Goal: Information Seeking & Learning: Learn about a topic

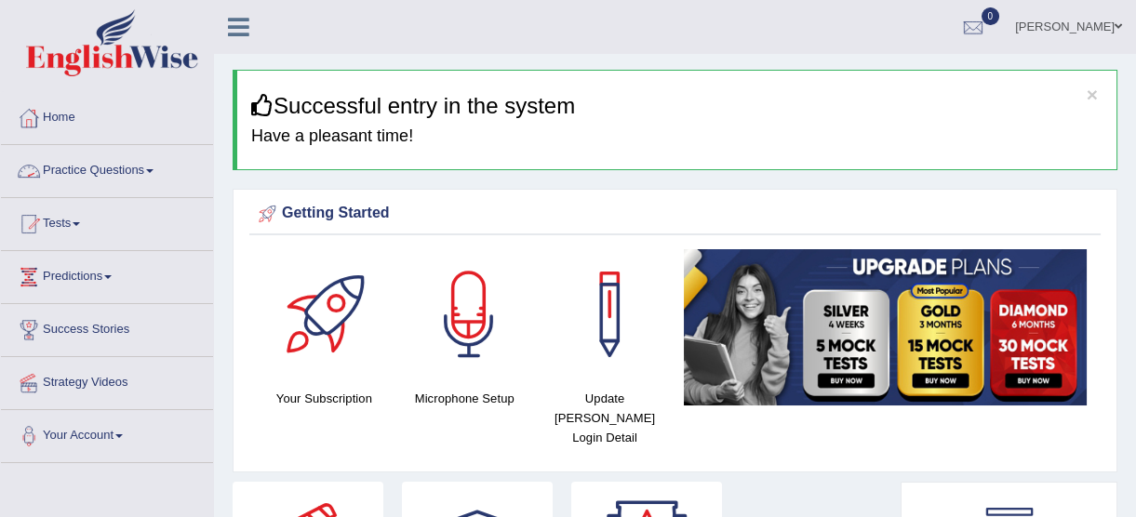
click at [152, 172] on span at bounding box center [149, 171] width 7 height 4
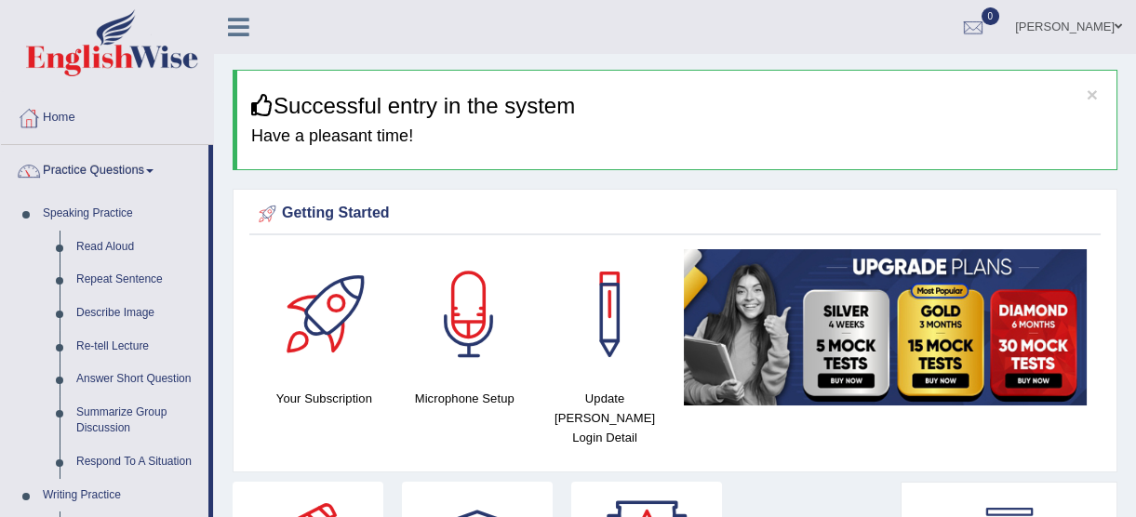
drag, startPoint x: 209, startPoint y: 186, endPoint x: 220, endPoint y: 265, distance: 79.8
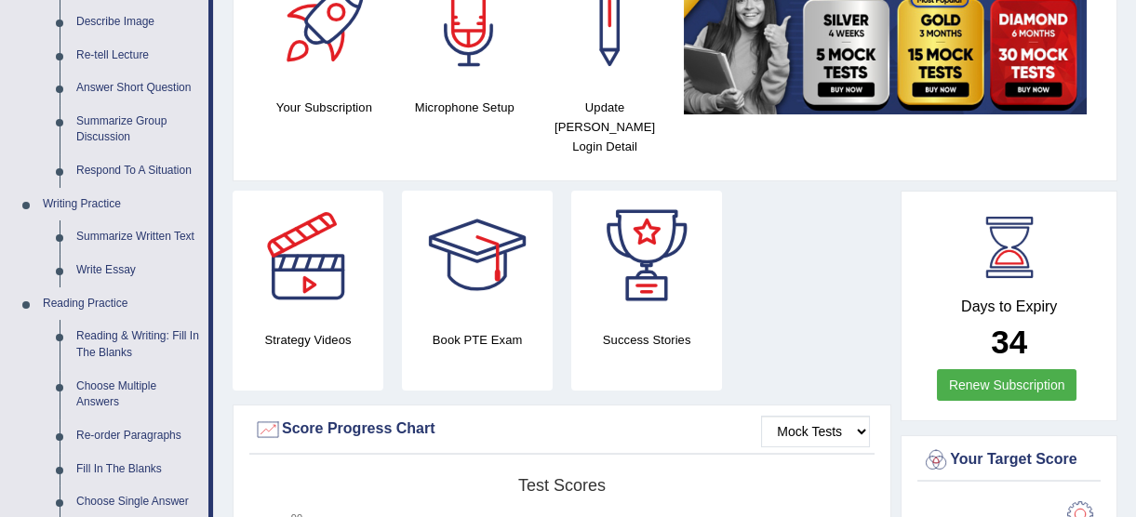
scroll to position [297, 0]
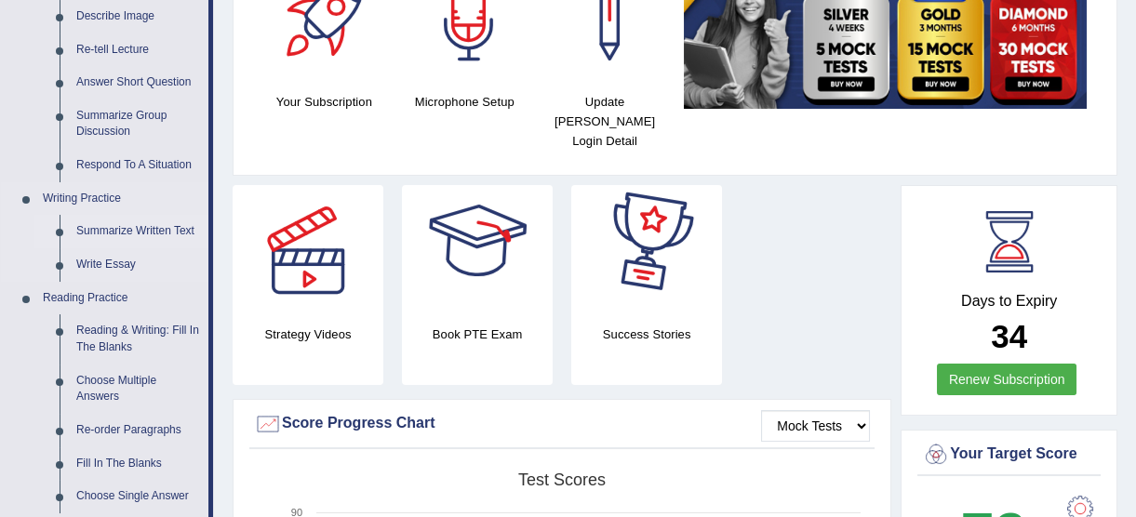
click at [127, 227] on link "Summarize Written Text" at bounding box center [138, 231] width 140 height 33
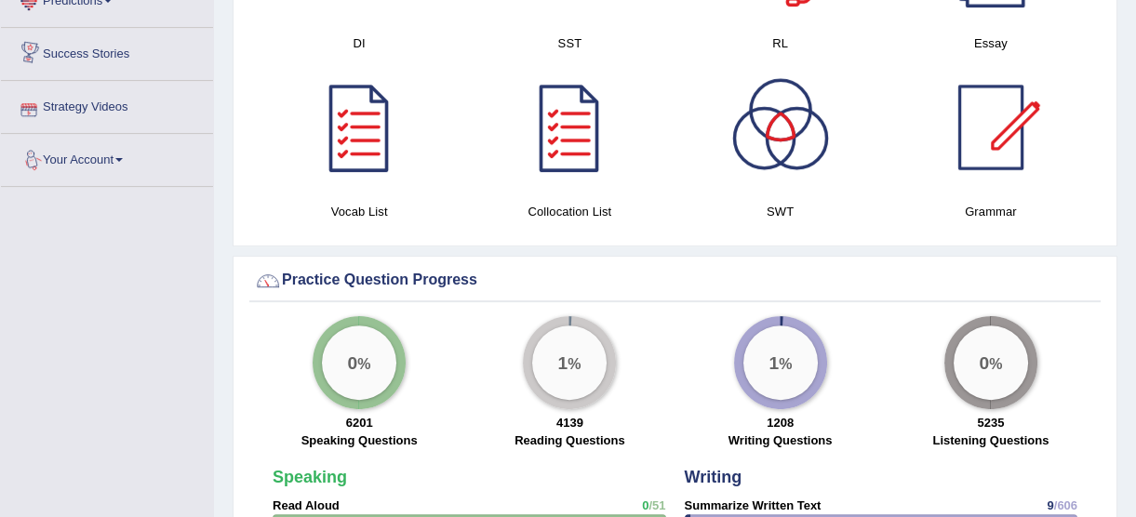
scroll to position [1288, 0]
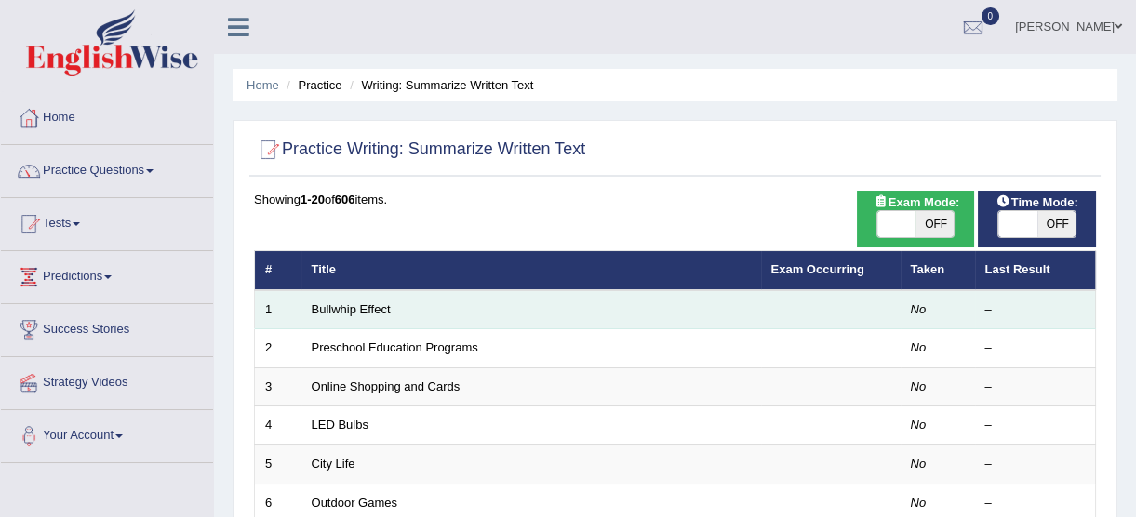
click at [359, 299] on td "Bullwhip Effect" at bounding box center [530, 309] width 459 height 39
click at [360, 312] on link "Bullwhip Effect" at bounding box center [351, 309] width 79 height 14
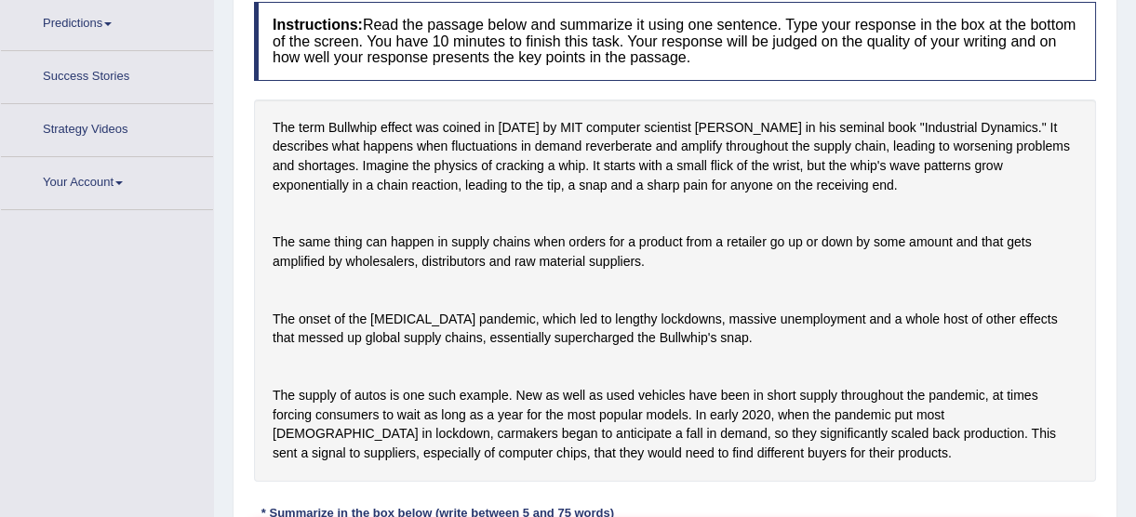
scroll to position [284, 0]
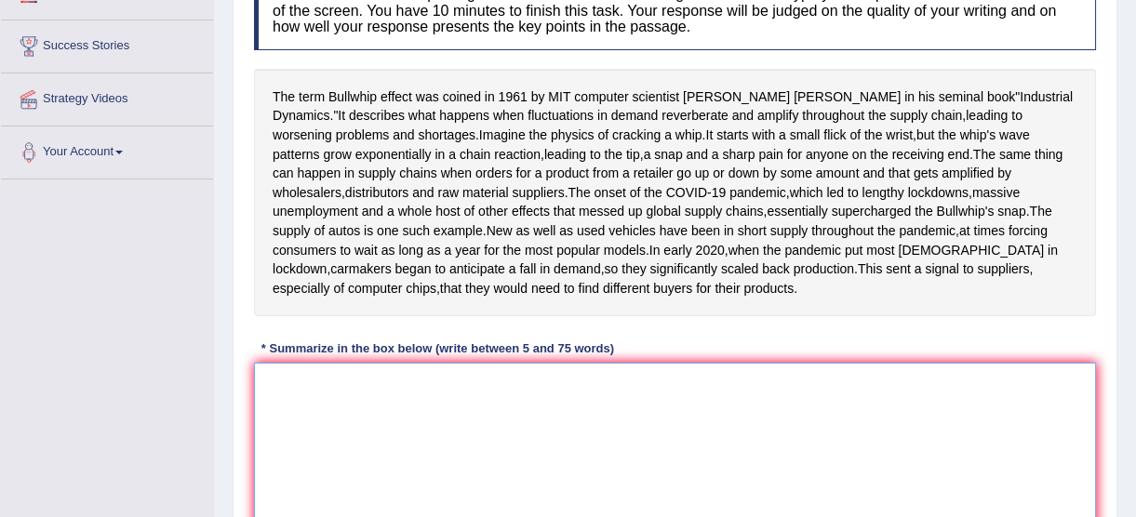
click at [319, 466] on textarea at bounding box center [675, 453] width 842 height 180
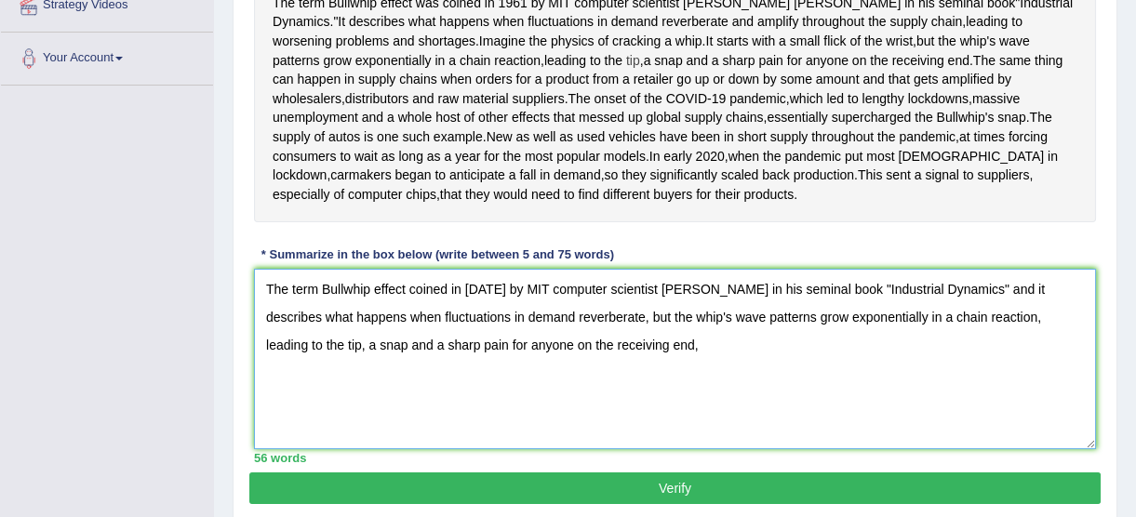
scroll to position [352, 0]
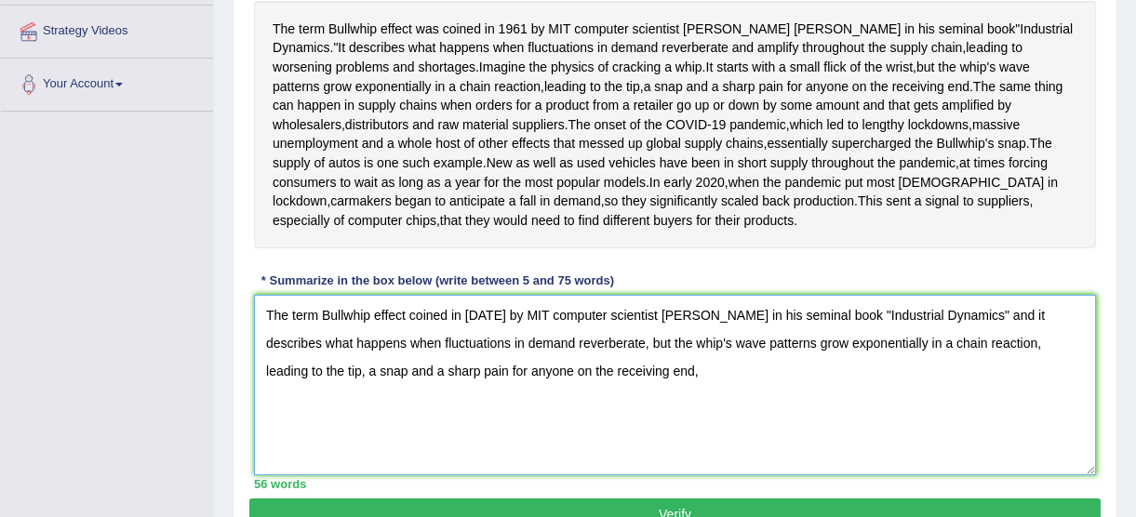
drag, startPoint x: 980, startPoint y: 418, endPoint x: 985, endPoint y: 445, distance: 28.3
click at [985, 445] on textarea "The term Bullwhip effect coined in 1961 by MIT computer scientist Jay Forrester…" at bounding box center [675, 385] width 842 height 180
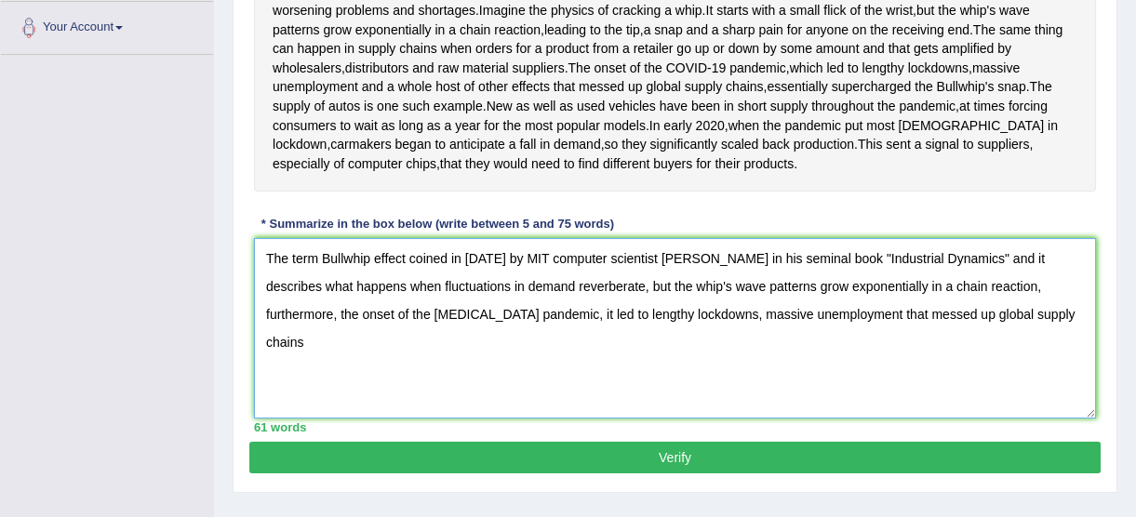
scroll to position [436, 0]
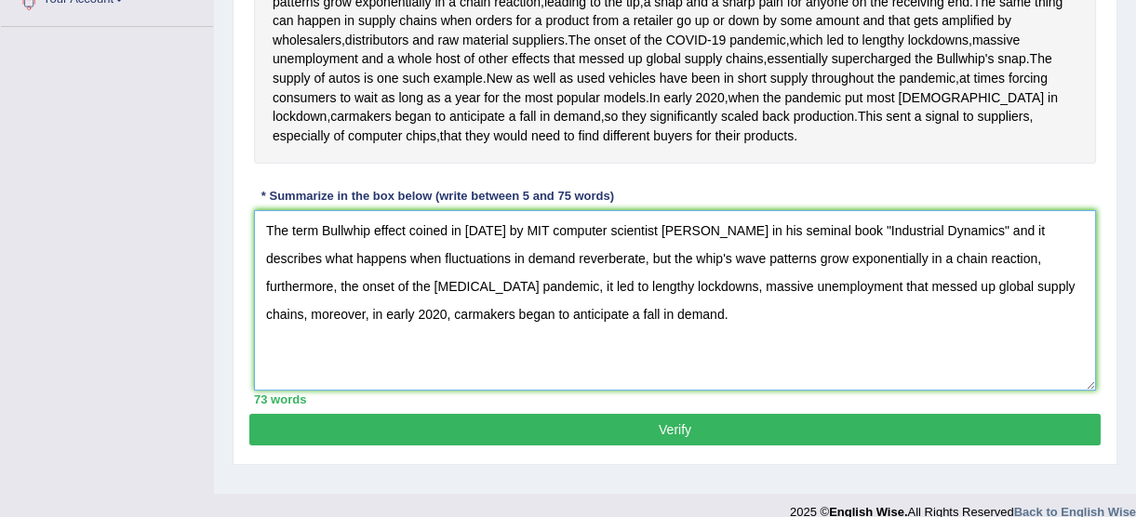
drag, startPoint x: 547, startPoint y: 387, endPoint x: 133, endPoint y: 292, distance: 424.6
click at [133, 292] on div "Toggle navigation Home Practice Questions Speaking Practice Read Aloud Repeat S…" at bounding box center [568, 47] width 1136 height 967
type textarea "The term Bullwhip effect coined in [DATE] by MIT computer scientist [PERSON_NAM…"
click at [441, 108] on span "as" at bounding box center [434, 98] width 14 height 20
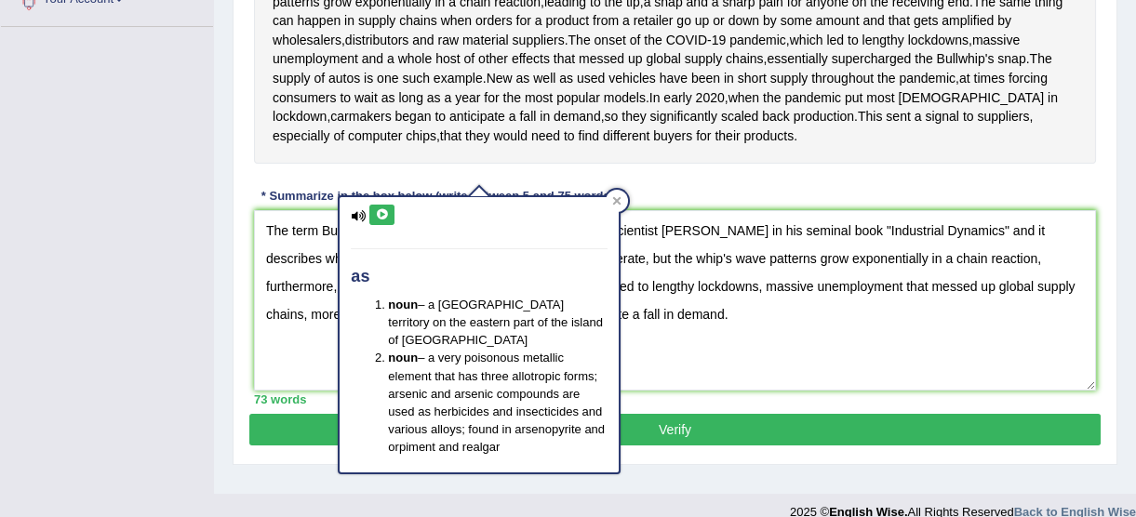
click at [619, 133] on div "The term Bullwhip effect was coined in 1961 by MIT computer scientist Jay Forre…" at bounding box center [675, 40] width 842 height 248
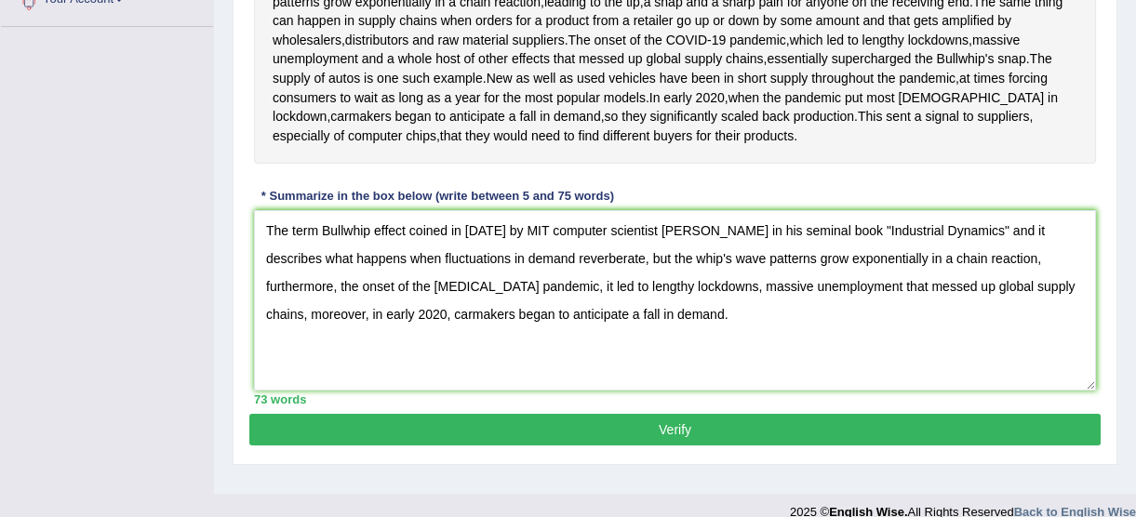
click at [616, 445] on button "Verify" at bounding box center [674, 430] width 851 height 32
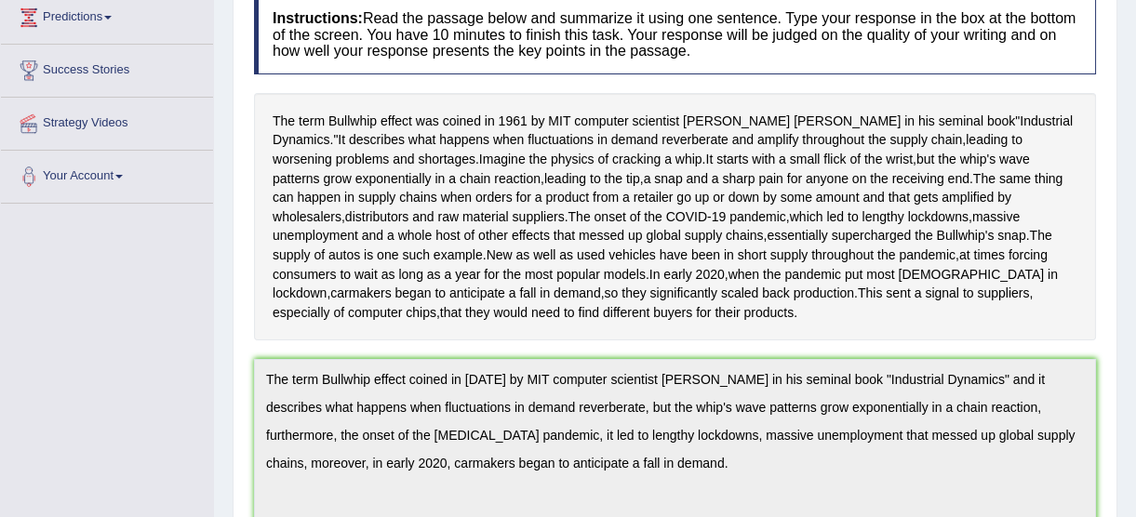
scroll to position [6, 0]
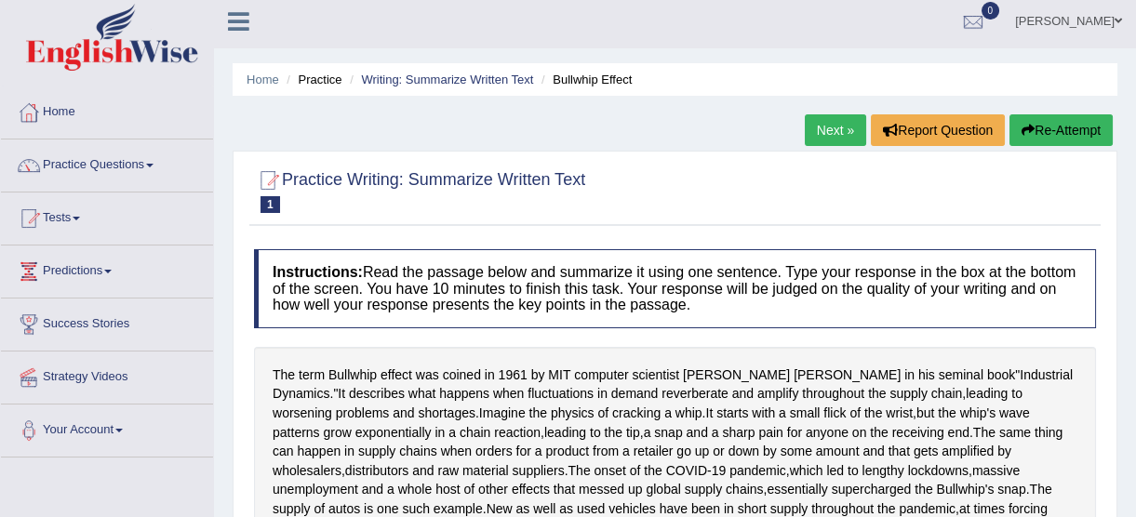
click at [1037, 133] on button "Re-Attempt" at bounding box center [1060, 130] width 103 height 32
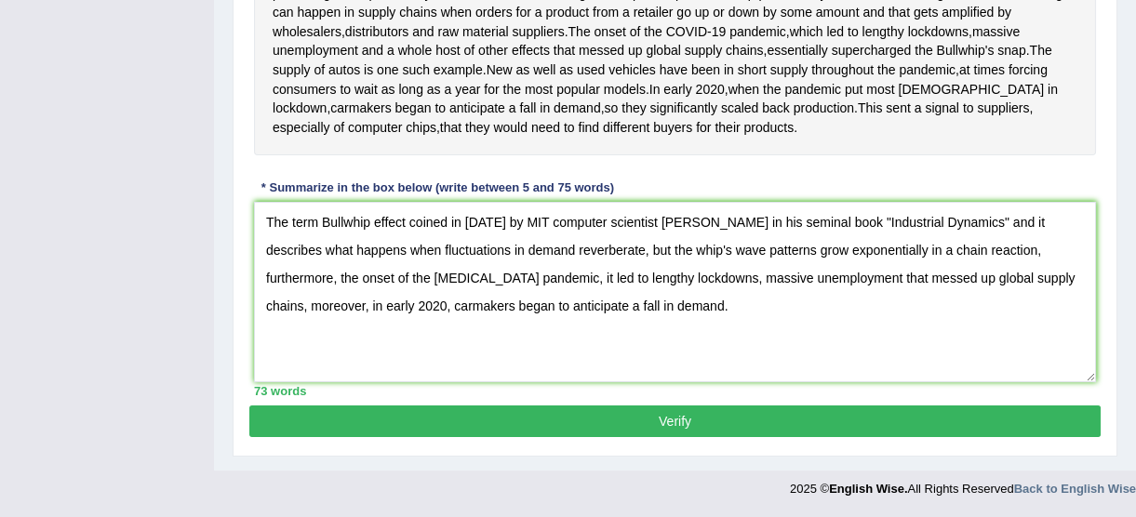
click at [342, 220] on textarea "The term Bullwhip effect coined in [DATE] by MIT computer scientist [PERSON_NAM…" at bounding box center [675, 292] width 842 height 180
drag, startPoint x: 612, startPoint y: 316, endPoint x: 268, endPoint y: 219, distance: 357.7
click at [268, 219] on textarea "The term Bull whip effect coined in [DATE] by MIT computer scientist [PERSON_NA…" at bounding box center [675, 292] width 842 height 180
type textarea "The term Bull whip effect coined in [DATE] by MIT computer scientist [PERSON_NA…"
click at [521, 423] on button "Verify" at bounding box center [674, 421] width 851 height 32
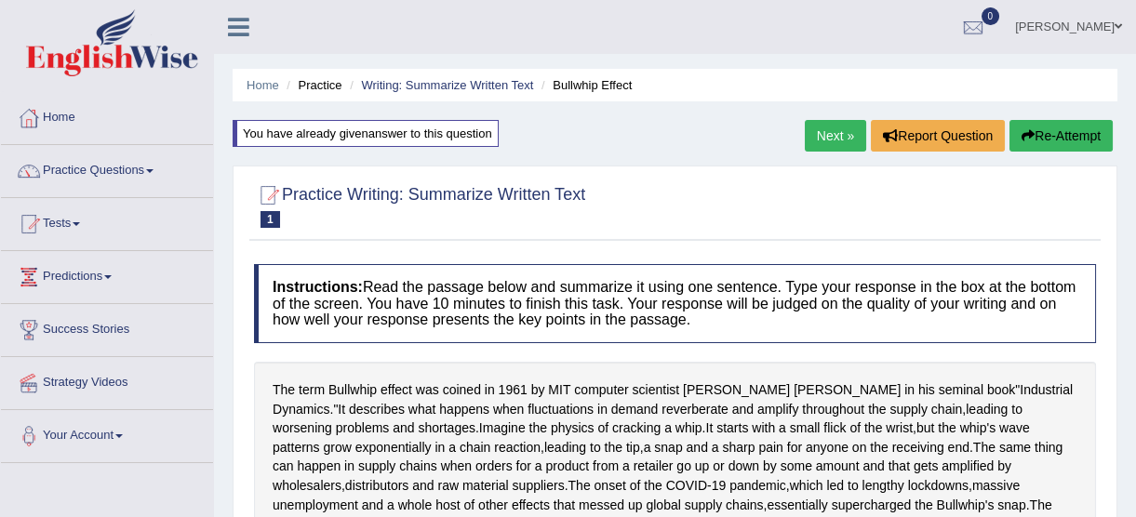
click at [836, 138] on link "Next »" at bounding box center [834, 136] width 61 height 32
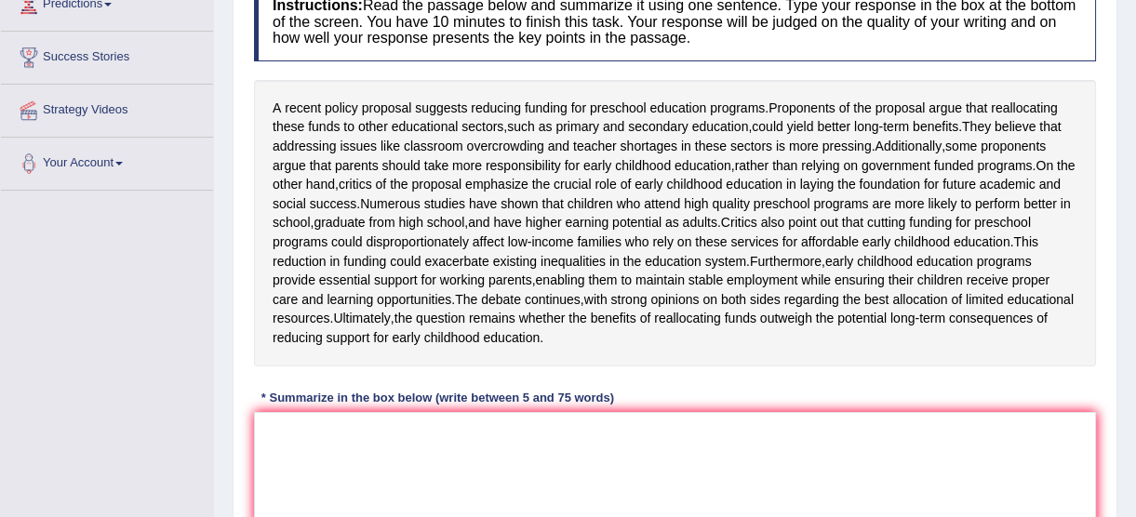
scroll to position [338, 0]
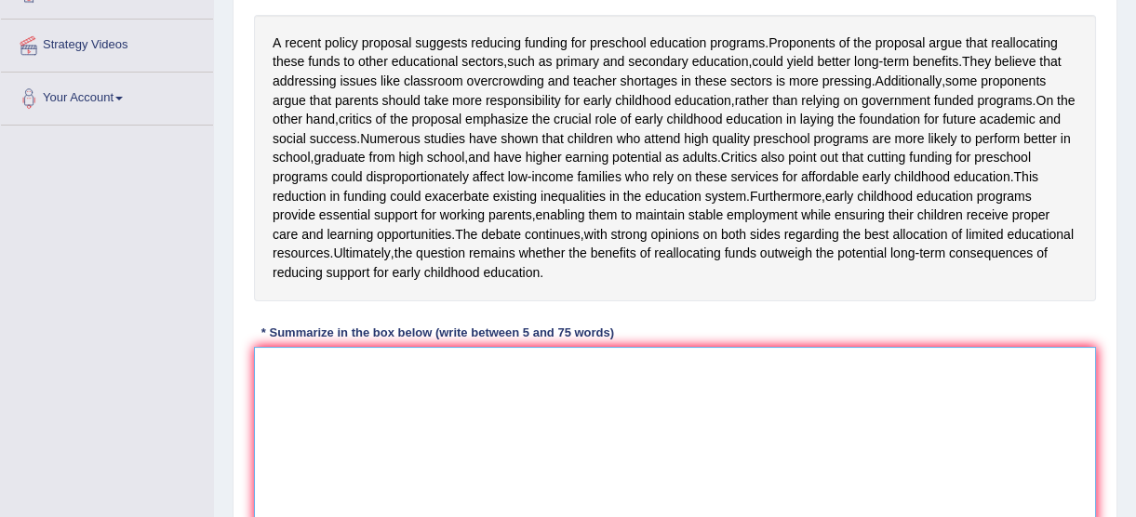
click at [353, 437] on textarea at bounding box center [675, 437] width 842 height 180
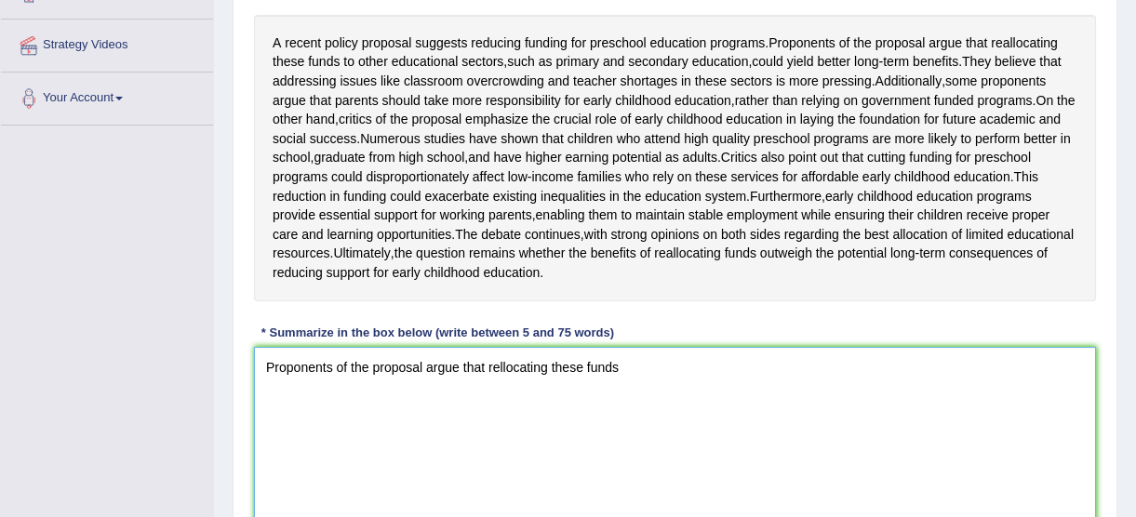
click at [744, 445] on textarea "Proponents of the proposal argue that rellocating these funds" at bounding box center [675, 437] width 842 height 180
click at [730, 440] on textarea "Proponents of the proposal argue that rellocating these funds to other educatio…" at bounding box center [675, 437] width 842 height 180
click at [813, 403] on textarea "Proponents of the proposal argue that rellocating these funds to other educatio…" at bounding box center [675, 437] width 842 height 180
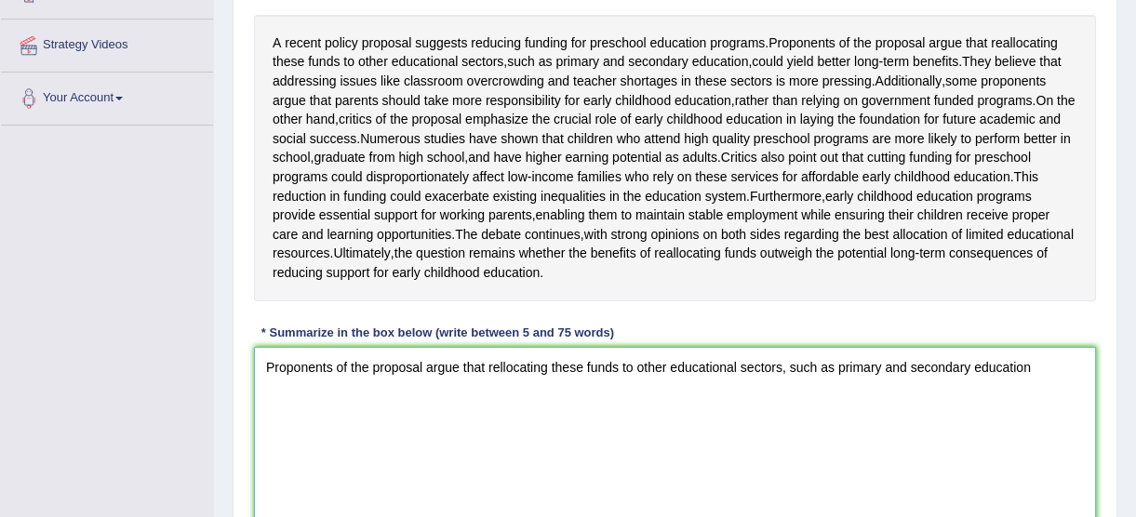
click at [796, 405] on textarea "Proponents of the proposal argue that rellocating these funds to other educatio…" at bounding box center [675, 437] width 842 height 180
click at [1035, 405] on textarea "Proponents of the proposal argue that rellocating these funds to other educatio…" at bounding box center [675, 437] width 842 height 180
click at [1043, 400] on textarea "Proponents of the proposal argue that rellocating these funds to other educatio…" at bounding box center [675, 437] width 842 height 180
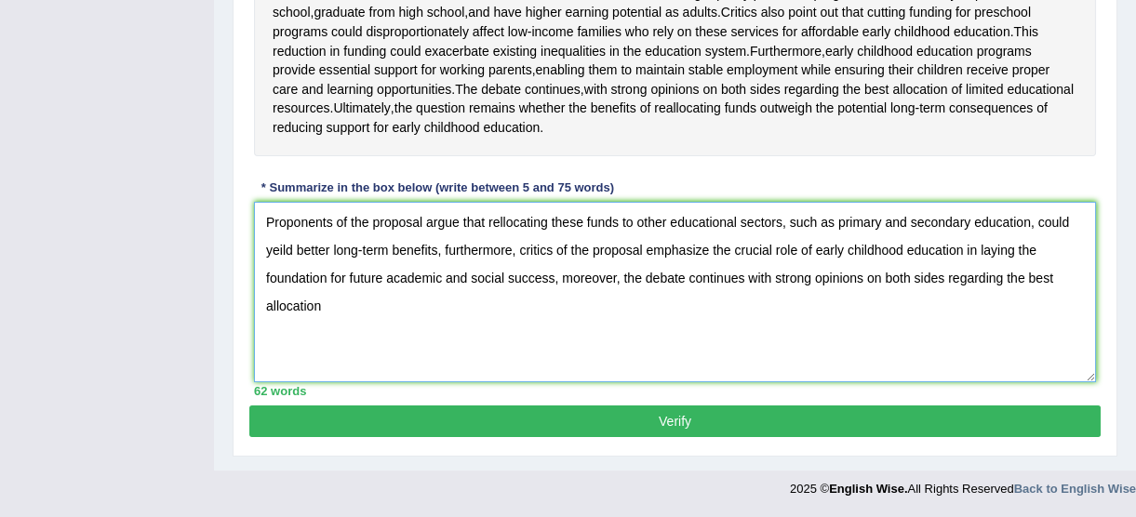
scroll to position [521, 0]
drag, startPoint x: 562, startPoint y: 304, endPoint x: 216, endPoint y: 206, distance: 359.7
type textarea "Proponents of the proposal argue that rellocating these funds to other educatio…"
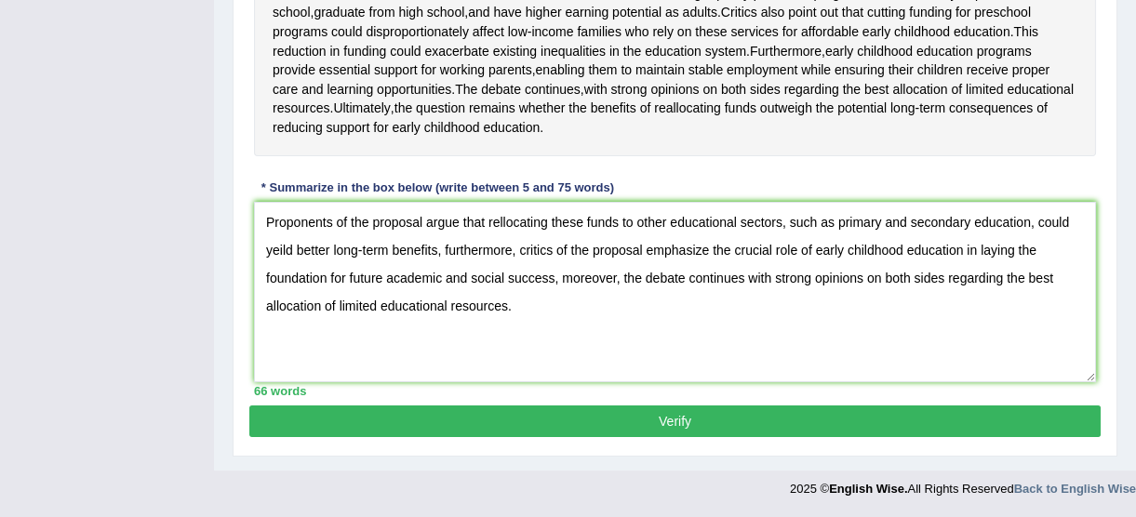
click at [651, 417] on button "Verify" at bounding box center [674, 421] width 851 height 32
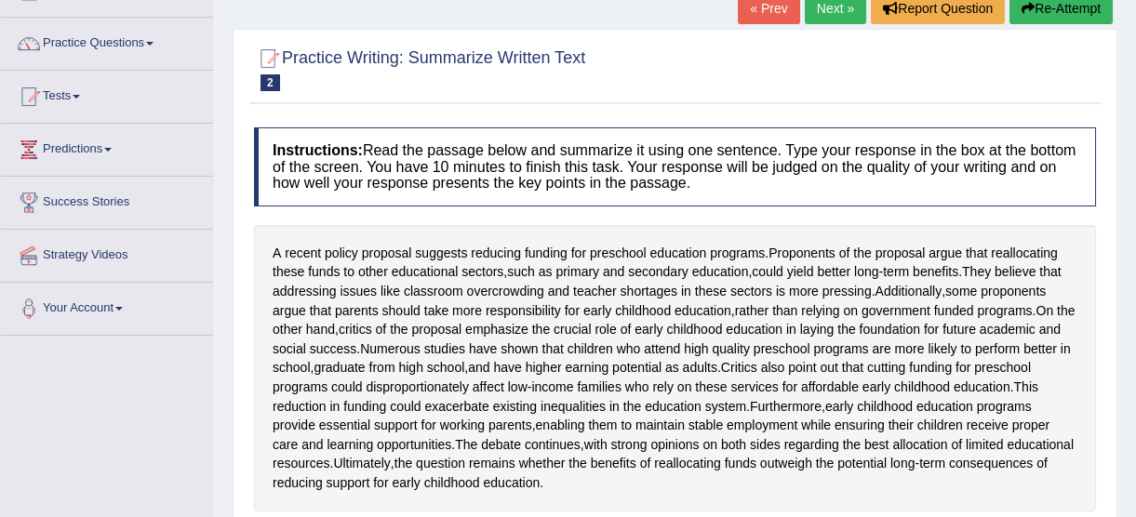
scroll to position [6, 0]
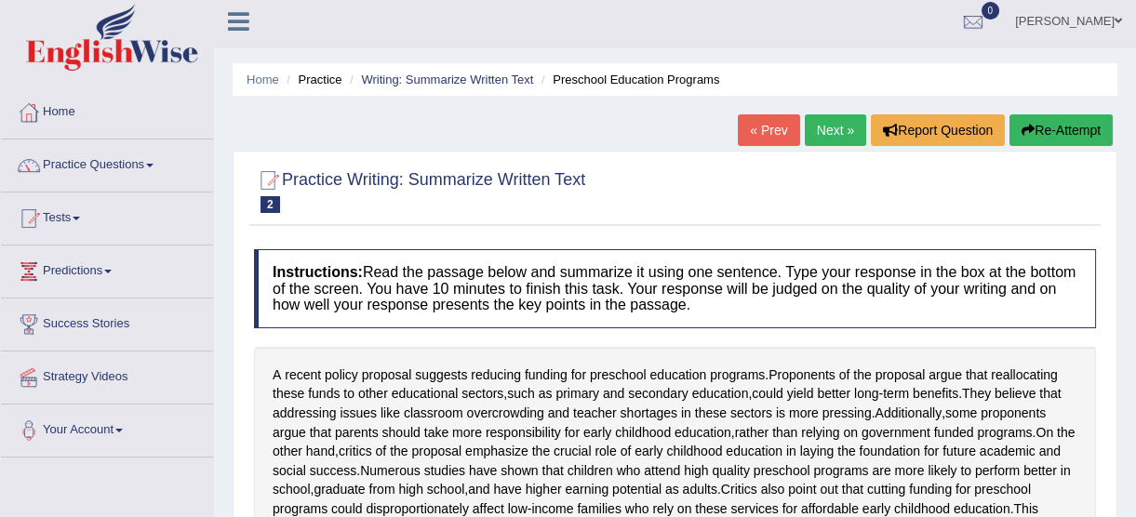
click at [1043, 134] on button "Re-Attempt" at bounding box center [1060, 130] width 103 height 32
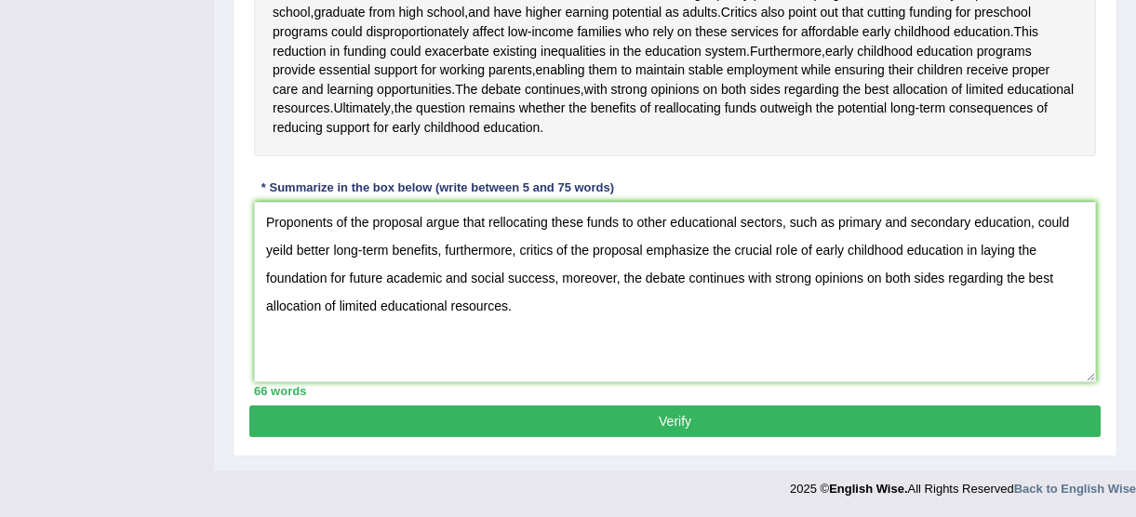
click at [499, 219] on textarea "Proponents of the proposal argue that rellocating these funds to other educatio…" at bounding box center [675, 292] width 842 height 180
click at [277, 259] on textarea "Proponents of the proposal argue that reallocating these funds to other educati…" at bounding box center [675, 292] width 842 height 180
click at [278, 247] on textarea "Proponents of the proposal argue that reallocating these funds to other educati…" at bounding box center [675, 292] width 842 height 180
drag, startPoint x: 557, startPoint y: 316, endPoint x: 130, endPoint y: 197, distance: 443.2
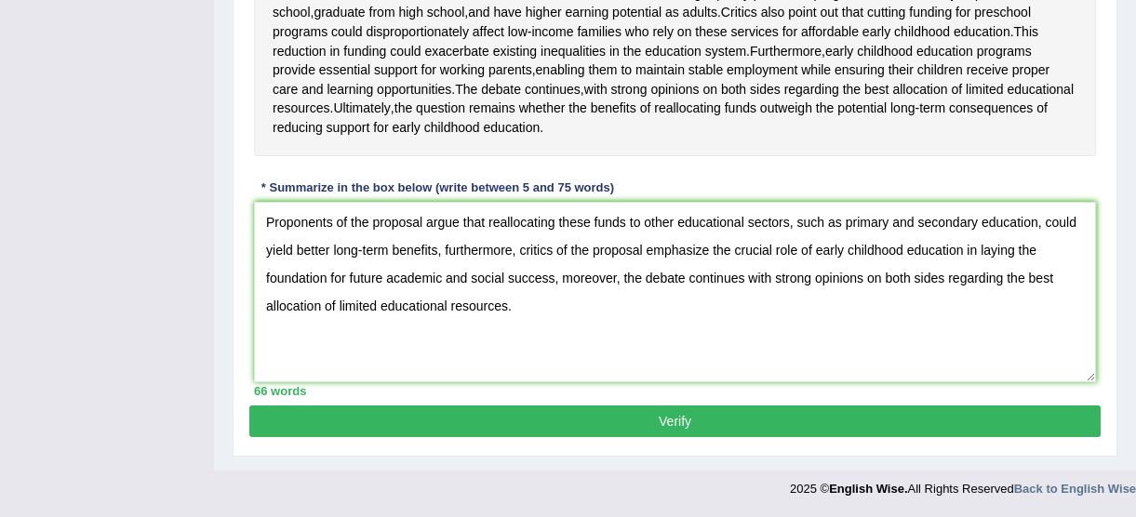
click at [130, 197] on div "Toggle navigation Home Practice Questions Speaking Practice Read Aloud Repeat S…" at bounding box center [568, 1] width 1136 height 1014
type textarea "Proponents of the proposal argue that reallocating these funds to other educati…"
click at [591, 421] on button "Verify" at bounding box center [674, 421] width 851 height 32
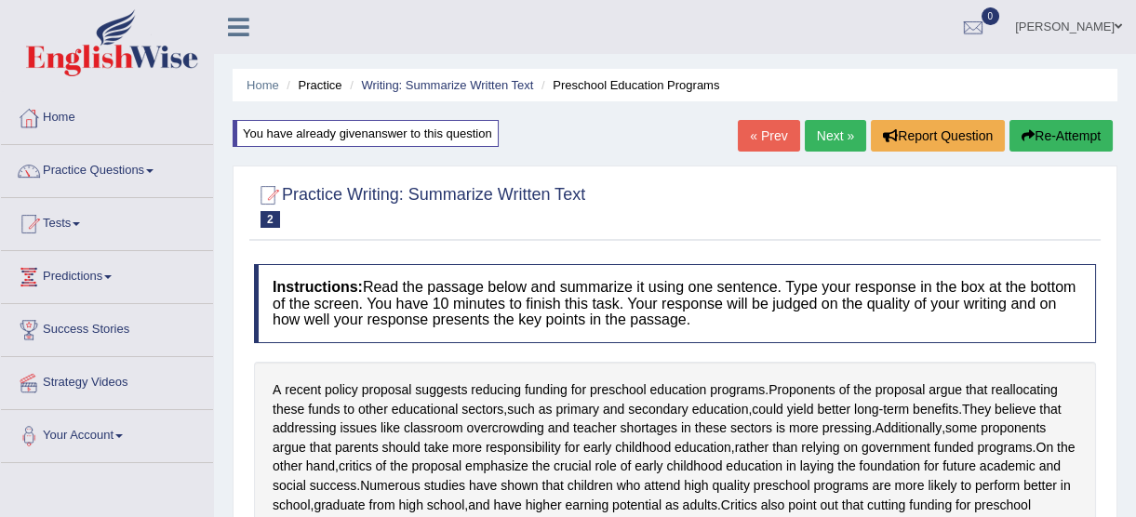
click at [832, 131] on link "Next »" at bounding box center [834, 136] width 61 height 32
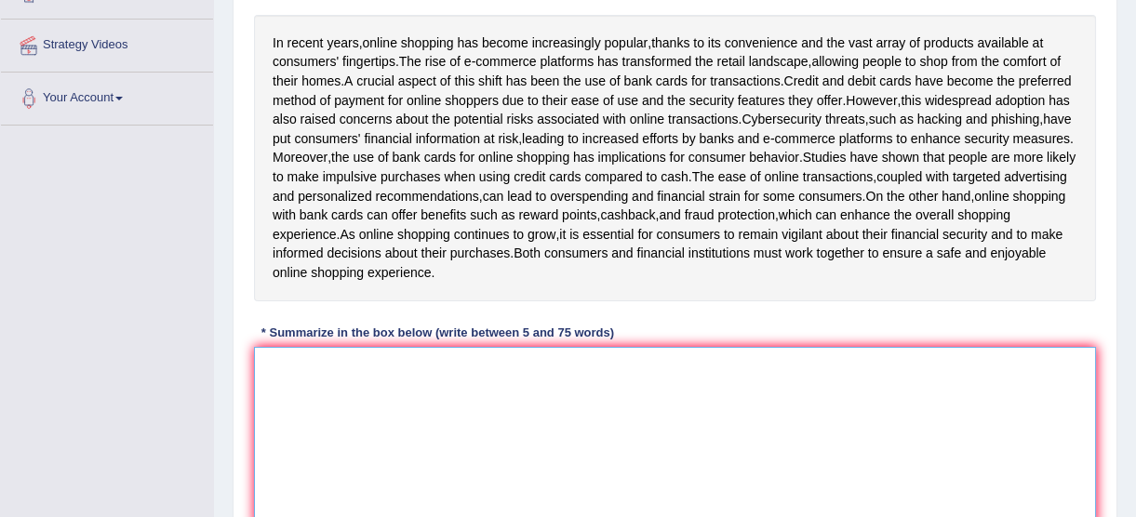
click at [367, 432] on textarea at bounding box center [675, 437] width 842 height 180
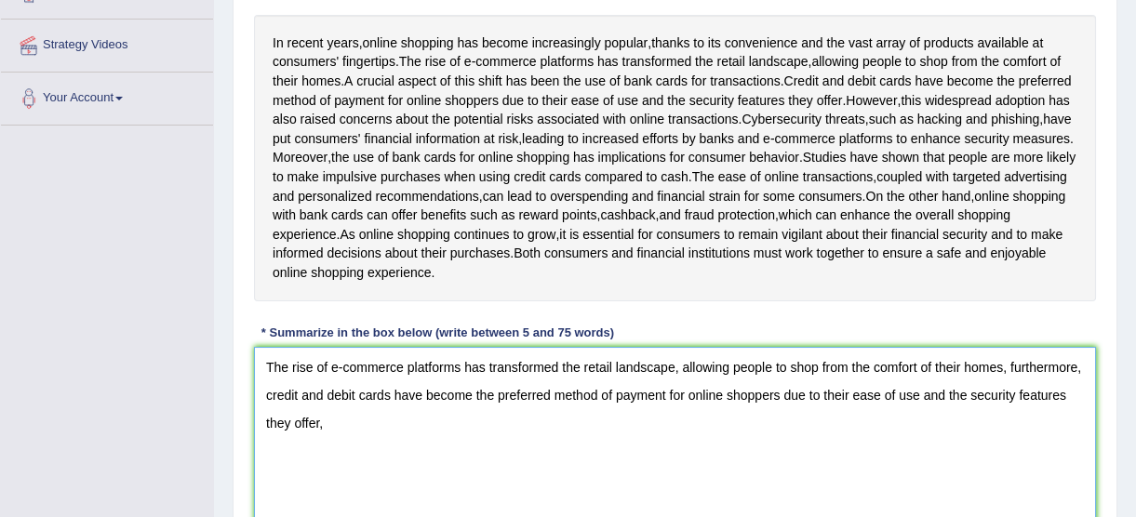
drag, startPoint x: 357, startPoint y: 457, endPoint x: 358, endPoint y: 439, distance: 17.7
click at [482, 458] on textarea "The rise of e-commerce platforms has transformed the retail landscape, allowing…" at bounding box center [675, 437] width 842 height 180
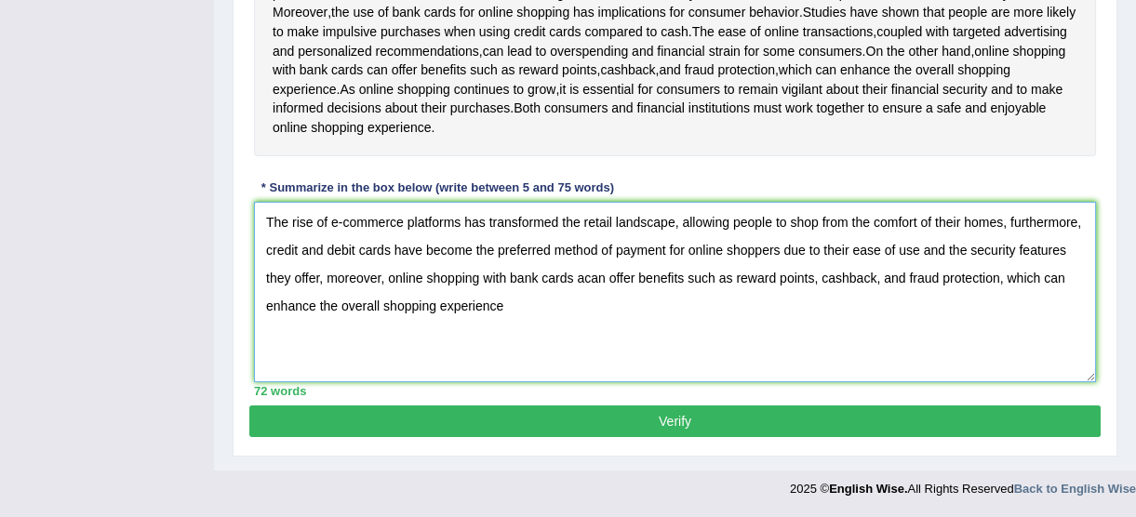
scroll to position [521, 0]
drag, startPoint x: 653, startPoint y: 311, endPoint x: 227, endPoint y: 187, distance: 443.5
type textarea "The rise of e-commerce platforms has transformed the retail landscape, allowing…"
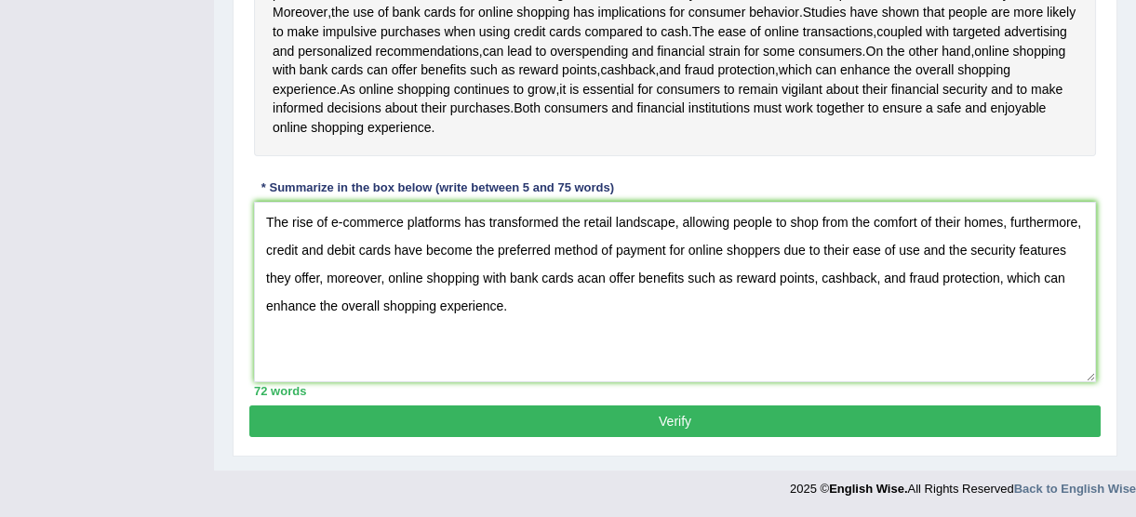
click at [605, 421] on button "Verify" at bounding box center [674, 421] width 851 height 32
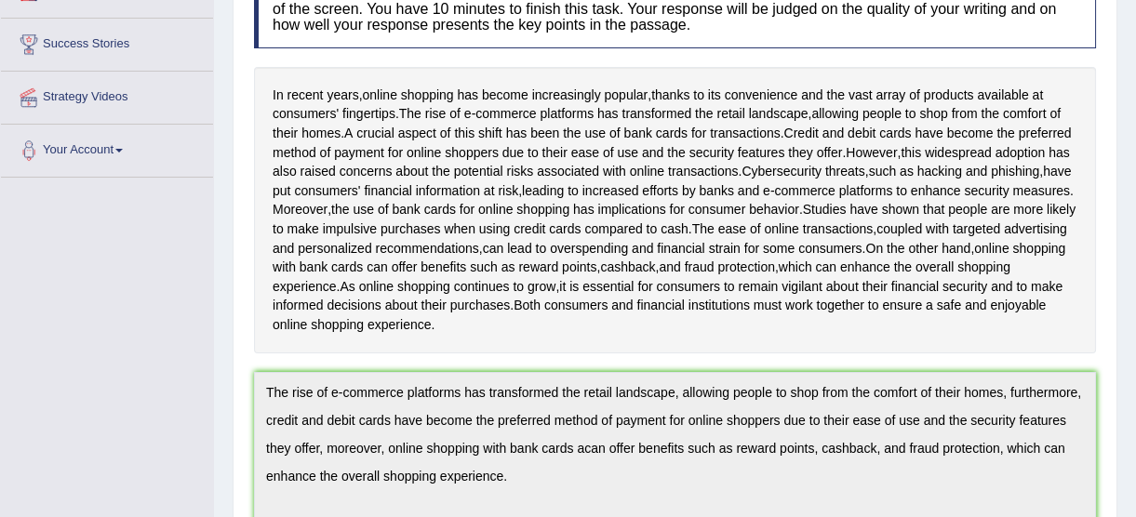
scroll to position [90, 0]
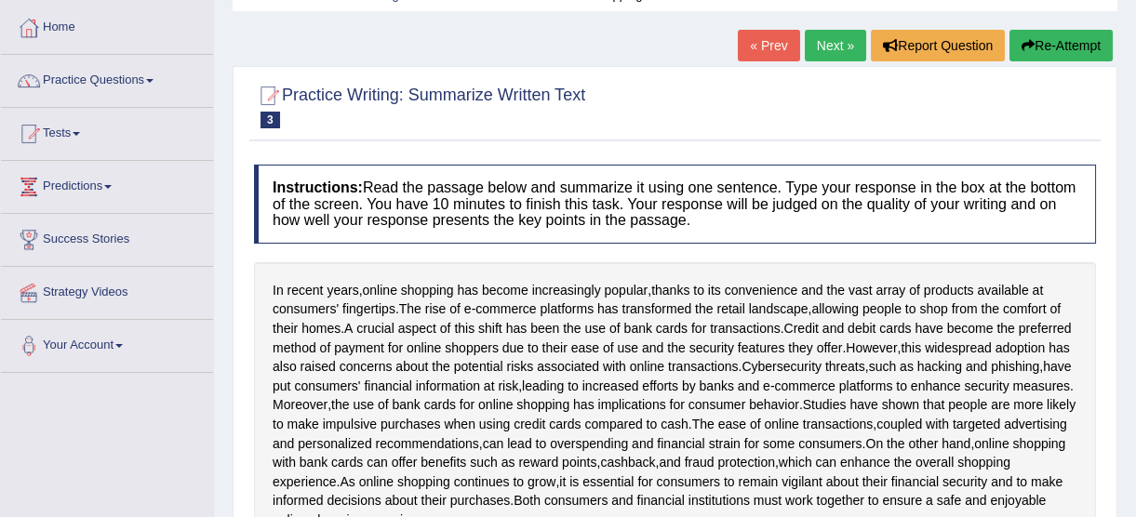
click at [1038, 44] on button "Re-Attempt" at bounding box center [1060, 46] width 103 height 32
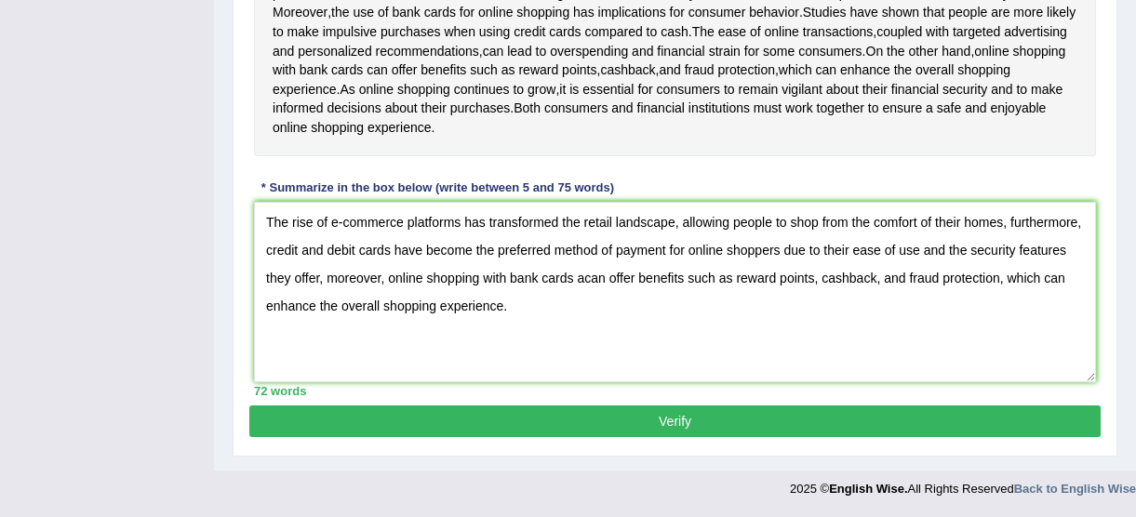
click at [679, 277] on textarea "The rise of e-commerce platforms has transformed the retail landscape, allowing…" at bounding box center [675, 292] width 842 height 180
drag, startPoint x: 641, startPoint y: 303, endPoint x: 155, endPoint y: 233, distance: 490.4
click at [155, 233] on div "Toggle navigation Home Practice Questions Speaking Practice Read Aloud Repeat S…" at bounding box center [568, 1] width 1136 height 1014
type textarea "The rise of e-commerce platforms has transformed the retail landscape, allowing…"
click at [493, 434] on button "Verify" at bounding box center [674, 421] width 851 height 32
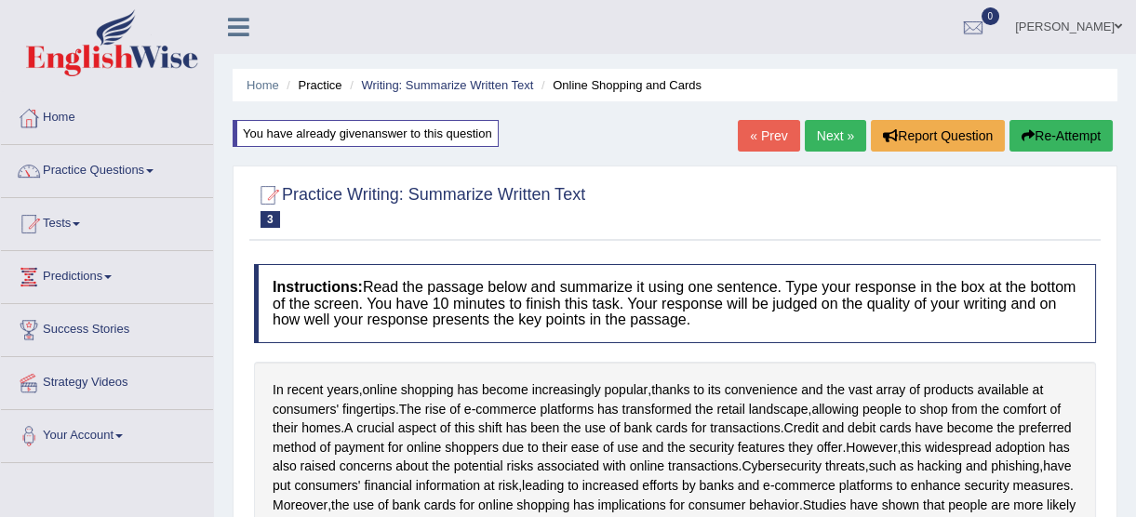
click at [830, 137] on link "Next »" at bounding box center [834, 136] width 61 height 32
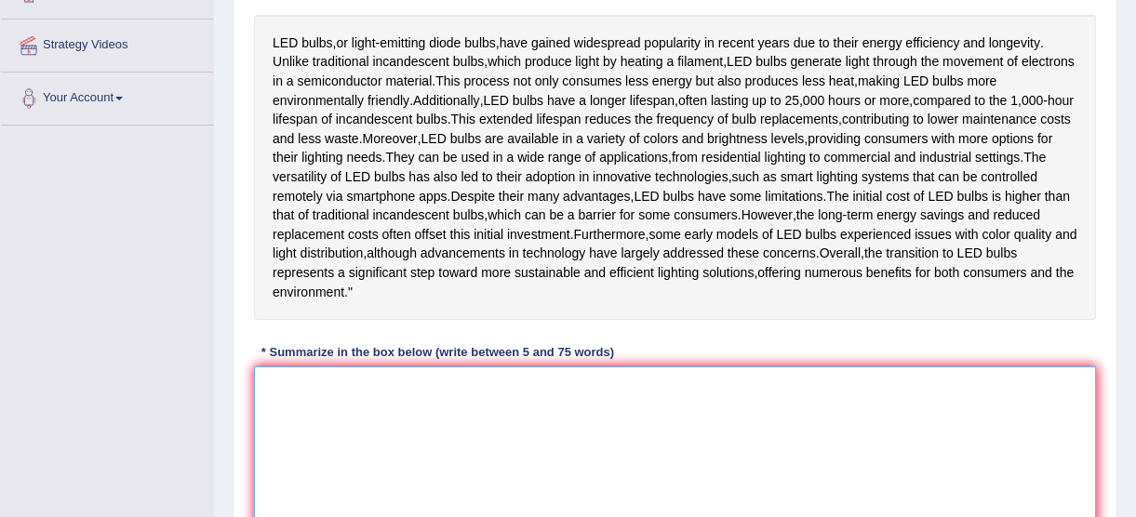
click at [307, 469] on textarea at bounding box center [675, 456] width 842 height 180
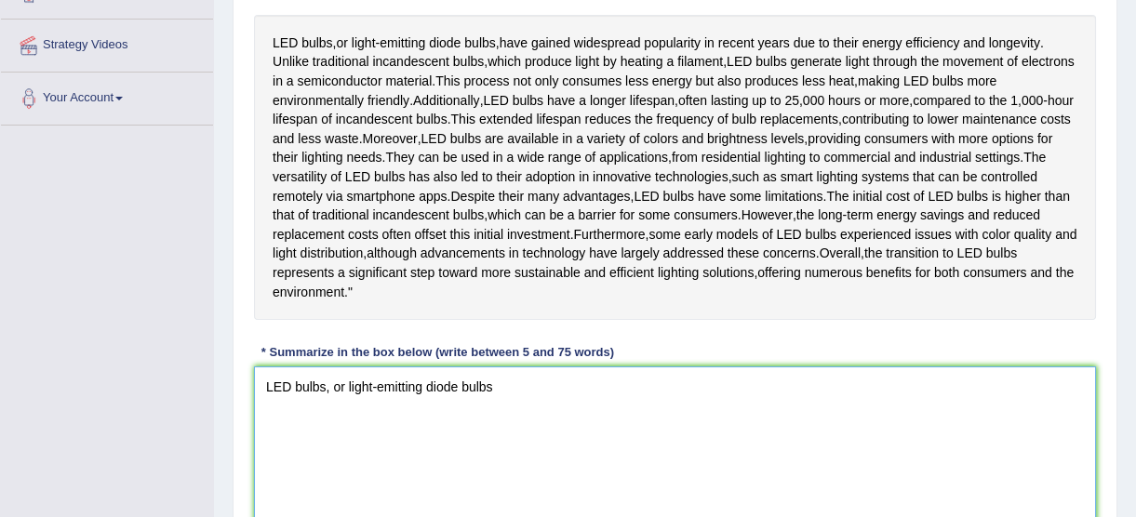
click at [330, 445] on textarea "LED bulbs, or light-emitting diode bulbs" at bounding box center [675, 456] width 842 height 180
click at [502, 442] on textarea "LED bulbs or light-emitting diode bulbs" at bounding box center [675, 456] width 842 height 180
click at [492, 441] on textarea "LED bulbs or light-emitting diode bulbs have gained" at bounding box center [675, 456] width 842 height 180
click at [489, 444] on textarea "LED bulbs or light-emitting diode bulbs have gained" at bounding box center [675, 456] width 842 height 180
click at [573, 445] on textarea "LED bulbs or light-emitting diode bulbs, have gained" at bounding box center [675, 456] width 842 height 180
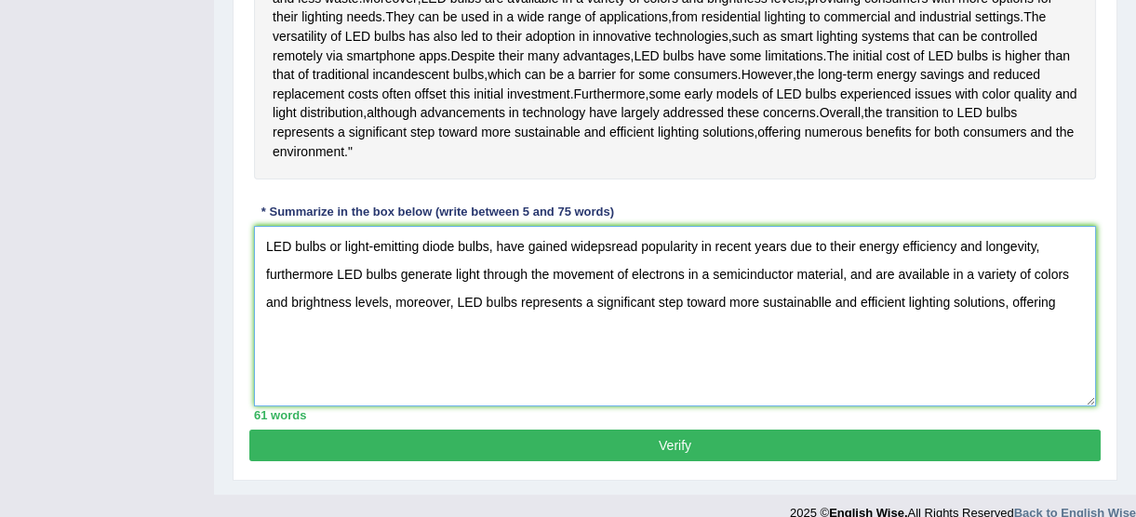
scroll to position [507, 0]
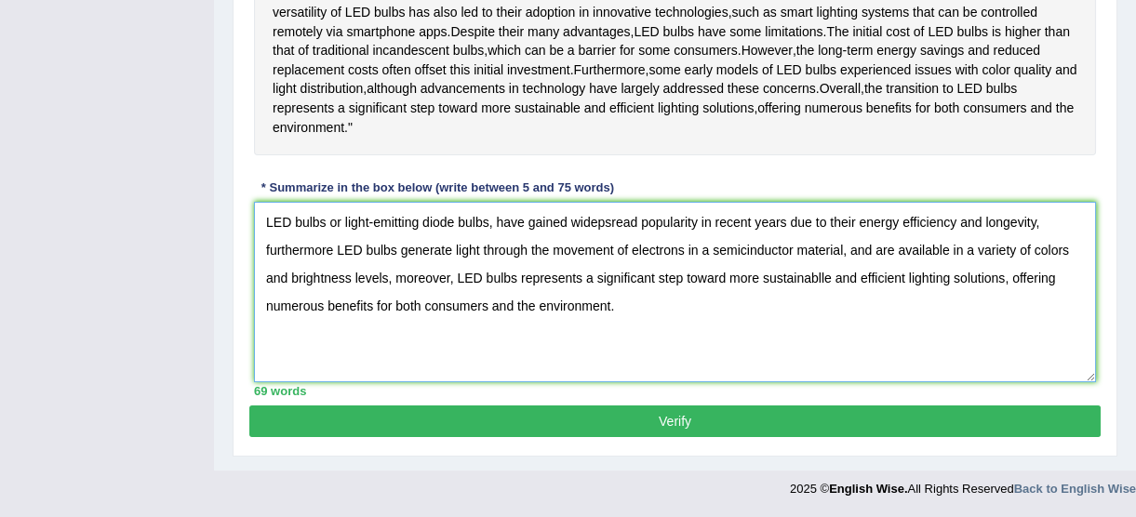
drag, startPoint x: 632, startPoint y: 359, endPoint x: 198, endPoint y: 265, distance: 444.4
click at [198, 265] on div "Toggle navigation Home Practice Questions Speaking Practice Read Aloud Repeat S…" at bounding box center [568, 3] width 1136 height 1010
type textarea "LED bulbs or light-emitting diode bulbs, have gained widepsread popularity in r…"
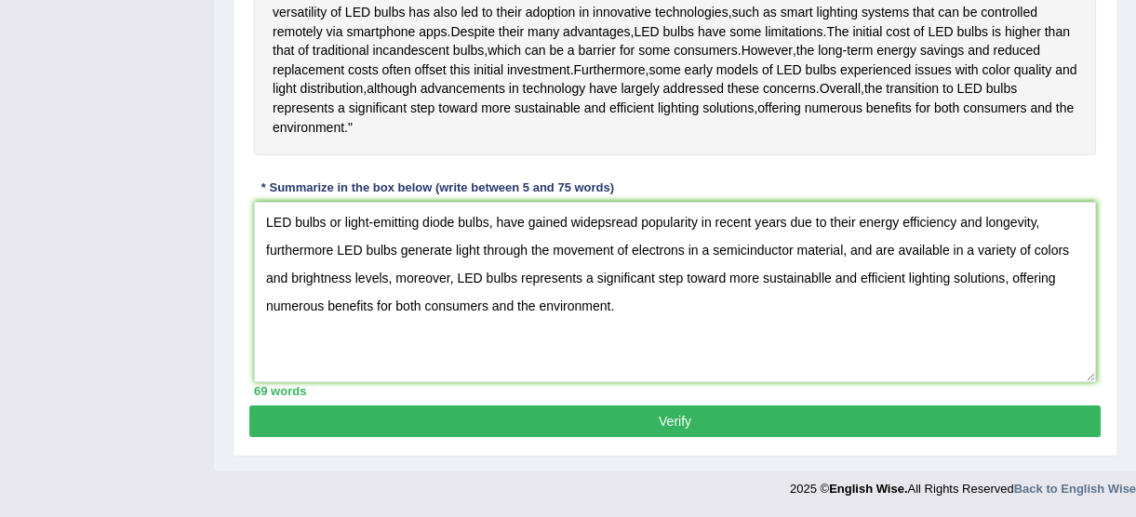
click at [634, 437] on button "Verify" at bounding box center [674, 421] width 851 height 32
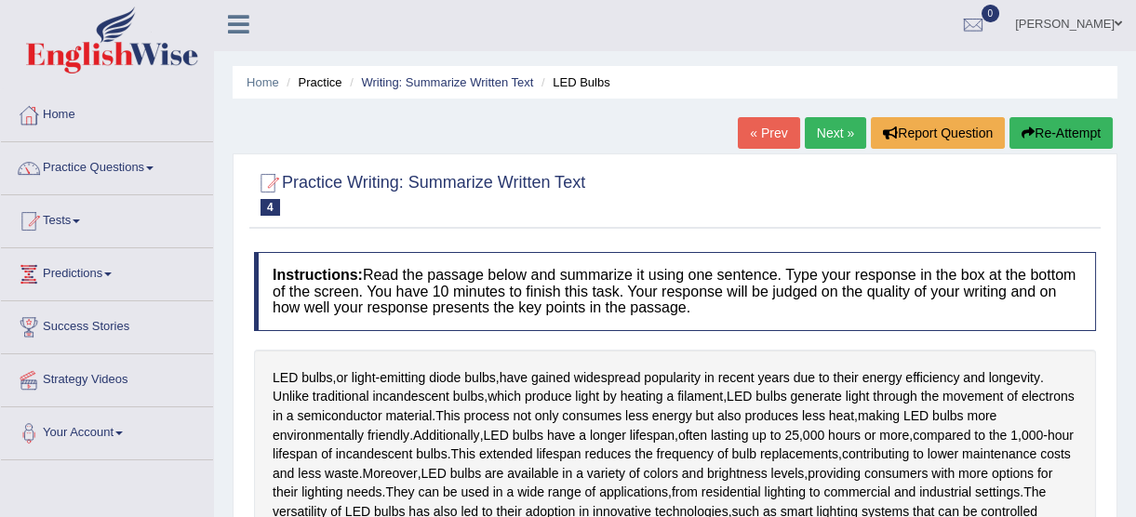
scroll to position [0, 0]
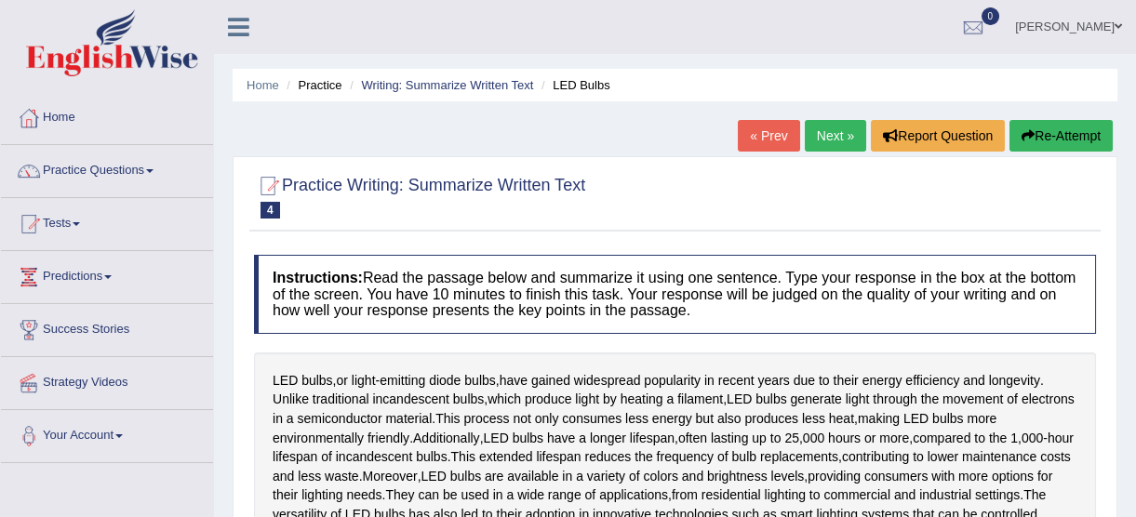
click at [1026, 140] on icon "button" at bounding box center [1027, 135] width 13 height 13
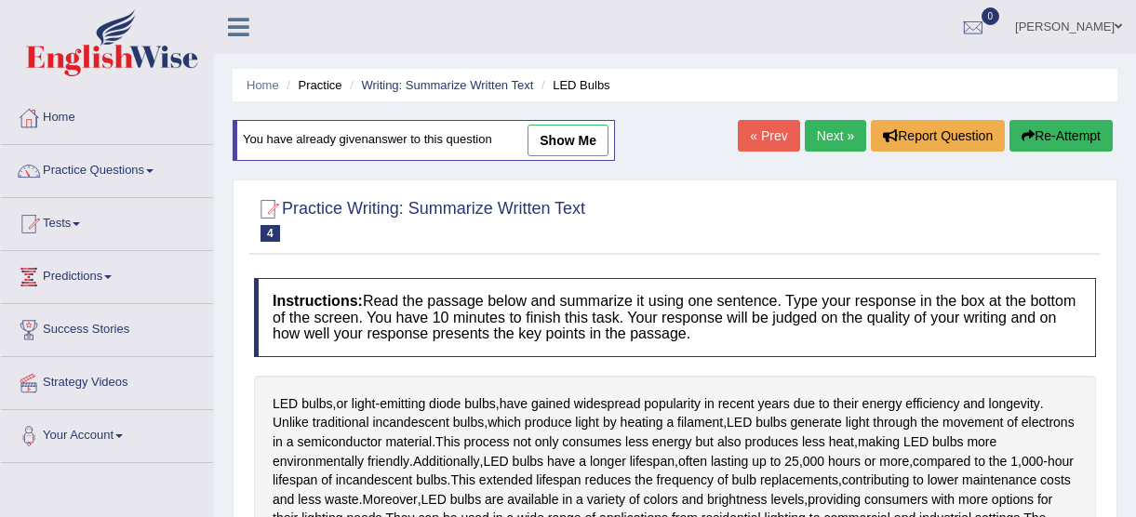
scroll to position [581, 0]
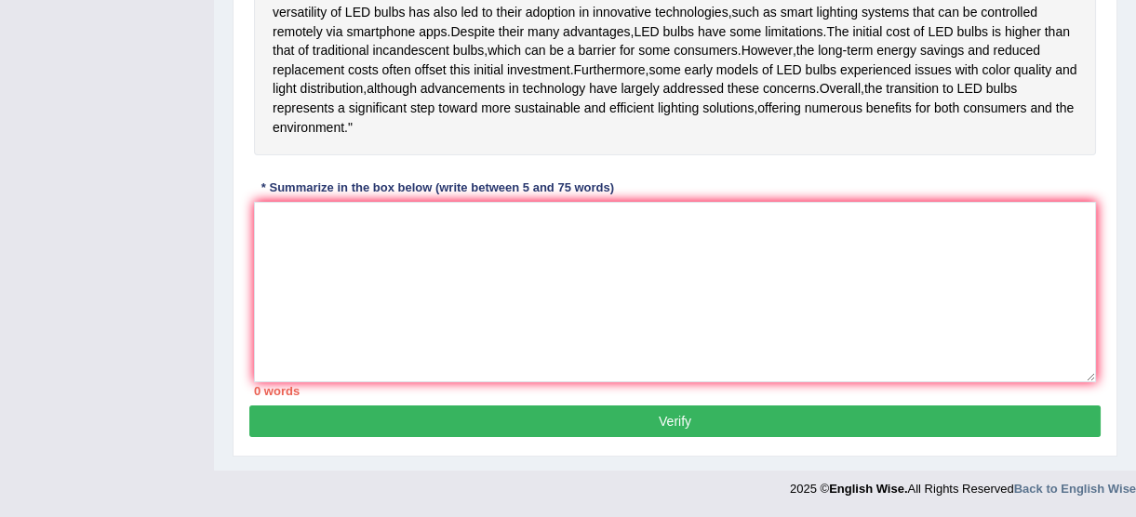
click at [326, 289] on textarea at bounding box center [675, 292] width 842 height 180
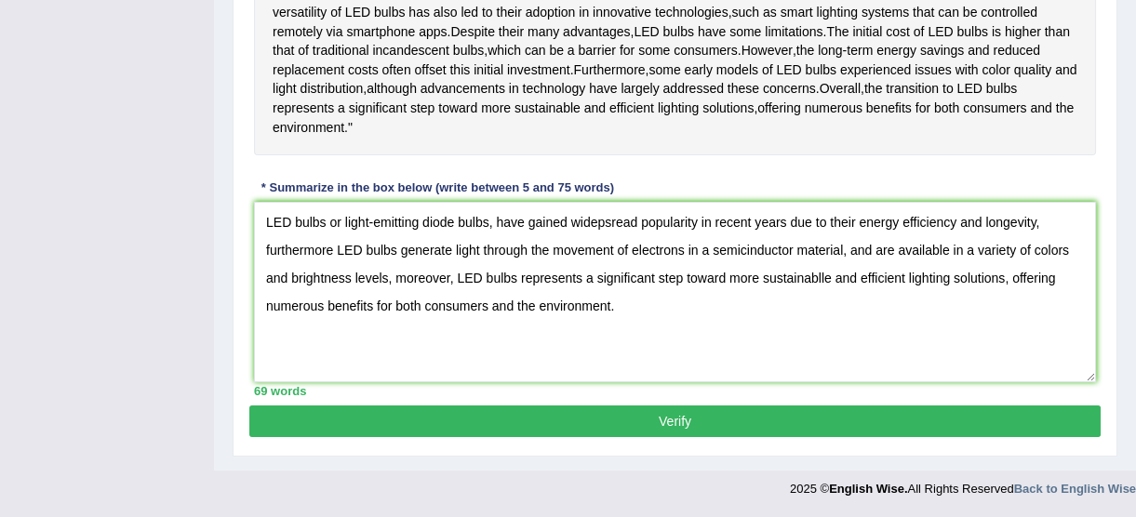
click at [593, 223] on textarea "LED bulbs or light-emitting diode bulbs, have gained widepsread popularity in r…" at bounding box center [675, 292] width 842 height 180
click at [330, 253] on textarea "LED bulbs or light-emitting diode bulbs, have gained wide psread popularity in …" at bounding box center [675, 292] width 842 height 180
click at [335, 249] on textarea "LED bulbs or light-emitting diode bulbs, have gained wide psread popularity in …" at bounding box center [675, 292] width 842 height 180
click at [743, 250] on textarea "LED bulbs or light-emitting diode bulbs, have gained wide psread popularity in …" at bounding box center [675, 292] width 842 height 180
click at [755, 249] on textarea "LED bulbs or light-emitting diode bulbs, have gained wide psread popularity in …" at bounding box center [675, 292] width 842 height 180
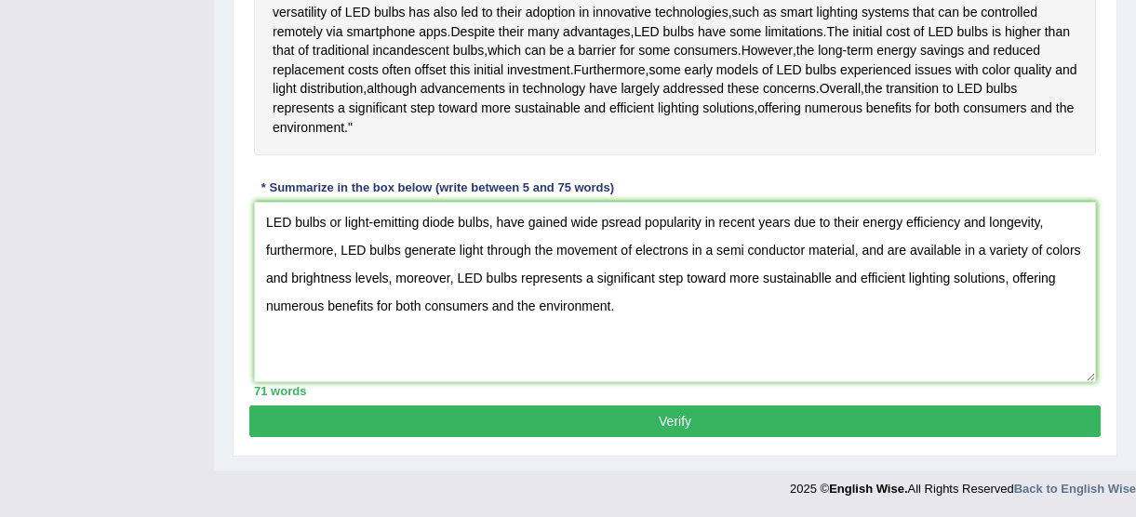
click at [745, 254] on textarea "LED bulbs or light-emitting diode bulbs, have gained wide psread popularity in …" at bounding box center [675, 292] width 842 height 180
click at [825, 278] on textarea "LED bulbs or light-emitting diode bulbs, have gained wide psread popularity in …" at bounding box center [675, 292] width 842 height 180
drag, startPoint x: 678, startPoint y: 311, endPoint x: 191, endPoint y: 219, distance: 495.9
type textarea "LED bulbs or light-emitting diode bulbs, have gained wide psread popularity in …"
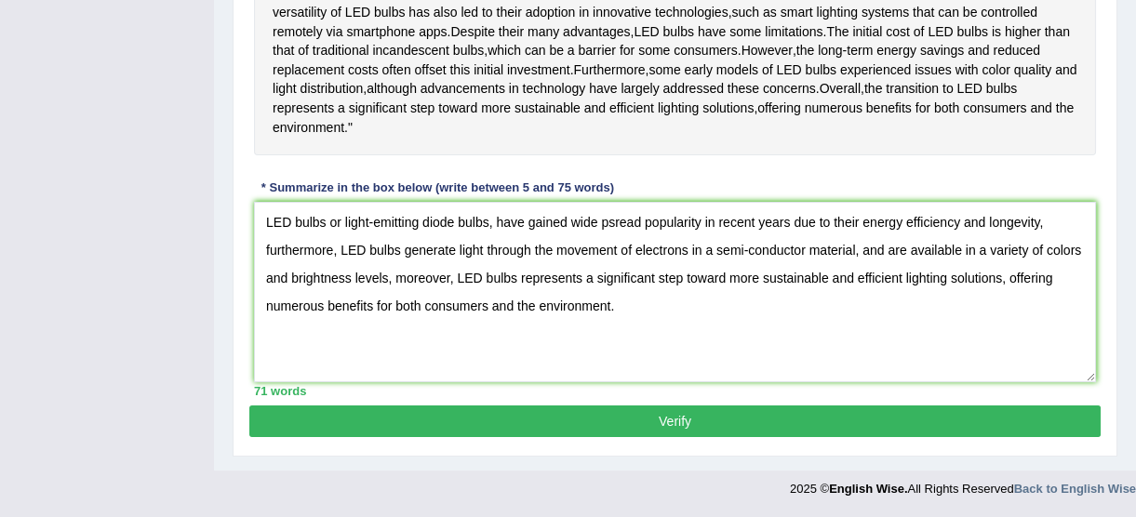
click at [757, 417] on button "Verify" at bounding box center [674, 421] width 851 height 32
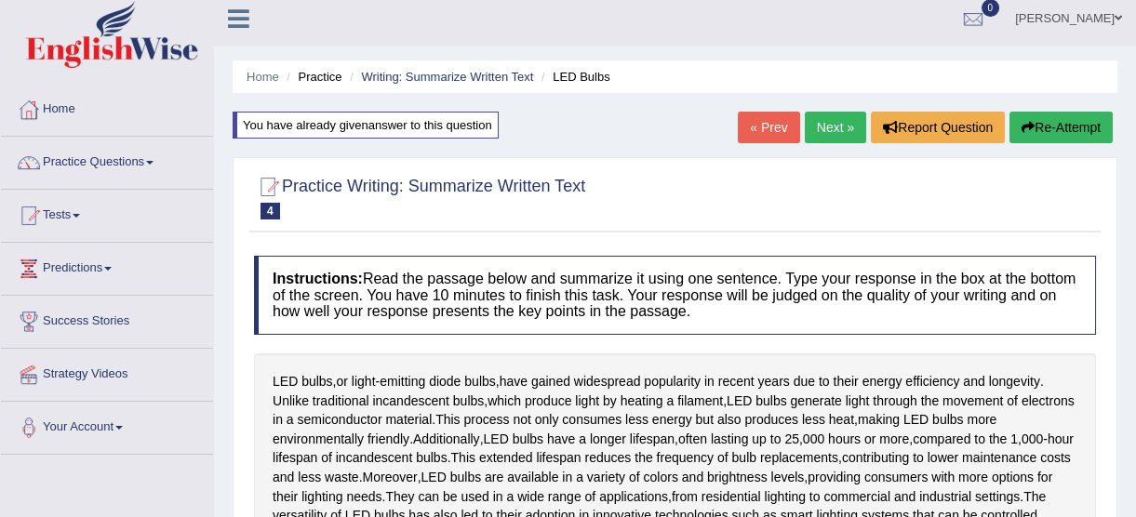
scroll to position [0, 0]
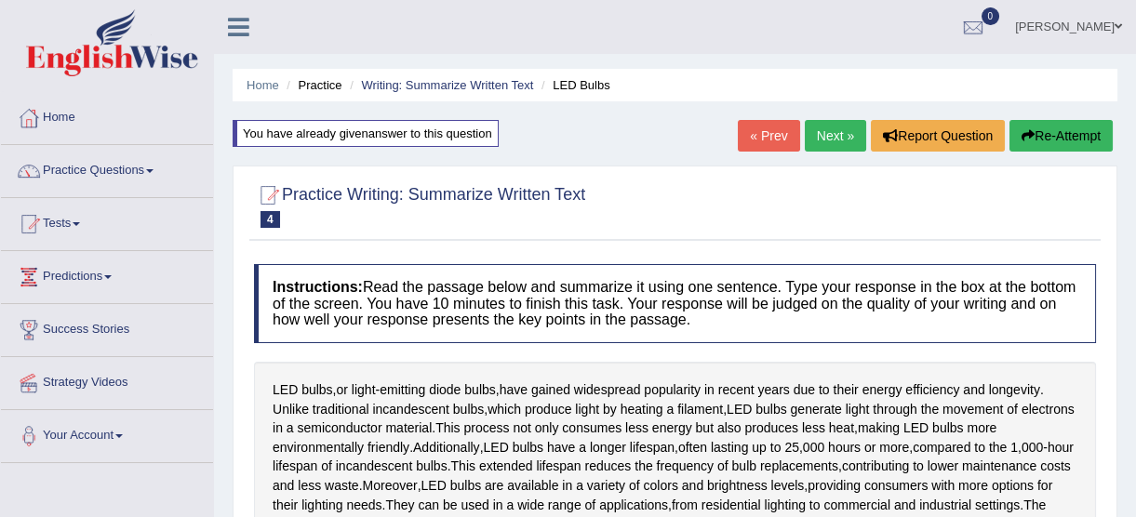
click at [1055, 140] on button "Re-Attempt" at bounding box center [1060, 136] width 103 height 32
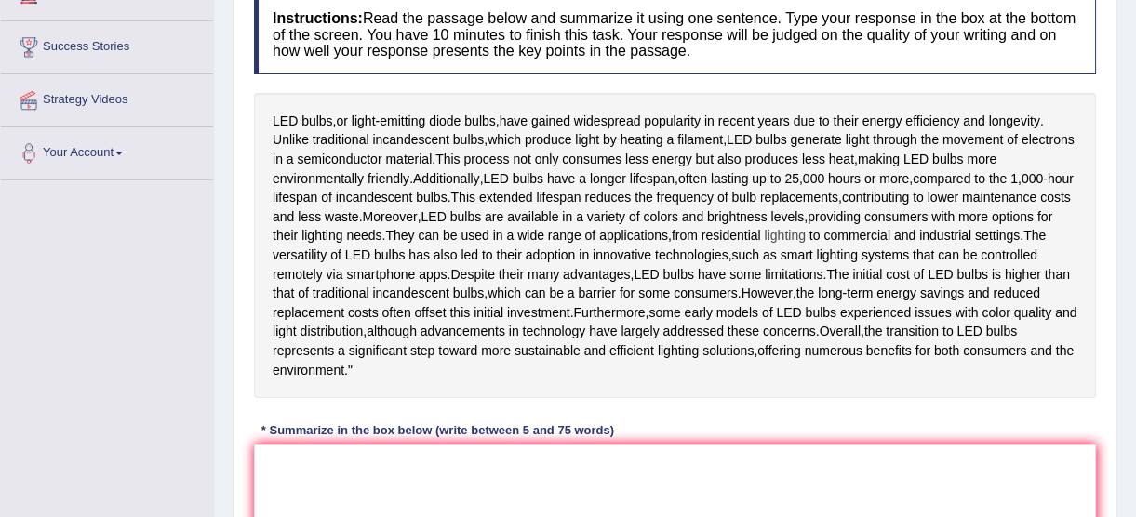
scroll to position [422, 0]
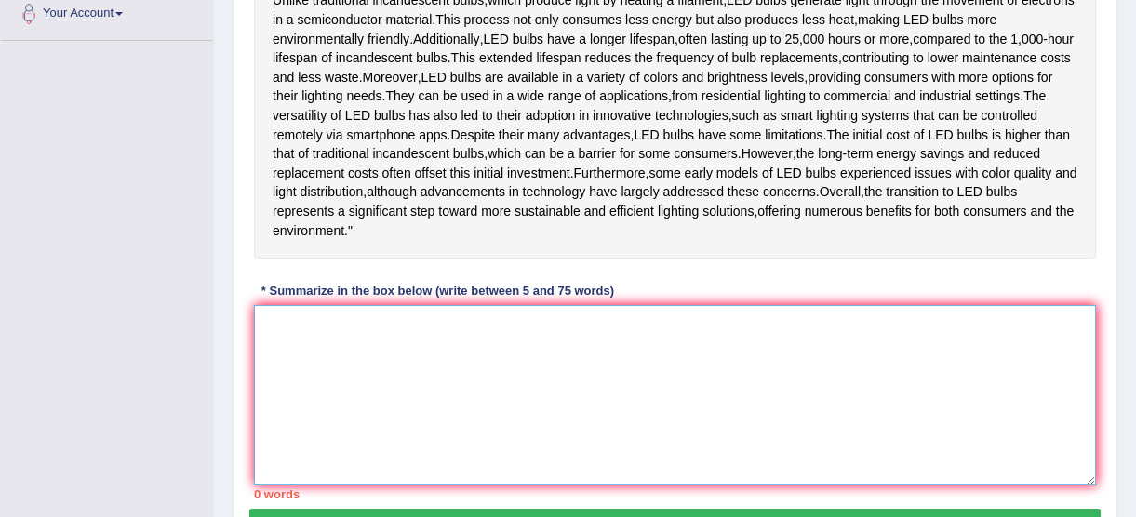
click at [614, 428] on textarea at bounding box center [675, 395] width 842 height 180
paste textarea "LED bulbs or light-emitting diode bulbs, have gained wide psread popularity in …"
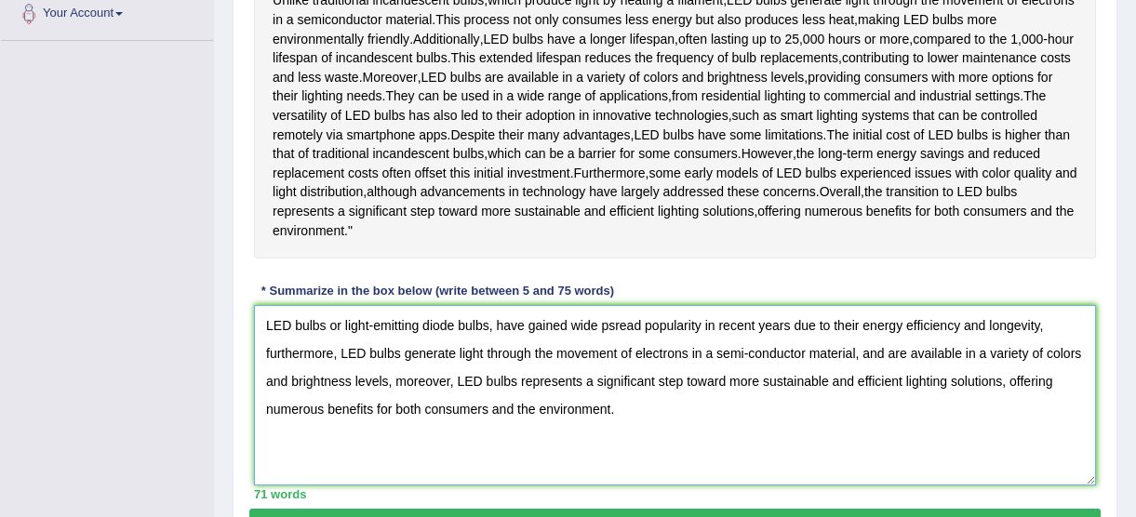
click at [606, 380] on textarea "LED bulbs or light-emitting diode bulbs, have gained wide psread popularity in …" at bounding box center [675, 395] width 842 height 180
click at [599, 380] on textarea "LED bulbs or light-emitting diode bulbs, have gained wide psread popularity in …" at bounding box center [675, 395] width 842 height 180
click at [599, 380] on textarea "LED bulbs or light-emitting diode bulbs, have gained widepsread popularity in r…" at bounding box center [675, 395] width 842 height 180
click at [602, 381] on textarea "LED bulbs or light-emitting diode bulbs, have gained wide sread popularity in r…" at bounding box center [675, 395] width 842 height 180
click at [596, 379] on textarea "LED bulbs or light-emitting diode bulbs, have gained wide spread popularity in …" at bounding box center [675, 395] width 842 height 180
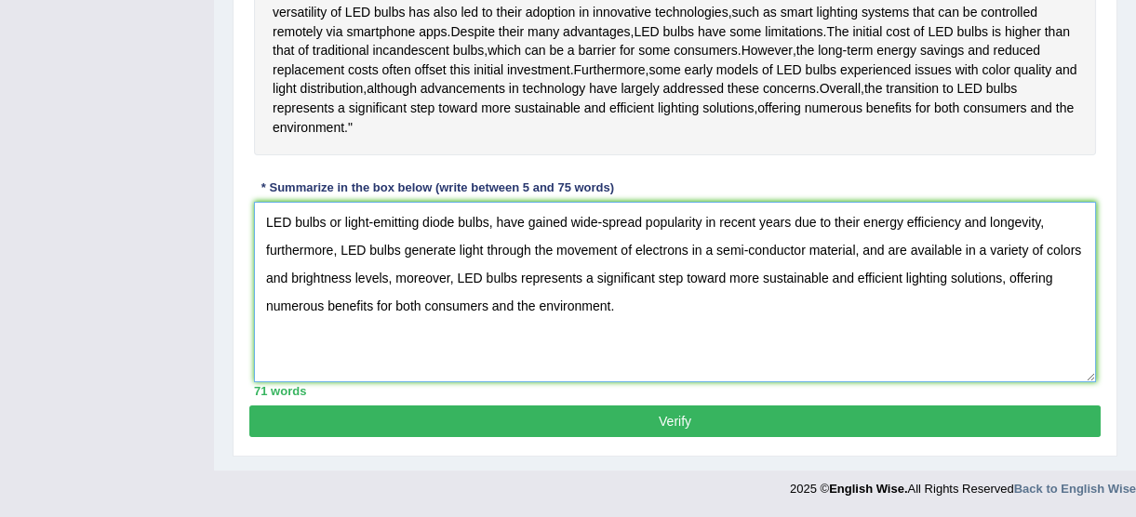
scroll to position [581, 0]
drag, startPoint x: 626, startPoint y: 298, endPoint x: 121, endPoint y: 162, distance: 522.9
type textarea "LED bulbs or light-emitting diode bulbs, have gained wide-spread popularity in …"
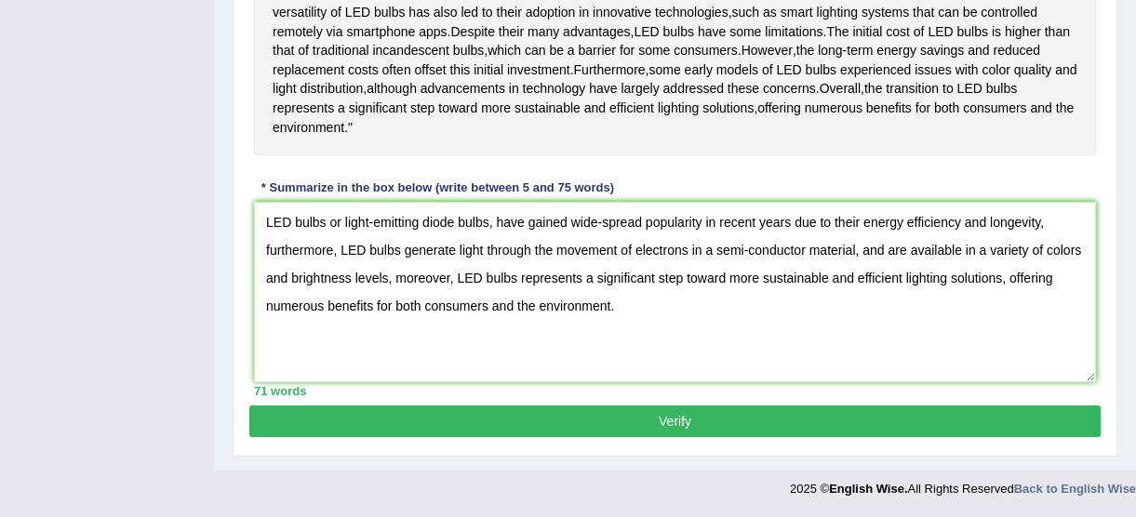
click at [509, 439] on div "Practice Writing: Summarize Written Text 4 LED Bulbs Instructions: Read the pas…" at bounding box center [675, 55] width 884 height 803
click at [511, 425] on button "Verify" at bounding box center [674, 421] width 851 height 32
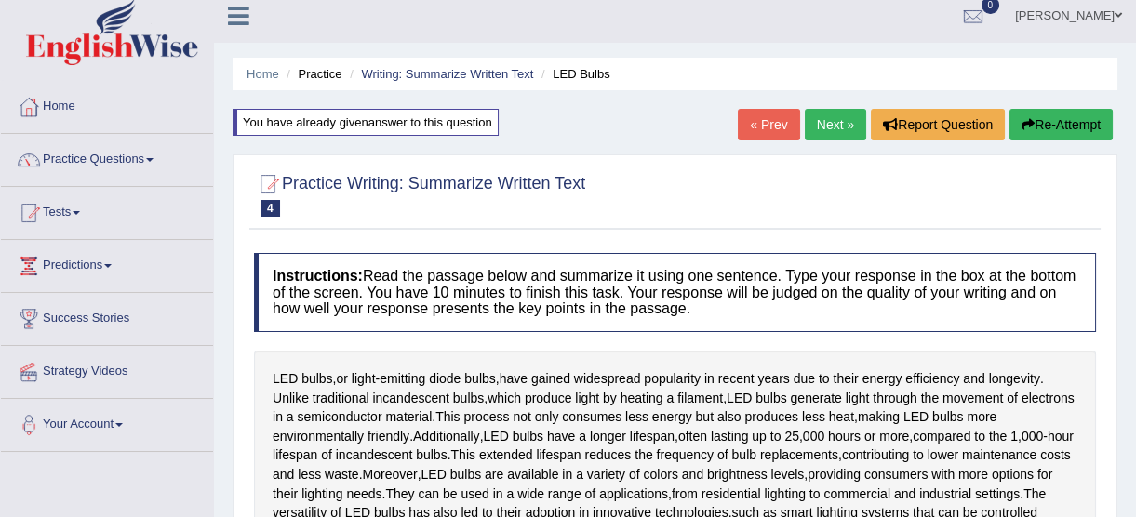
scroll to position [0, 0]
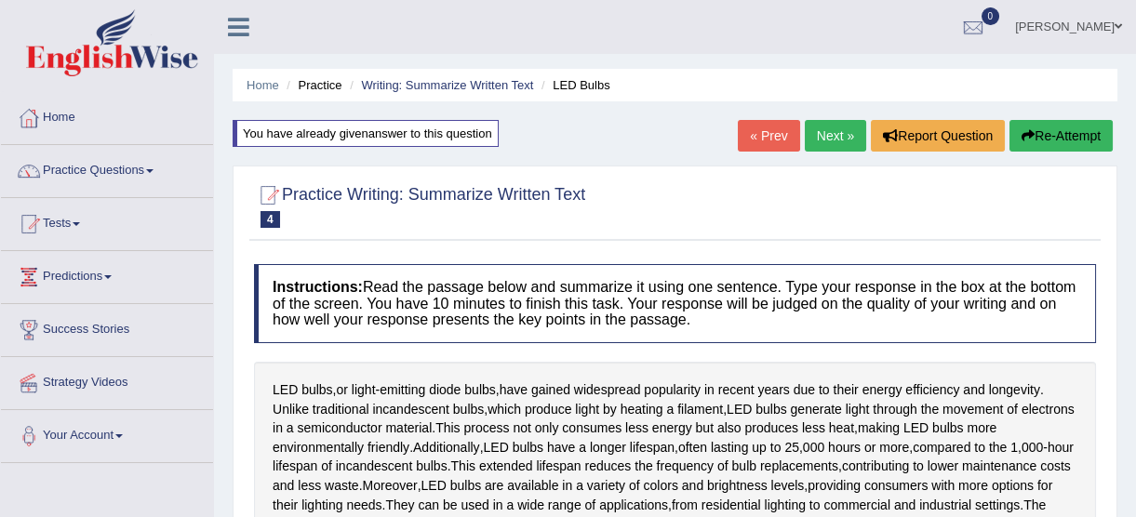
click at [1037, 146] on button "Re-Attempt" at bounding box center [1060, 136] width 103 height 32
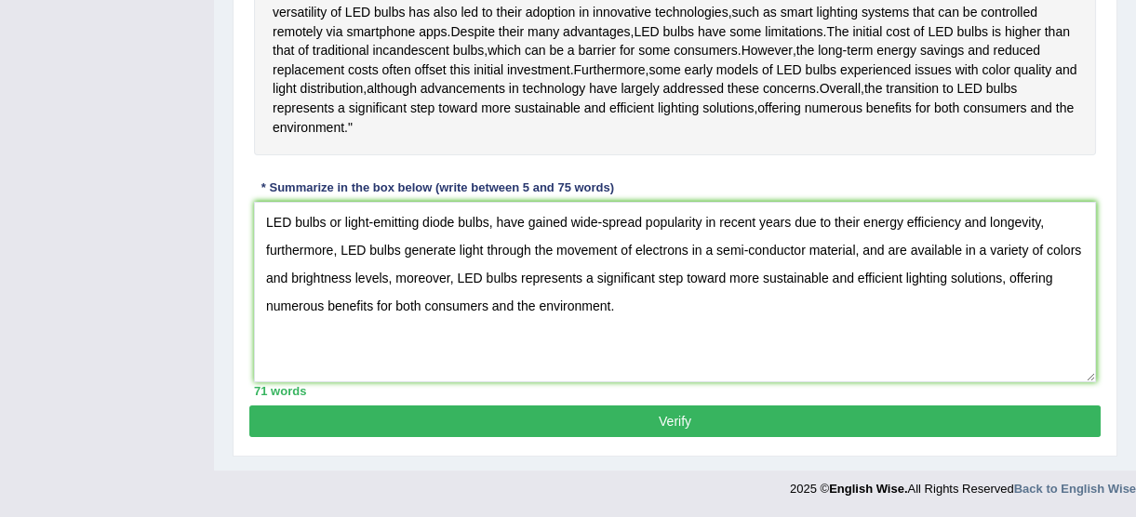
click at [1060, 251] on textarea "LED bulbs or light-emitting diode bulbs, have gained wide-spread popularity in …" at bounding box center [675, 292] width 842 height 180
drag, startPoint x: 712, startPoint y: 311, endPoint x: 10, endPoint y: 204, distance: 710.3
type textarea "LED bulbs or light-emitting diode bulbs, have gained wide-spread popularity in …"
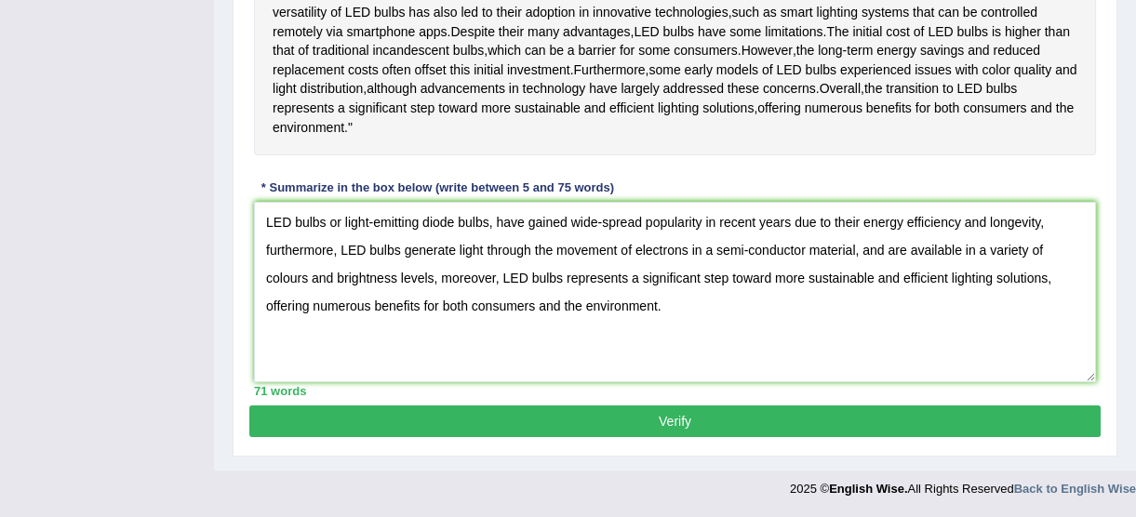
click at [599, 419] on button "Verify" at bounding box center [674, 421] width 851 height 32
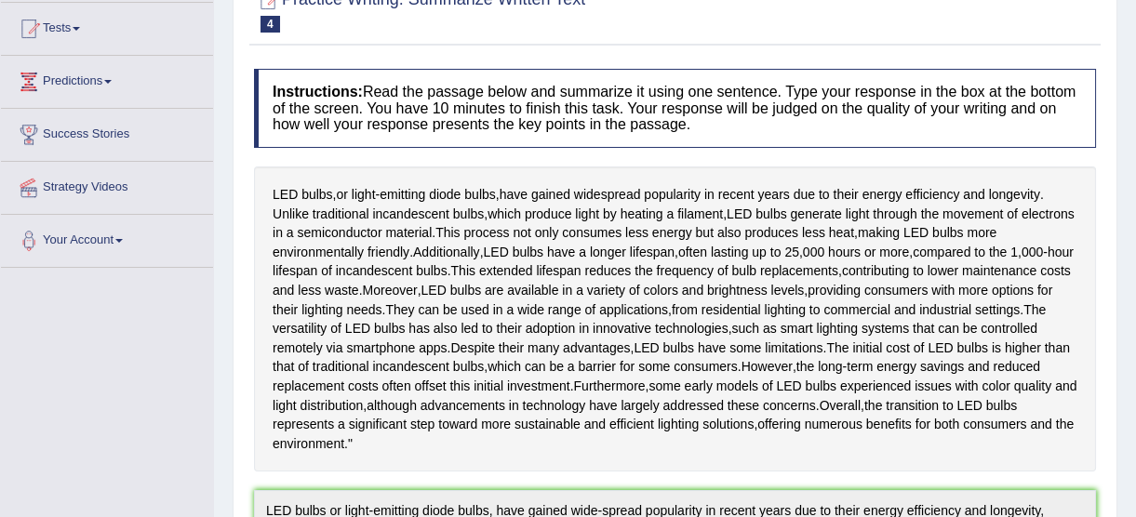
scroll to position [49, 0]
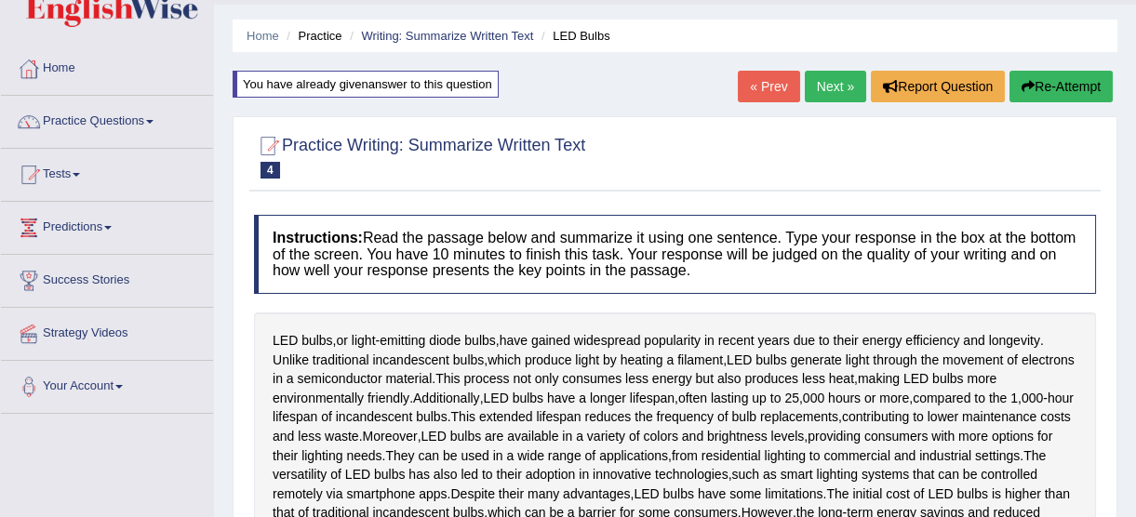
click at [832, 98] on link "Next »" at bounding box center [834, 87] width 61 height 32
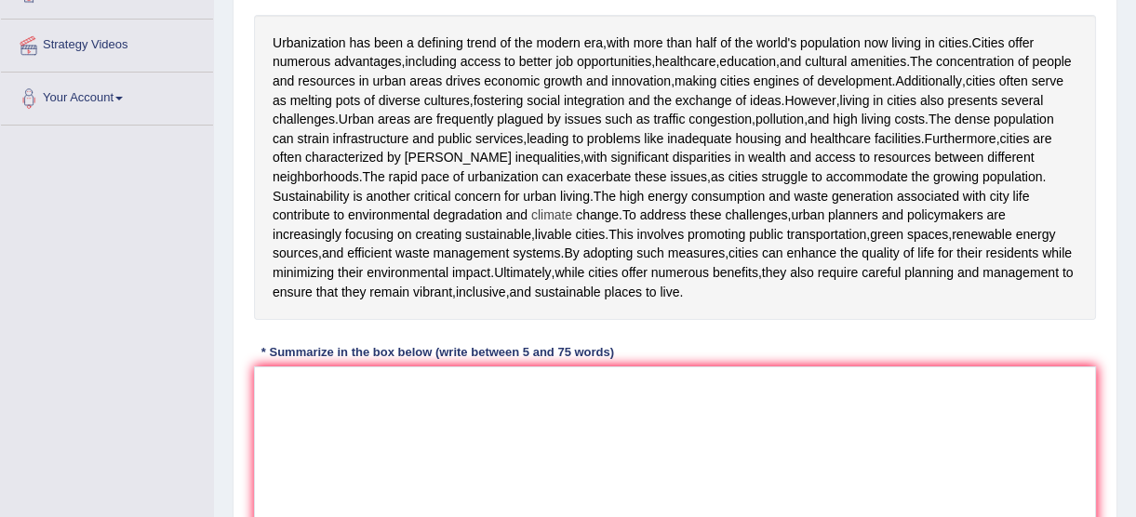
scroll to position [253, 0]
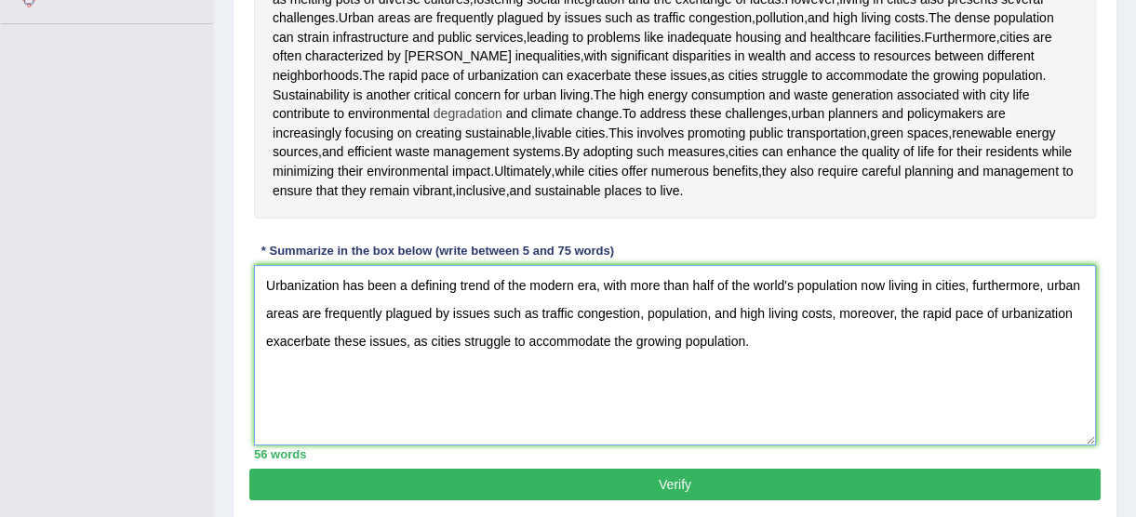
scroll to position [354, 0]
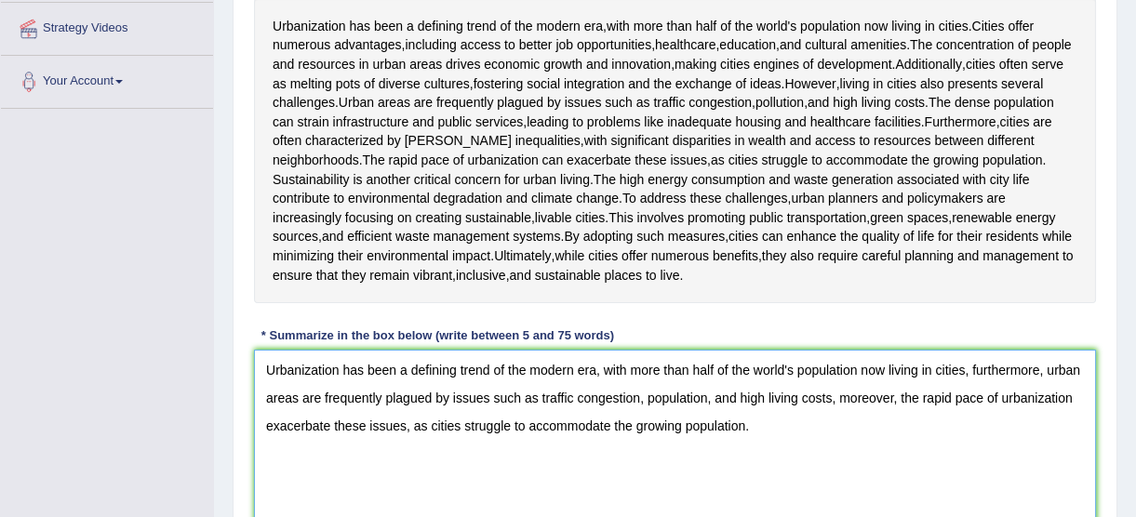
click at [1079, 369] on textarea "Urbanization has been a defining trend of the modern era, with more than half o…" at bounding box center [675, 440] width 842 height 180
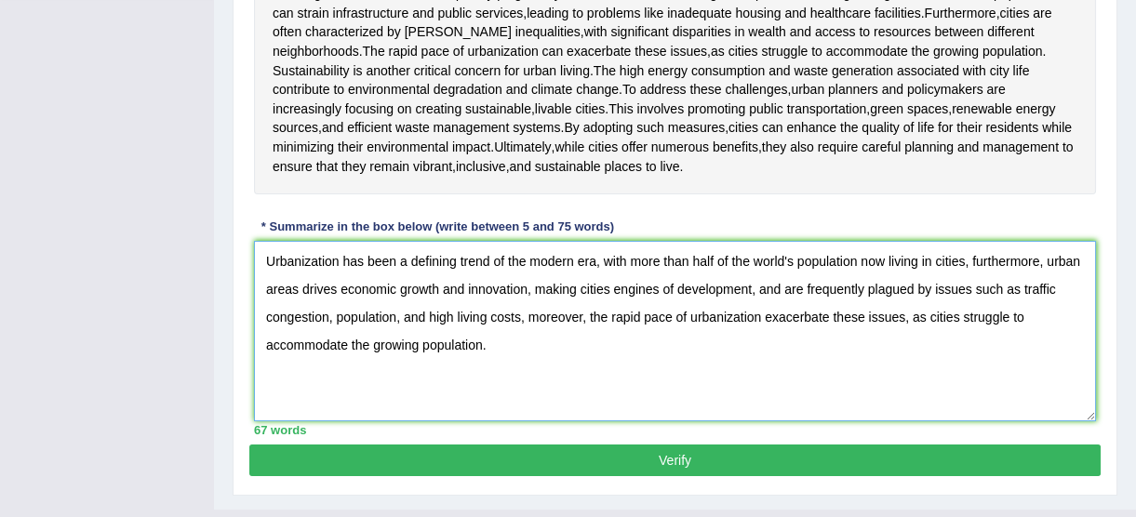
scroll to position [501, 0]
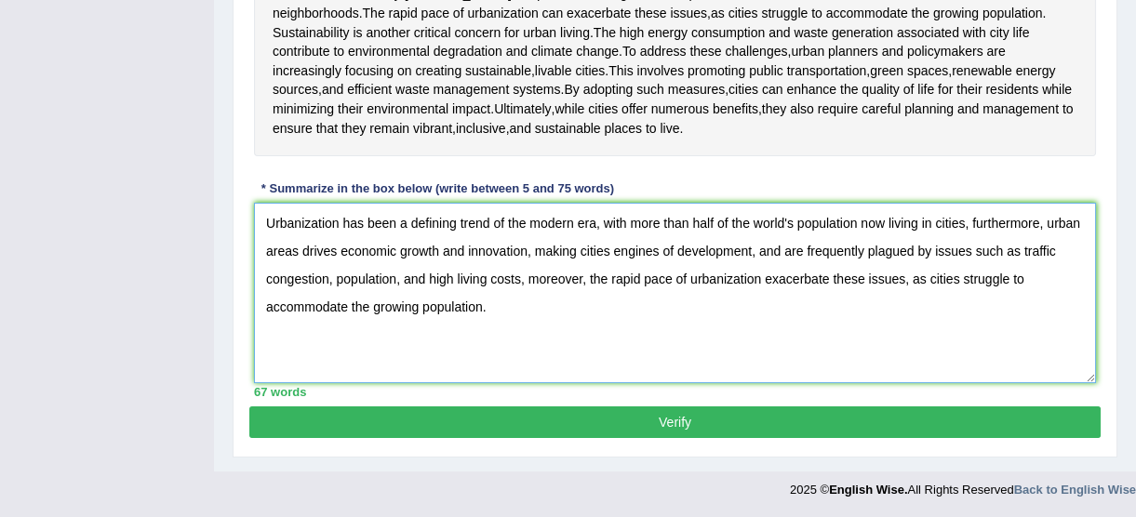
drag, startPoint x: 569, startPoint y: 311, endPoint x: 243, endPoint y: 204, distance: 343.5
click at [243, 204] on div "Practice Writing: Summarize Written Text 5 City Life Instructions: Read the pas…" at bounding box center [675, 56] width 884 height 803
type textarea "Urbanization has been a defining trend of the modern era, with more than half o…"
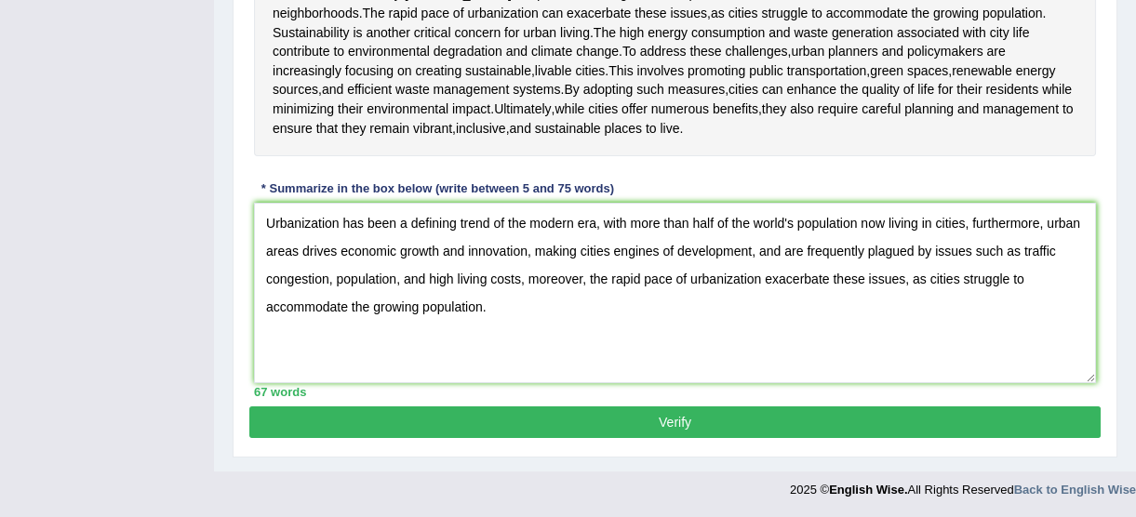
click at [647, 414] on button "Verify" at bounding box center [674, 422] width 851 height 32
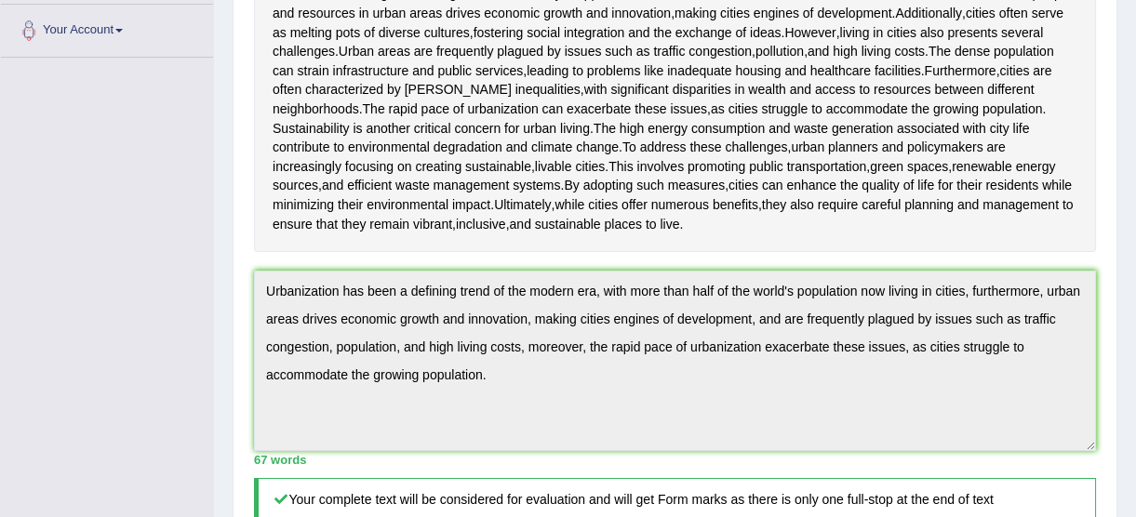
scroll to position [0, 0]
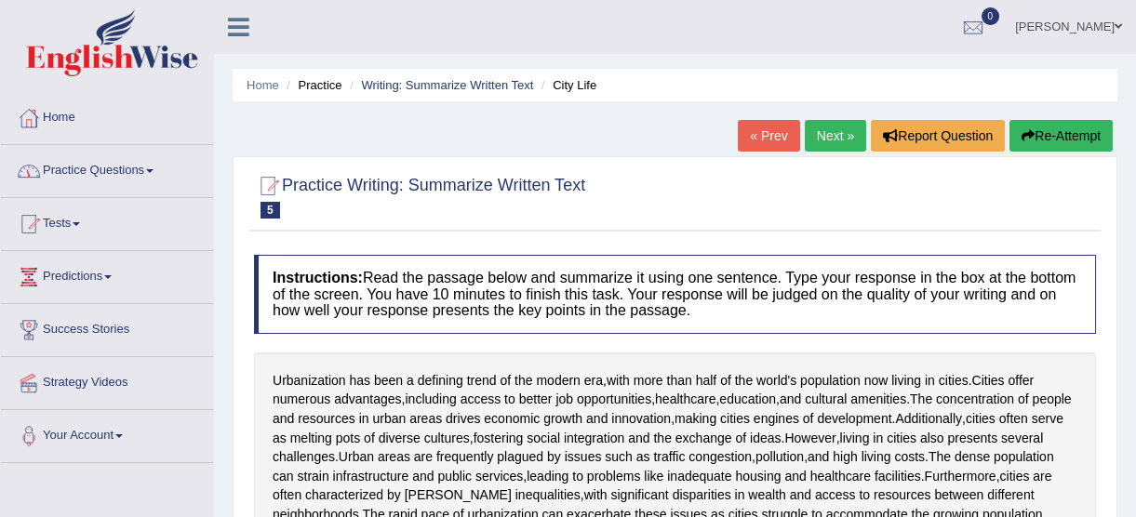
click at [154, 173] on link "Practice Questions" at bounding box center [107, 168] width 212 height 47
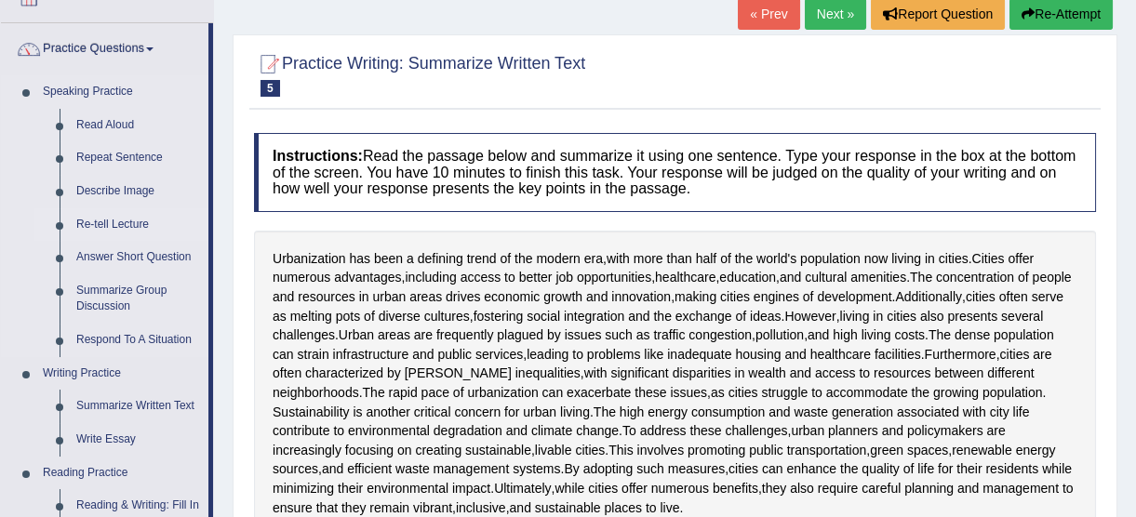
scroll to position [253, 0]
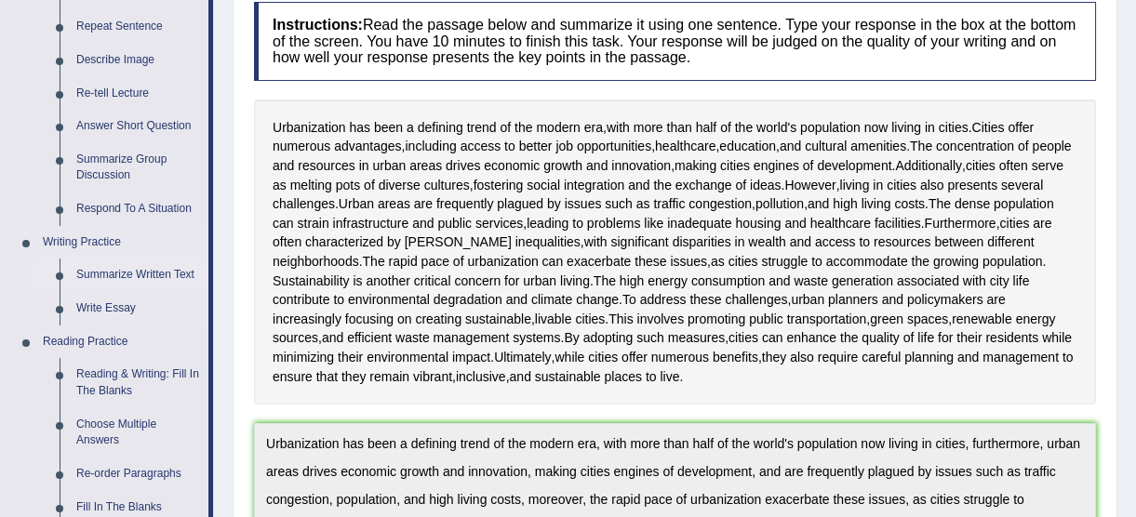
click at [154, 271] on link "Summarize Written Text" at bounding box center [138, 275] width 140 height 33
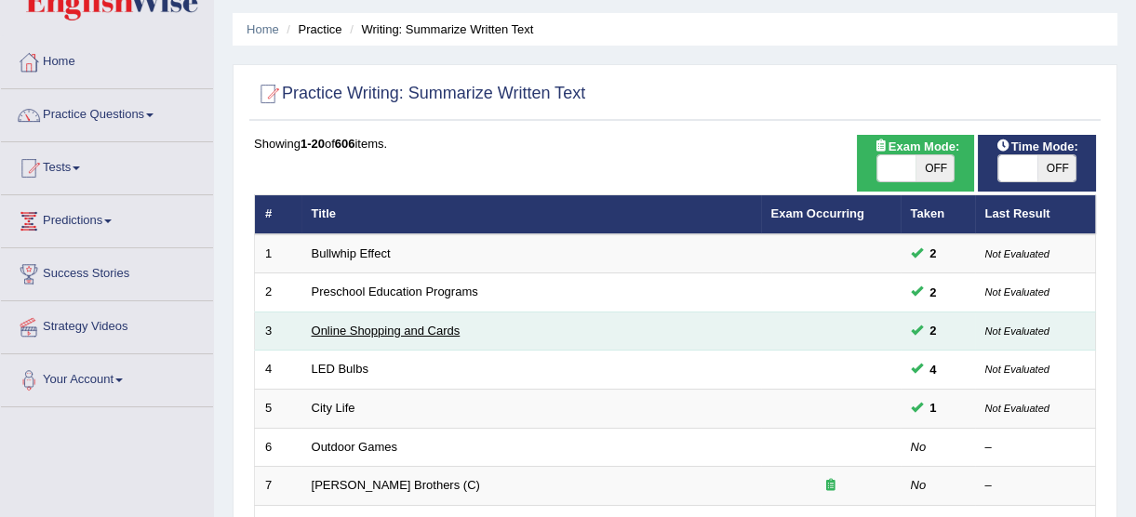
scroll to position [168, 0]
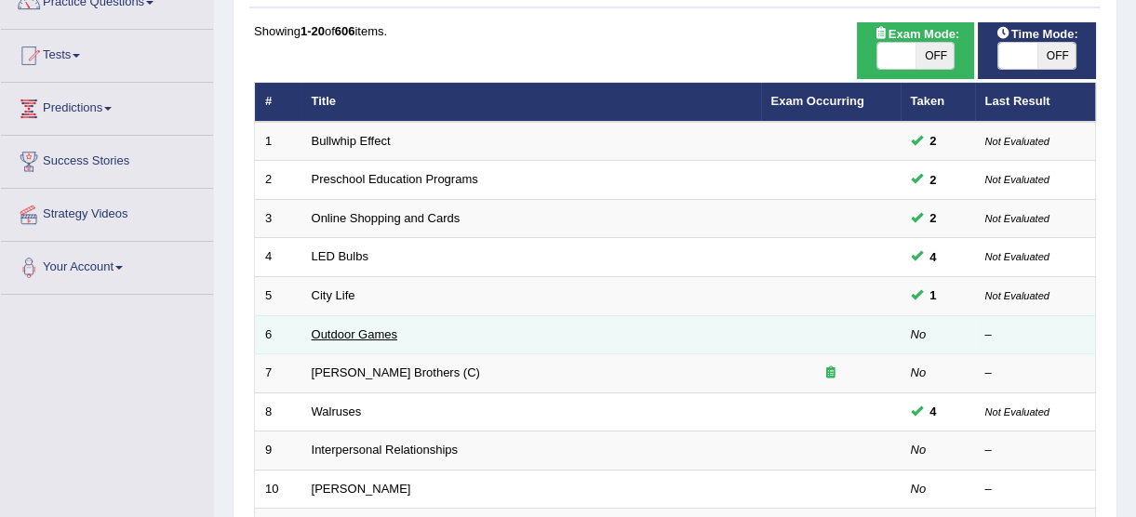
click at [335, 333] on link "Outdoor Games" at bounding box center [355, 334] width 86 height 14
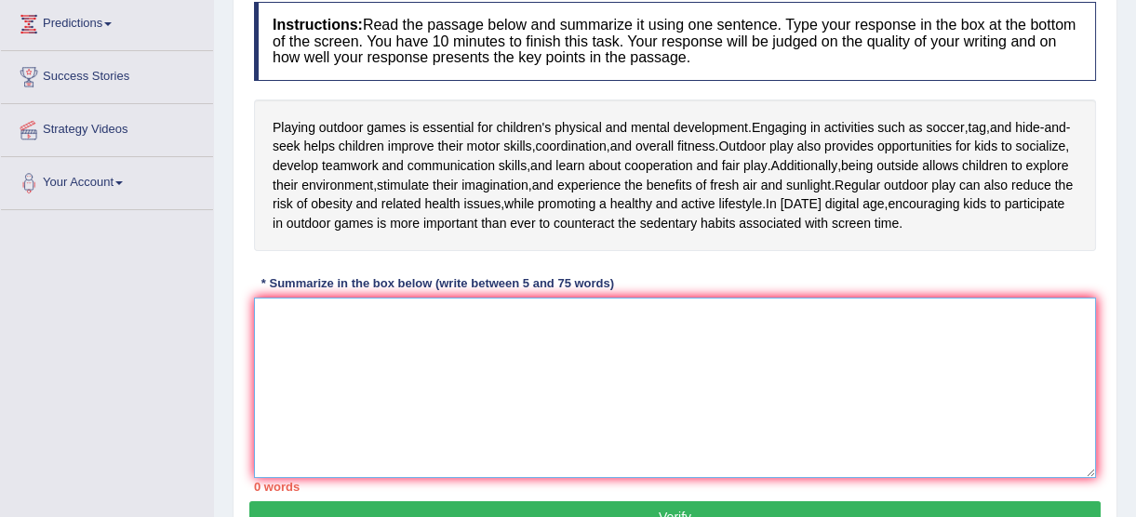
click at [364, 335] on textarea at bounding box center [675, 388] width 842 height 180
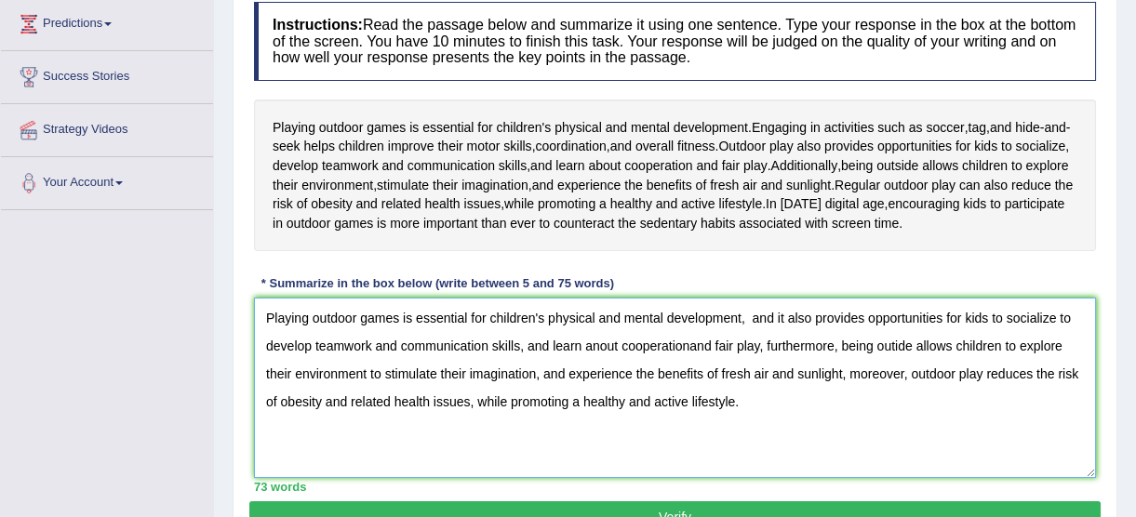
click at [599, 345] on textarea "Playing outdoor games is essential for children's physical and mental developme…" at bounding box center [675, 388] width 842 height 180
click at [688, 343] on textarea "Playing outdoor games is essential for children's physical and mental developme…" at bounding box center [675, 388] width 842 height 180
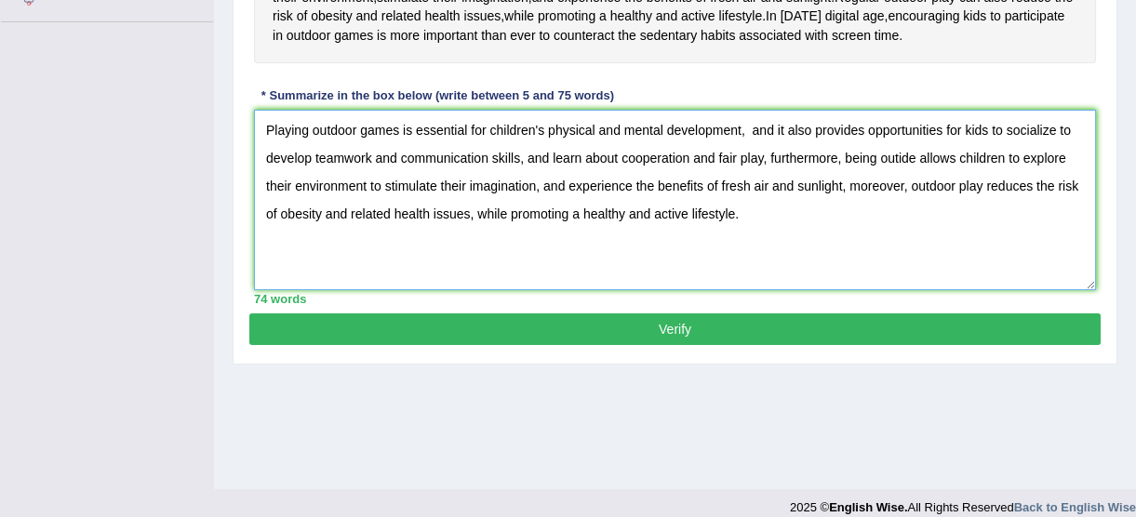
scroll to position [458, 0]
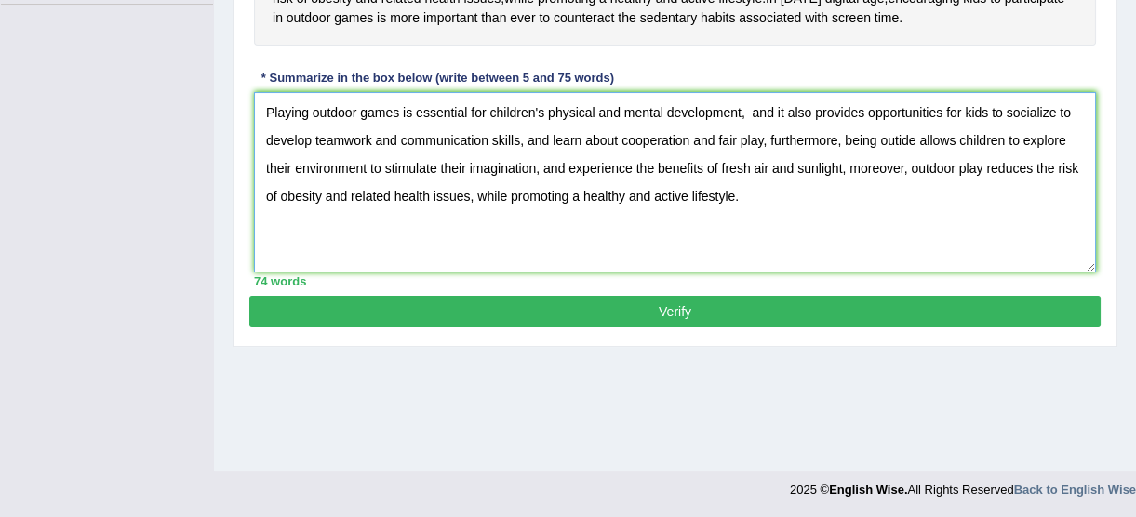
drag, startPoint x: 769, startPoint y: 204, endPoint x: 65, endPoint y: 111, distance: 710.1
click at [65, 111] on div "Toggle navigation Home Practice Questions Speaking Practice Read Aloud Repeat S…" at bounding box center [568, 25] width 1136 height 967
type textarea "Playing outdoor games is essential for children's physical and mental developme…"
click at [569, 310] on button "Verify" at bounding box center [674, 312] width 851 height 32
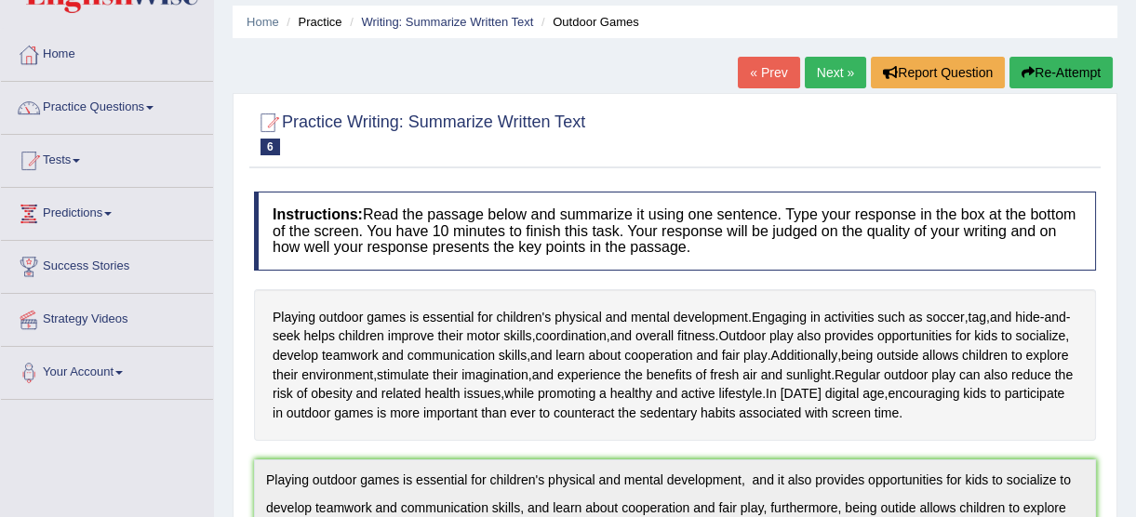
scroll to position [2, 0]
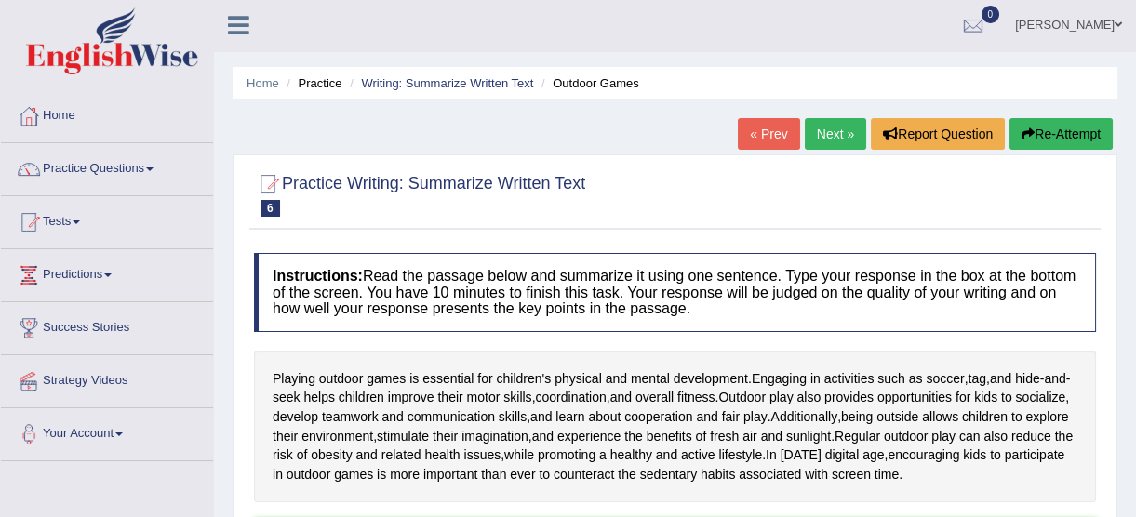
click at [1040, 141] on button "Re-Attempt" at bounding box center [1060, 134] width 103 height 32
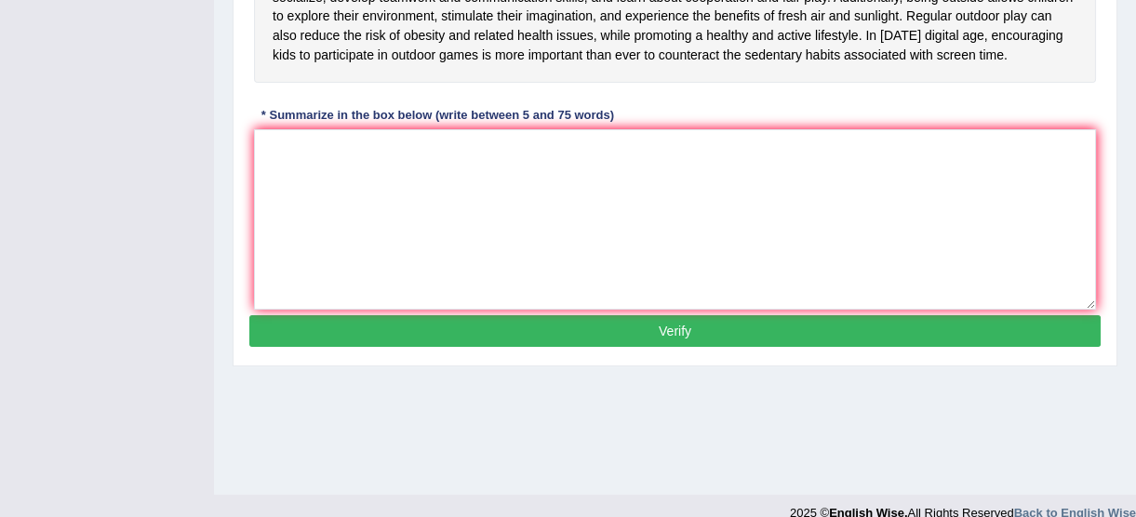
click at [578, 206] on textarea at bounding box center [675, 219] width 842 height 180
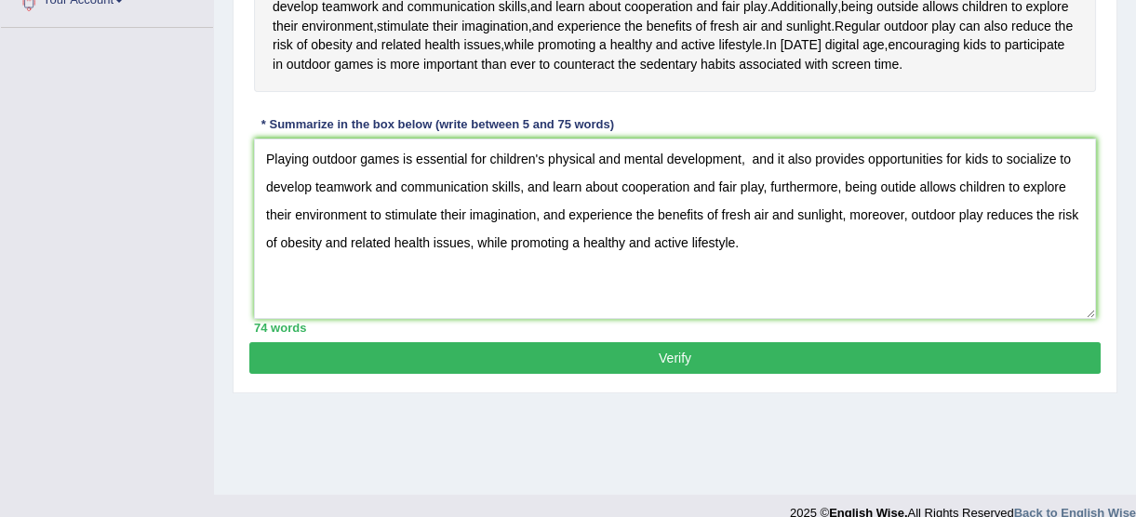
click at [899, 185] on textarea "Playing outdoor games is essential for children's physical and mental developme…" at bounding box center [675, 229] width 842 height 180
drag, startPoint x: 794, startPoint y: 256, endPoint x: -4, endPoint y: 81, distance: 816.9
type textarea "Playing outdoor games is essential for children's physical and mental developme…"
click at [737, 364] on button "Verify" at bounding box center [674, 358] width 851 height 32
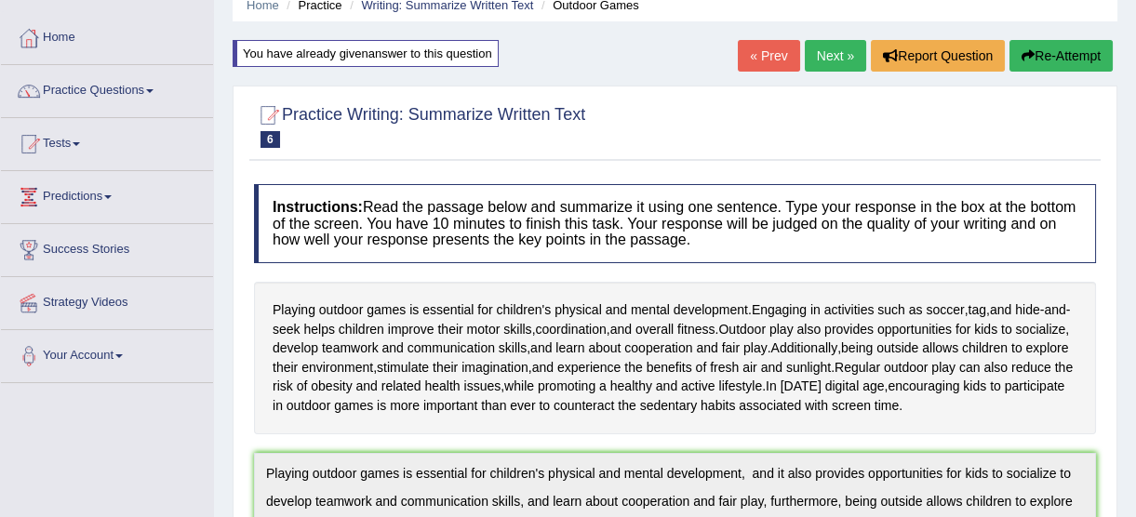
scroll to position [76, 0]
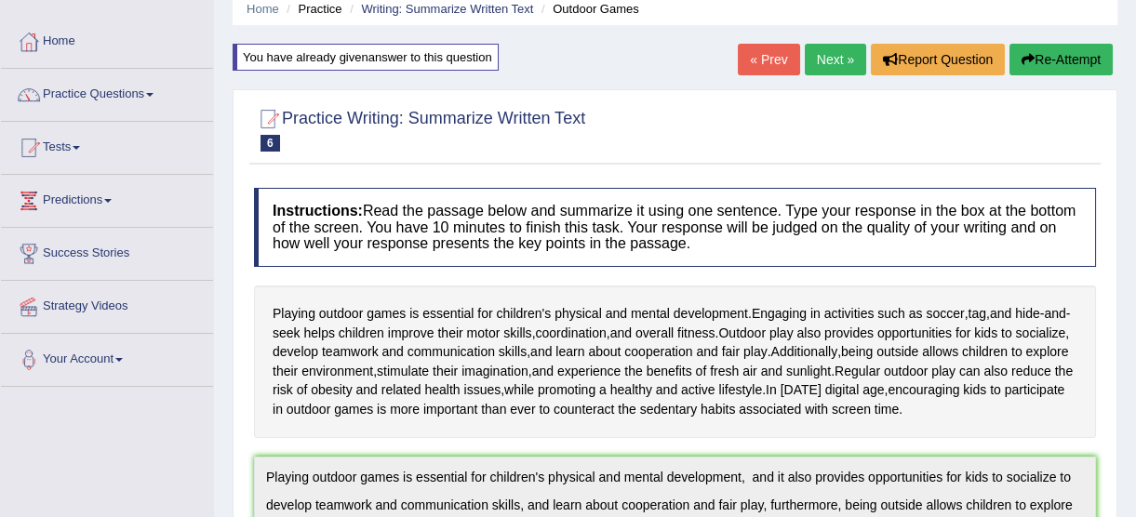
click at [1084, 65] on button "Re-Attempt" at bounding box center [1060, 60] width 103 height 32
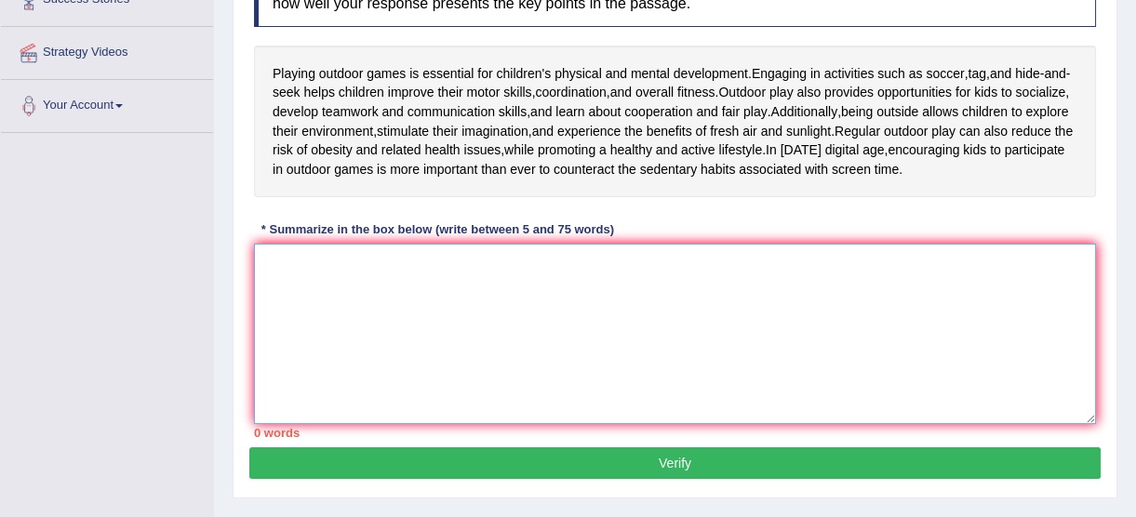
paste textarea "Playing outdoor games is essential for children's physical and mental developme…"
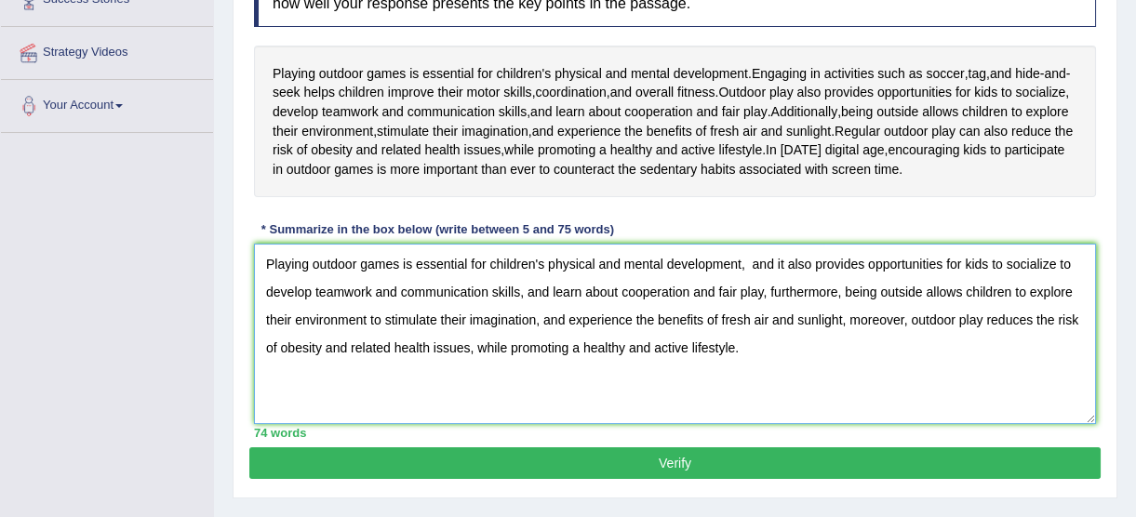
click at [1007, 318] on textarea "Playing outdoor games is essential for children's physical and mental developme…" at bounding box center [675, 334] width 842 height 180
drag, startPoint x: 804, startPoint y: 356, endPoint x: -4, endPoint y: 245, distance: 814.9
type textarea "Playing outdoor games is essential for children's physical and mental developme…"
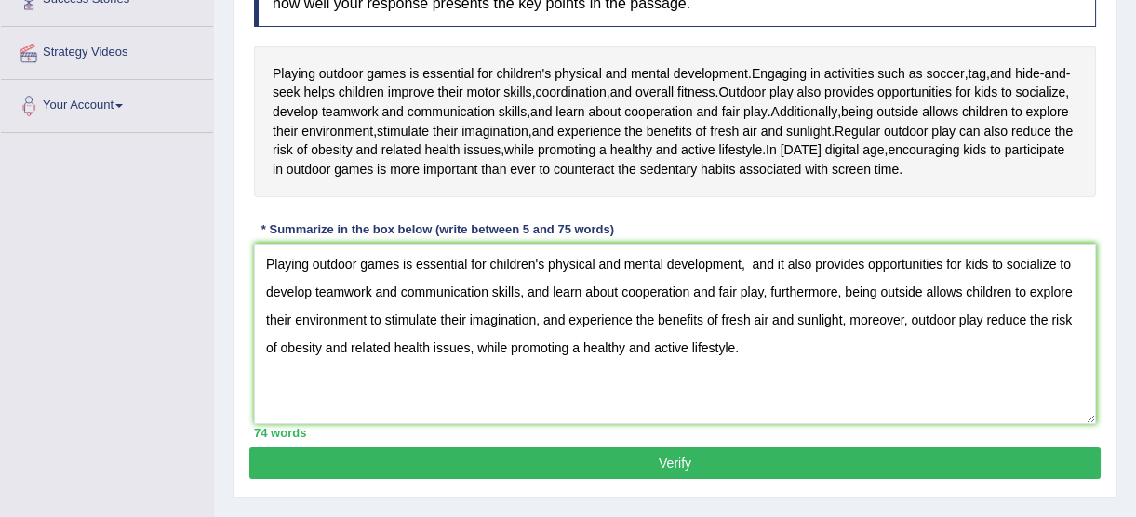
click at [585, 451] on button "Verify" at bounding box center [674, 463] width 851 height 32
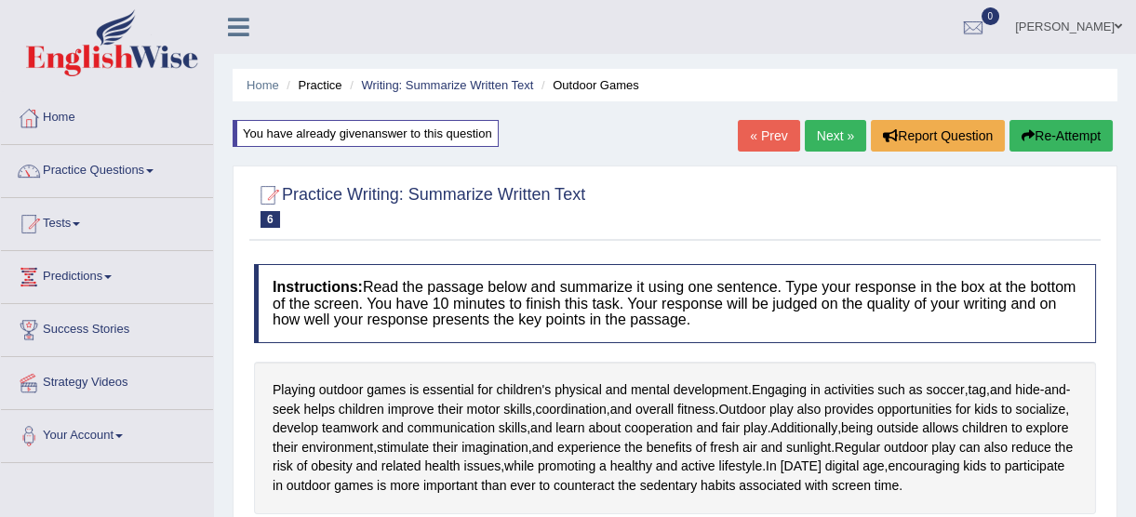
click at [1079, 139] on button "Re-Attempt" at bounding box center [1060, 136] width 103 height 32
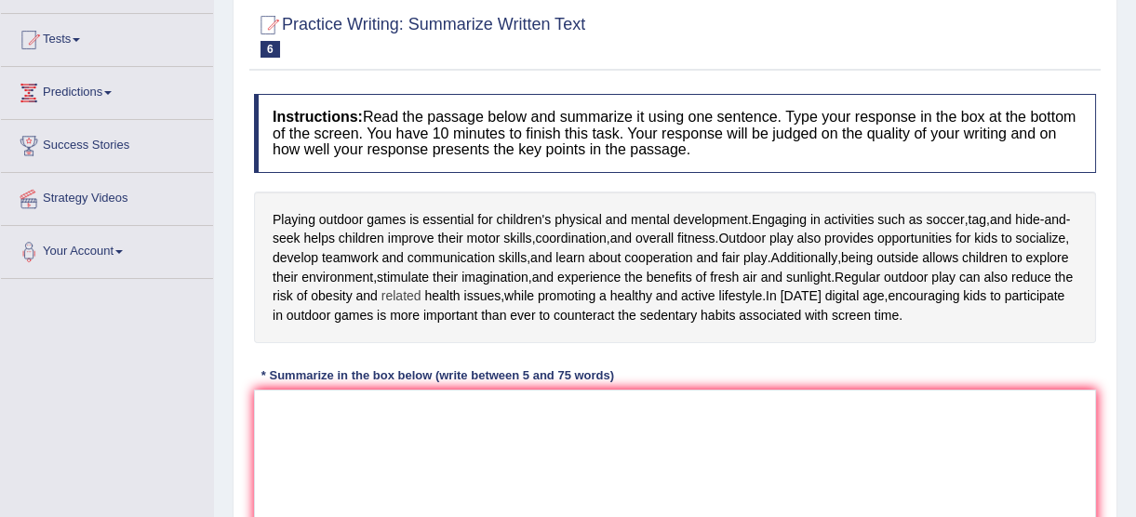
scroll to position [253, 0]
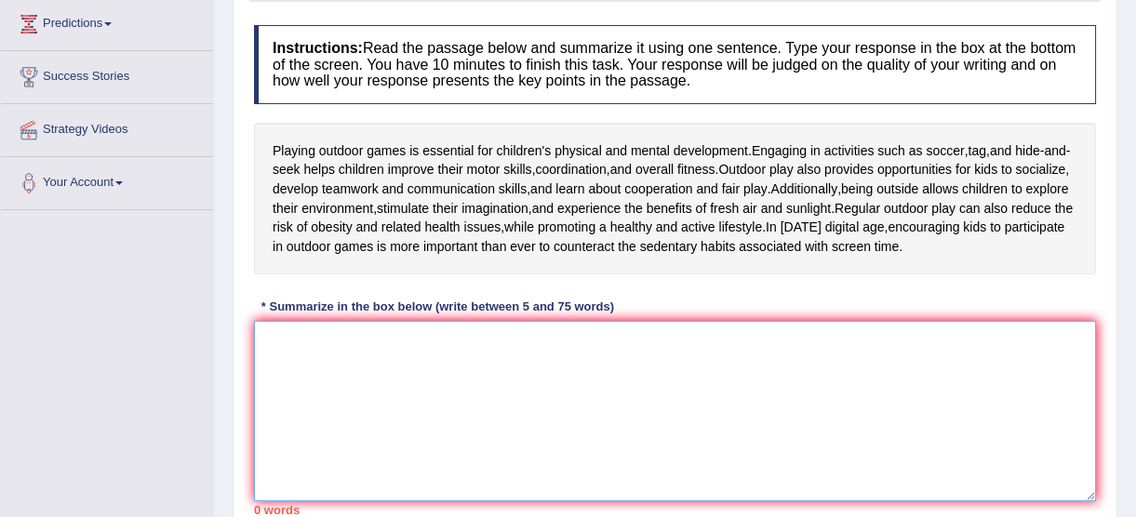
click at [500, 396] on textarea at bounding box center [675, 411] width 842 height 180
paste textarea "Playing outdoor games is essential for children's physical and mental developme…"
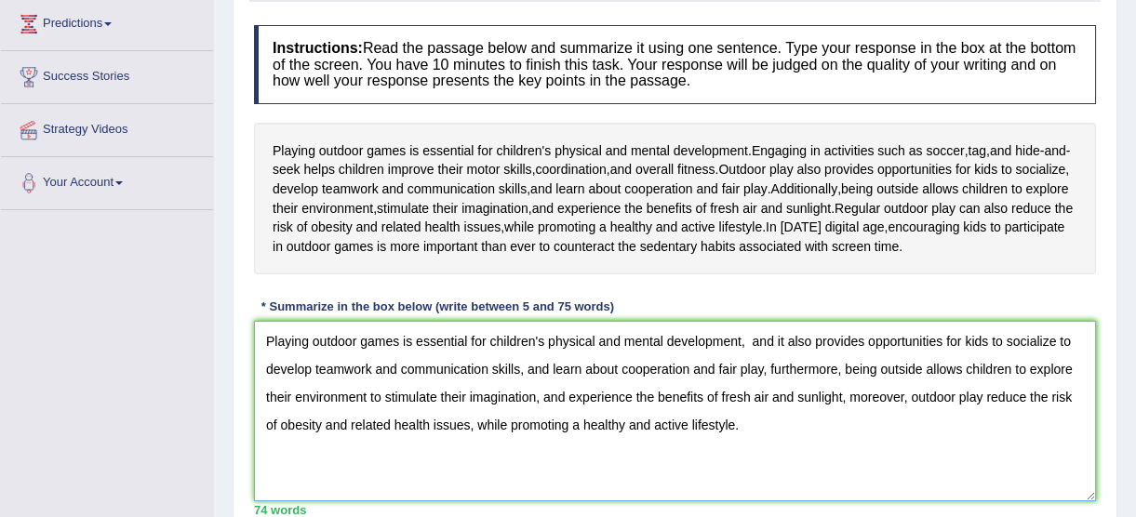
click at [771, 339] on textarea "Playing outdoor games is essential for children's physical and mental developme…" at bounding box center [675, 411] width 842 height 180
click at [751, 342] on textarea "Playing outdoor games is essential for children's physical and mental developme…" at bounding box center [675, 411] width 842 height 180
click at [772, 340] on textarea "Playing outdoor games is essential for children's physical and mental developme…" at bounding box center [675, 411] width 842 height 180
drag, startPoint x: 756, startPoint y: 423, endPoint x: 47, endPoint y: 205, distance: 742.5
click at [47, 205] on div "Toggle navigation Home Practice Questions Speaking Practice Read Aloud Repeat S…" at bounding box center [568, 230] width 1136 height 967
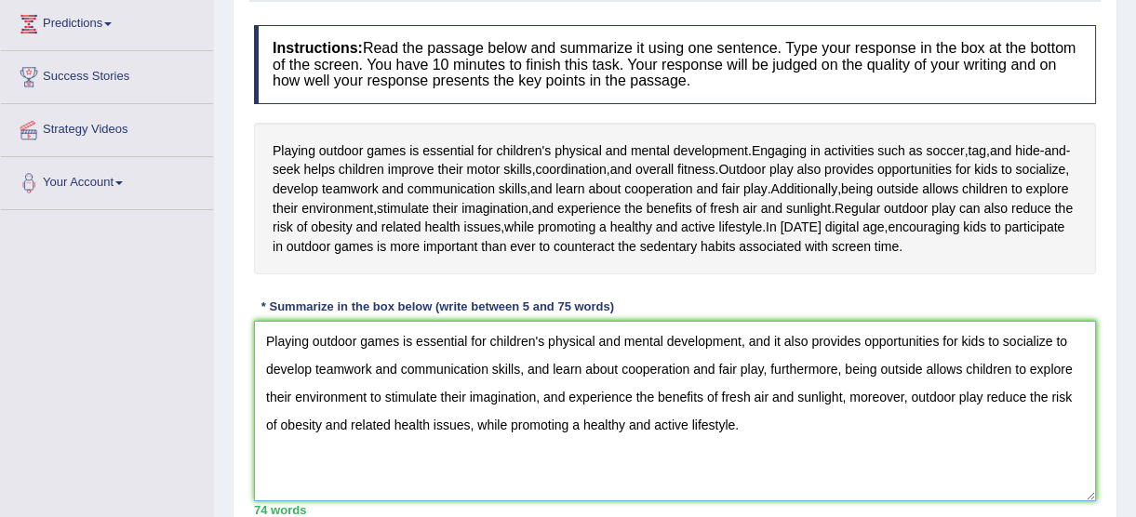
click at [845, 404] on textarea "Playing outdoor games is essential for children's physical and mental developme…" at bounding box center [675, 411] width 842 height 180
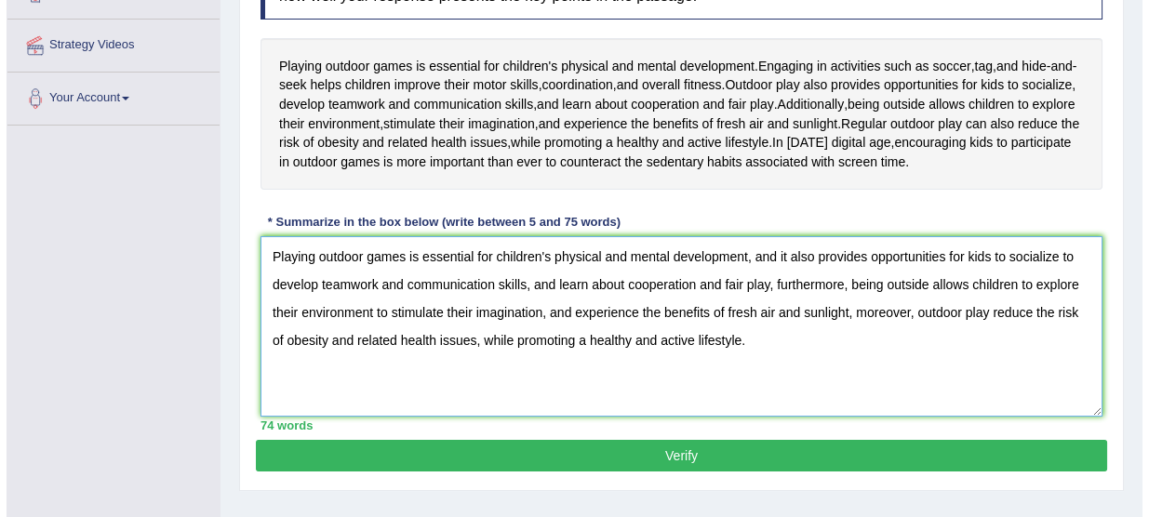
scroll to position [458, 0]
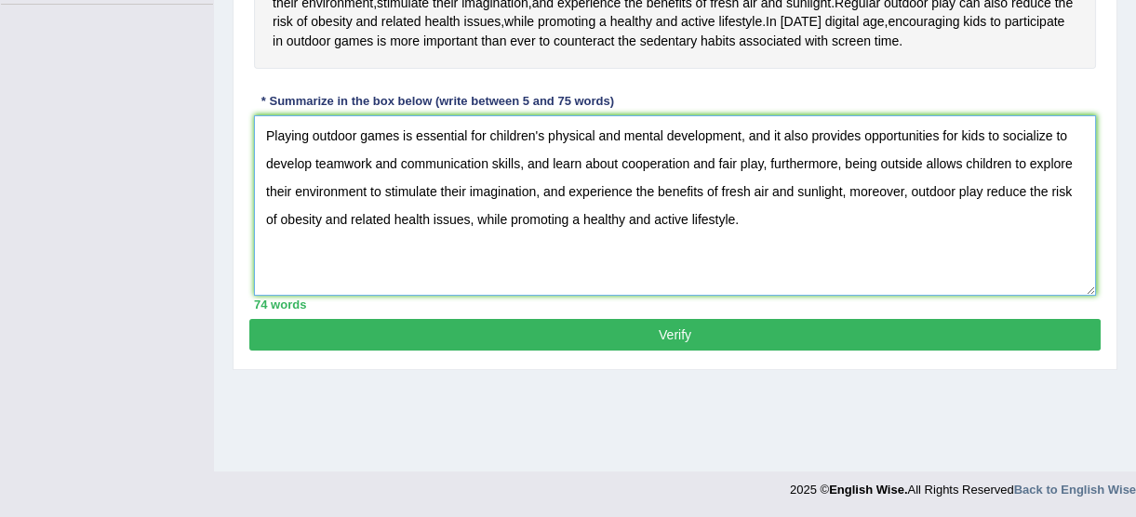
type textarea "Playing outdoor games is essential for children's physical and mental developme…"
click at [762, 335] on button "Verify" at bounding box center [674, 335] width 851 height 32
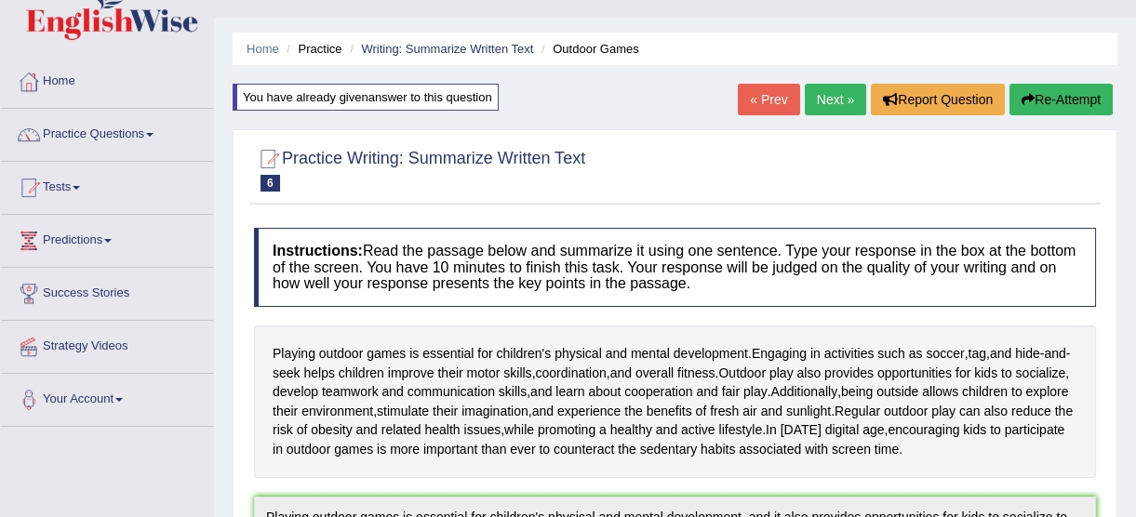
scroll to position [0, 0]
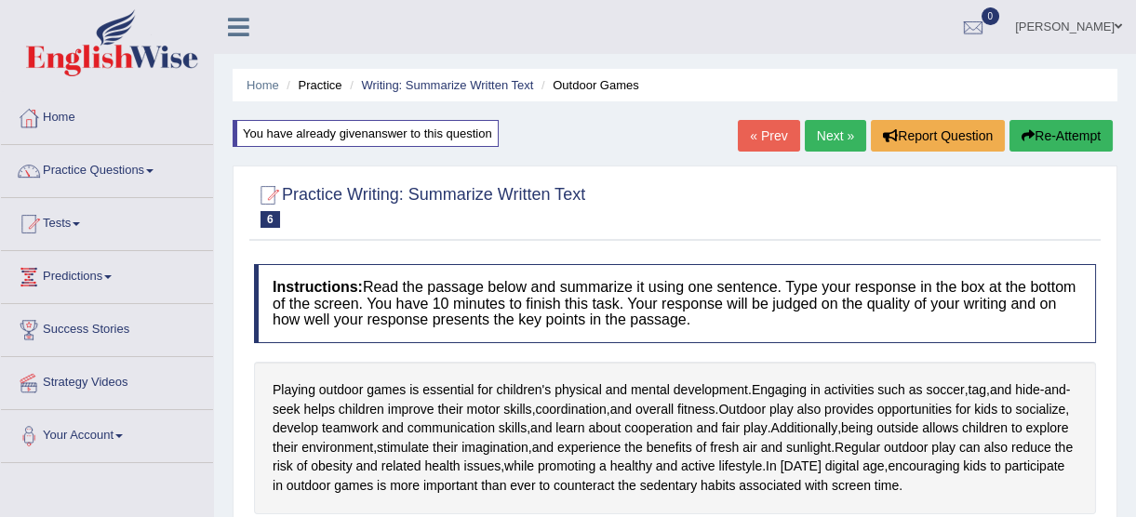
click at [830, 143] on link "Next »" at bounding box center [834, 136] width 61 height 32
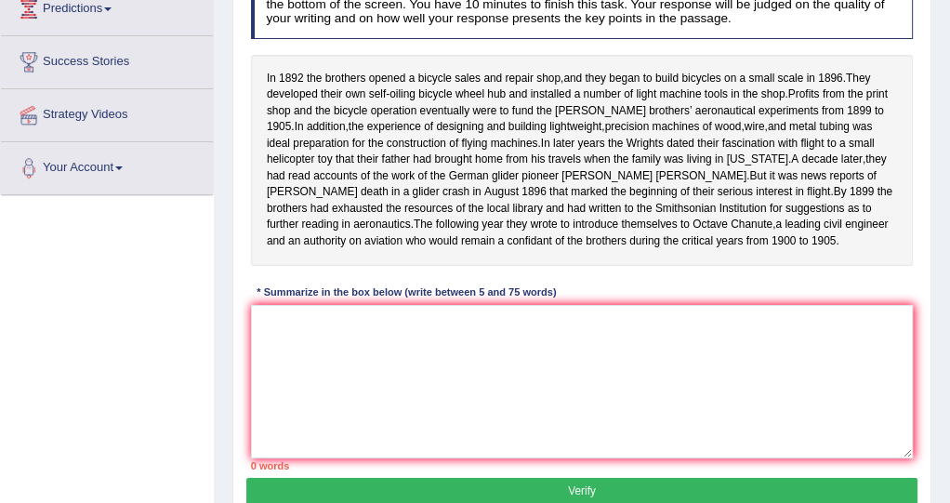
scroll to position [304, 0]
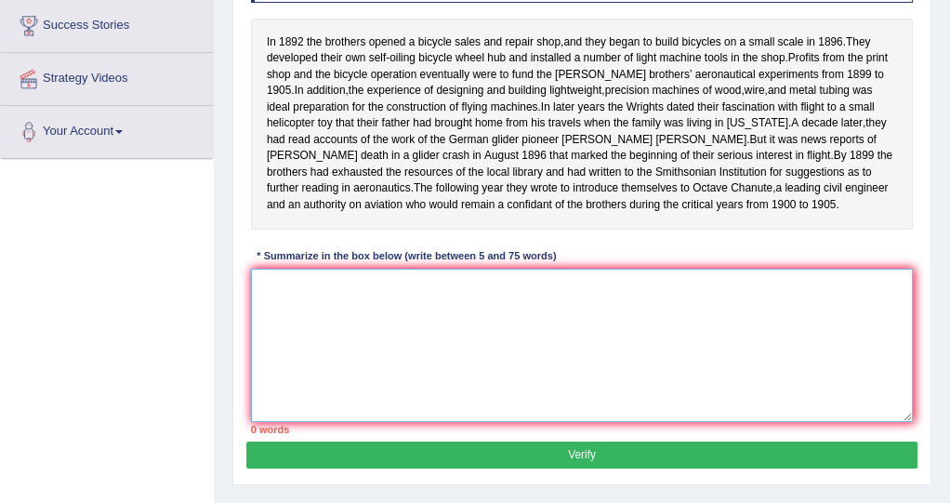
click at [391, 353] on textarea at bounding box center [582, 345] width 663 height 153
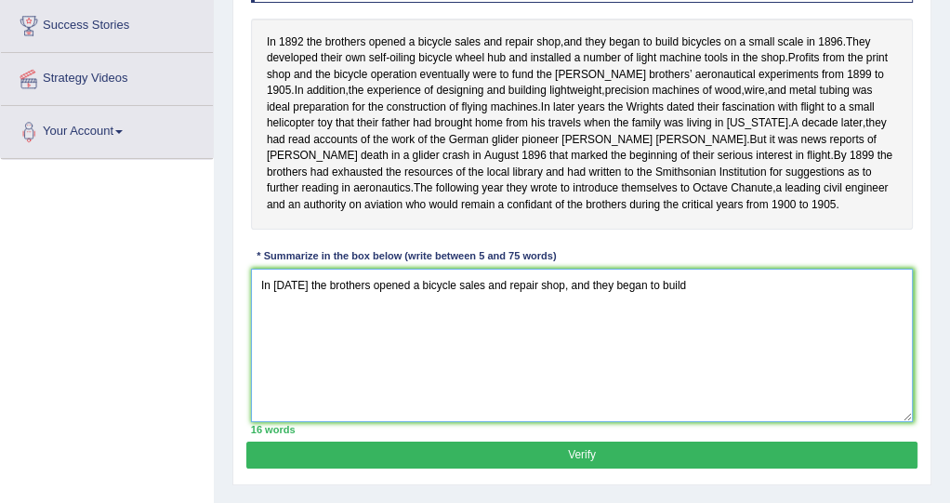
click at [432, 313] on textarea "In [DATE] the brothers opened a bicycle sales and repair shop, and they began t…" at bounding box center [582, 345] width 663 height 153
click at [721, 313] on textarea "In [DATE] the brothers opened a bicycle sales and repair shop, and they began t…" at bounding box center [582, 345] width 663 height 153
paste textarea "bicycle"
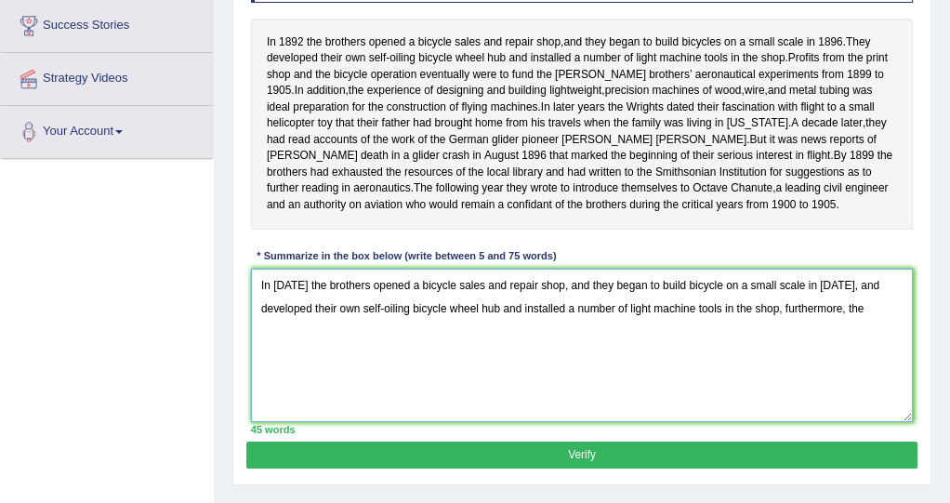
paste textarea "bicycle"
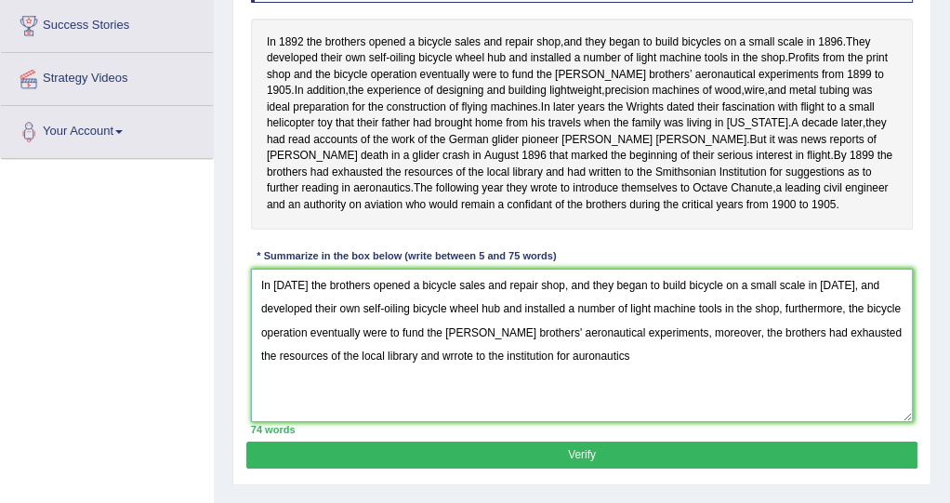
click at [620, 386] on textarea "In [DATE] the brothers opened a bicycle sales and repair shop, and they began t…" at bounding box center [582, 345] width 663 height 153
click at [440, 391] on textarea "In [DATE] the brothers opened a bicycle sales and repair shop, and they began t…" at bounding box center [582, 345] width 663 height 153
click at [614, 385] on textarea "In [DATE] the brothers opened a bicycle sales and repair shop, and they began t…" at bounding box center [582, 345] width 663 height 153
drag, startPoint x: 617, startPoint y: 385, endPoint x: 488, endPoint y: 391, distance: 128.5
click at [488, 391] on textarea "In [DATE] the brothers opened a bicycle sales and repair shop, and they began t…" at bounding box center [582, 345] width 663 height 153
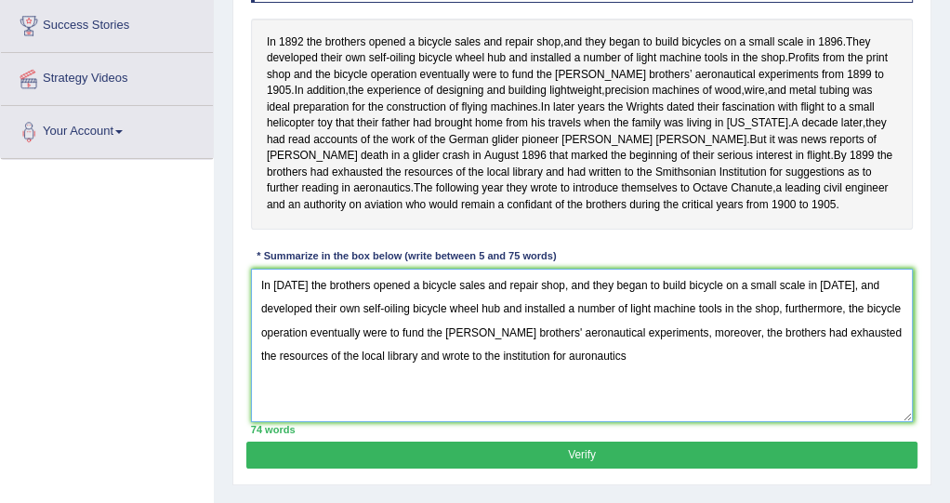
click at [555, 398] on textarea "In [DATE] the brothers opened a bicycle sales and repair shop, and they began t…" at bounding box center [582, 345] width 663 height 153
click at [591, 369] on textarea "In [DATE] the brothers opened a bicycle sales and repair shop, and they began t…" at bounding box center [582, 345] width 663 height 153
click at [586, 391] on textarea "In [DATE] the brothers opened a bicycle sales and repair shop, and they began t…" at bounding box center [582, 345] width 663 height 153
click at [546, 394] on textarea "In [DATE] the brothers opened a bicycle sales and repair shop, and they began t…" at bounding box center [582, 345] width 663 height 153
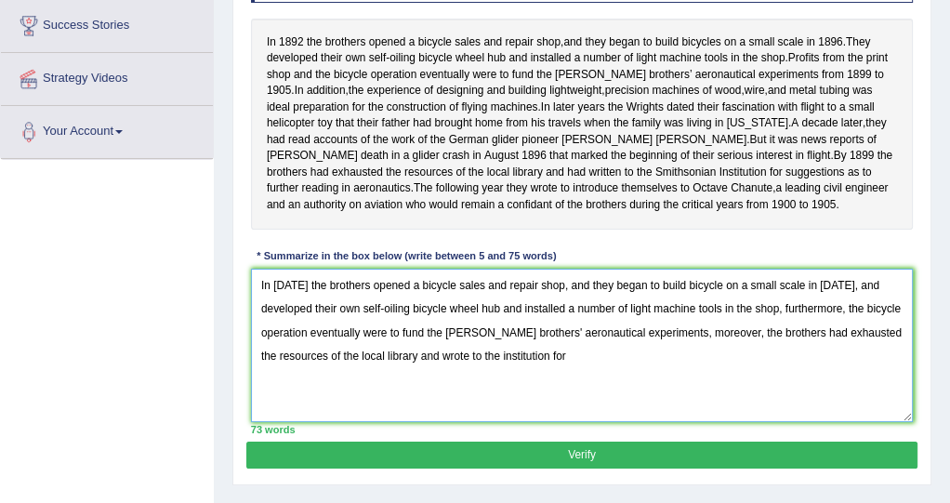
click at [485, 387] on textarea "In [DATE] the brothers opened a bicycle sales and repair shop, and they began t…" at bounding box center [582, 345] width 663 height 153
paste textarea "auronautics"
click at [621, 384] on textarea "In [DATE] the brothers opened a bicycle sales and repair shop, and they began t…" at bounding box center [582, 345] width 663 height 153
drag, startPoint x: 712, startPoint y: 389, endPoint x: 41, endPoint y: 291, distance: 678.5
click at [41, 291] on div "Toggle navigation Home Practice Questions Speaking Practice Read Aloud Repeat S…" at bounding box center [475, 179] width 950 height 967
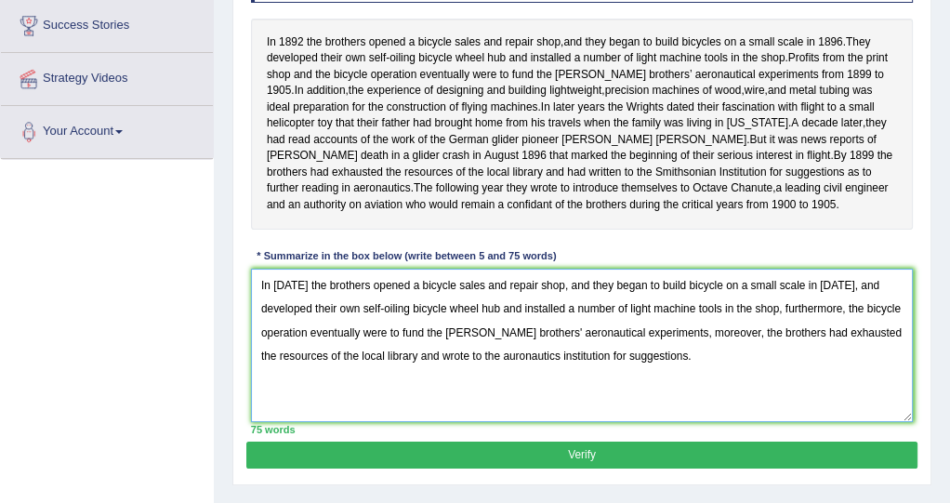
type textarea "In [DATE] the brothers opened a bicycle sales and repair shop, and they began t…"
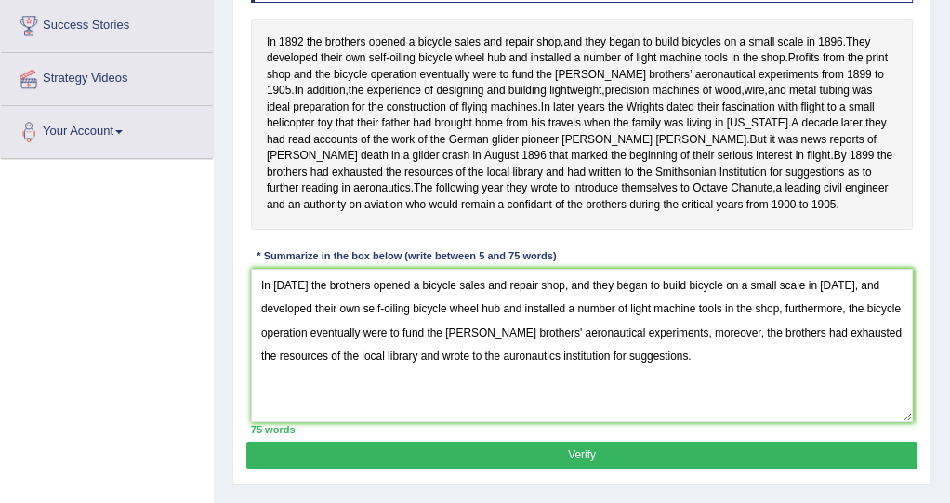
click at [440, 469] on button "Verify" at bounding box center [581, 455] width 671 height 27
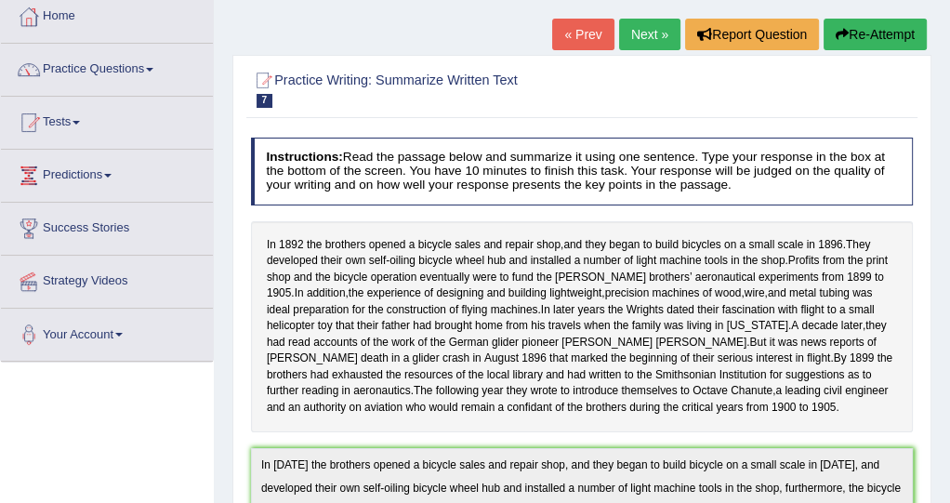
scroll to position [0, 0]
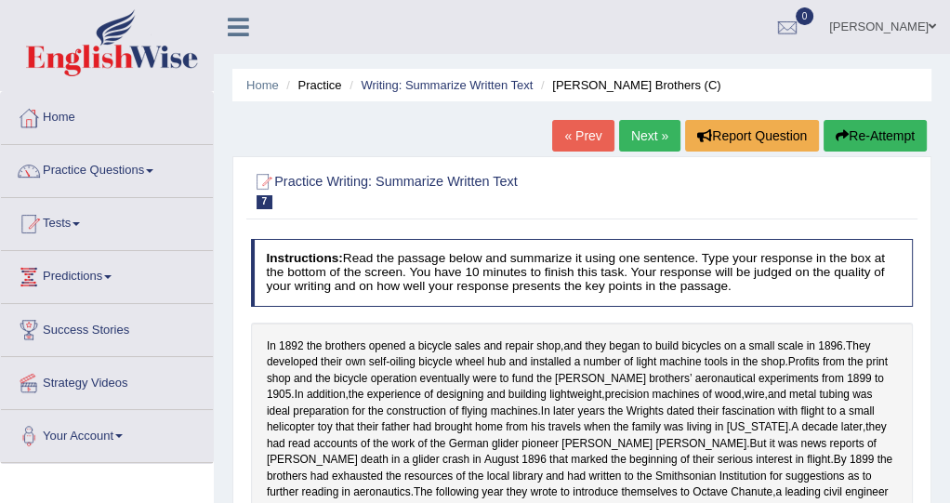
click at [860, 144] on button "Re-Attempt" at bounding box center [875, 136] width 103 height 32
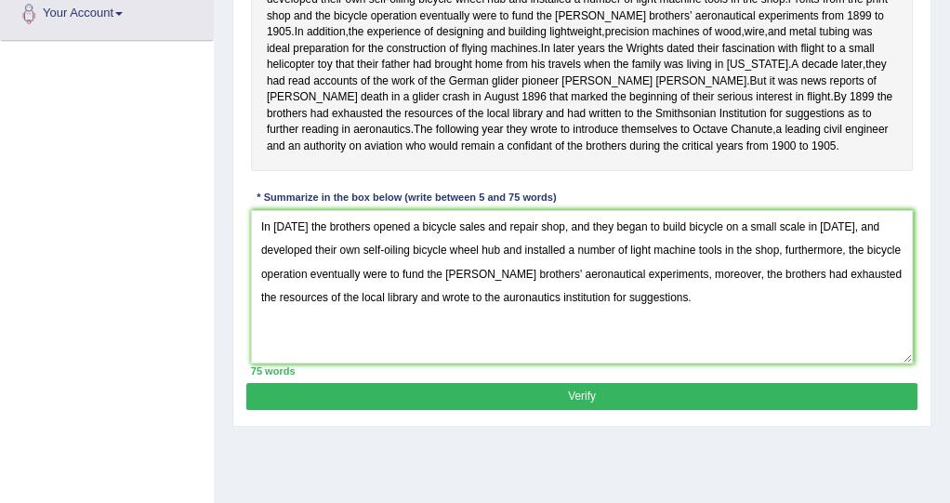
click at [497, 330] on textarea "In [DATE] the brothers opened a bicycle sales and repair shop, and they began t…" at bounding box center [582, 286] width 663 height 153
drag, startPoint x: 706, startPoint y: 339, endPoint x: 33, endPoint y: 246, distance: 678.8
click at [33, 246] on div "Toggle navigation Home Practice Questions Speaking Practice Read Aloud Repeat S…" at bounding box center [475, 61] width 950 height 967
type textarea "In [DATE] the brothers opened a bicycle sales and repair shop, and they began t…"
click at [462, 379] on div "75 words" at bounding box center [582, 371] width 663 height 15
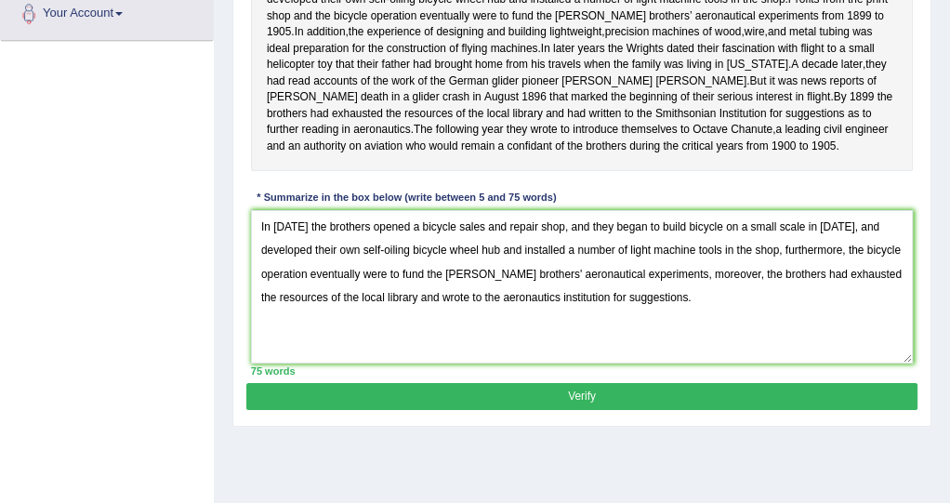
click at [464, 410] on button "Verify" at bounding box center [581, 396] width 671 height 27
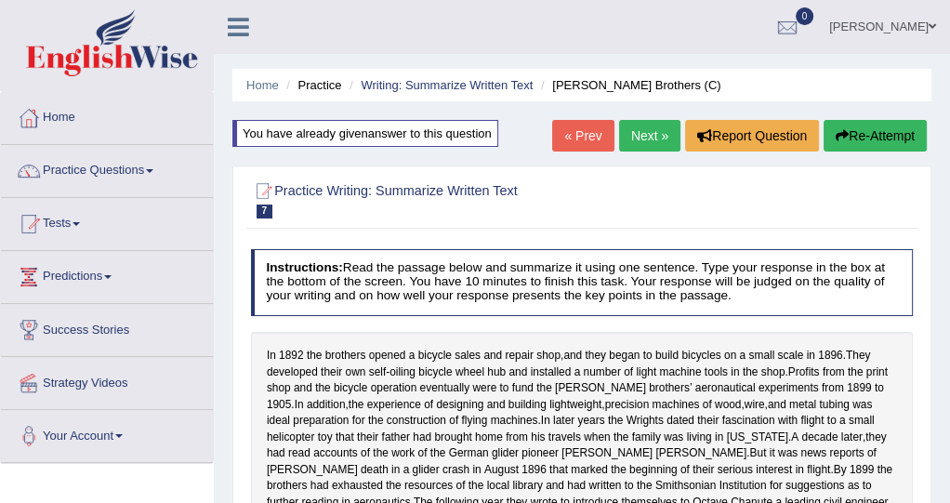
click at [648, 143] on link "Next »" at bounding box center [649, 136] width 61 height 32
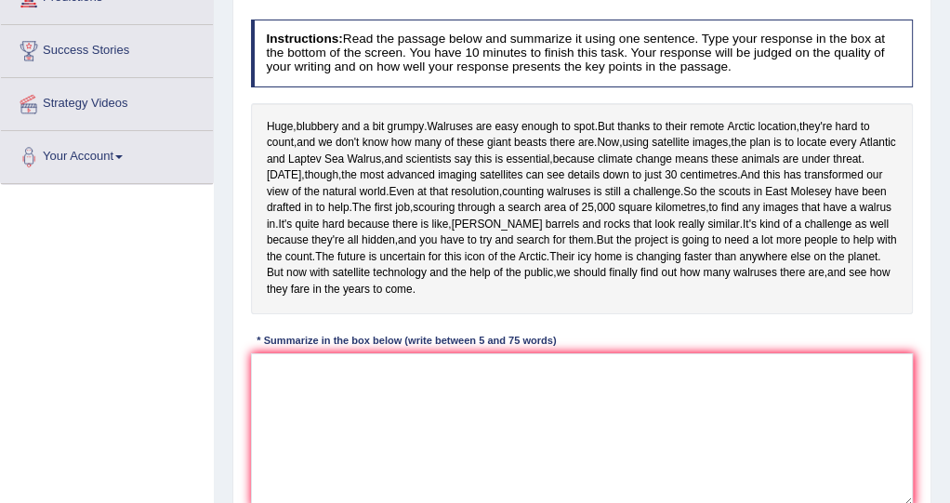
scroll to position [316, 0]
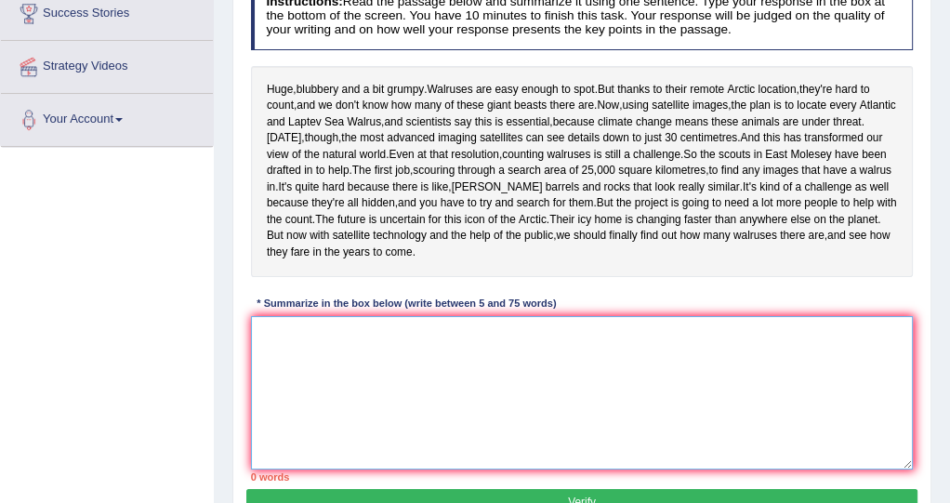
click at [443, 461] on textarea at bounding box center [582, 392] width 663 height 153
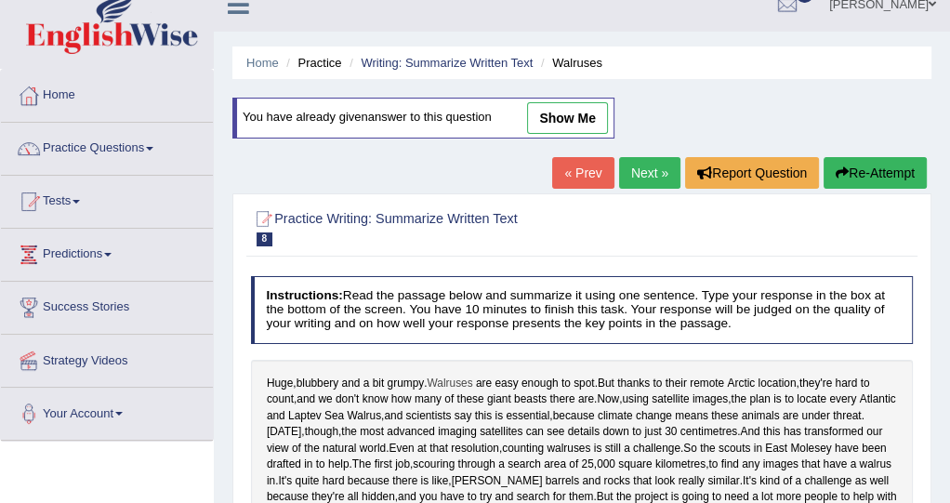
scroll to position [0, 0]
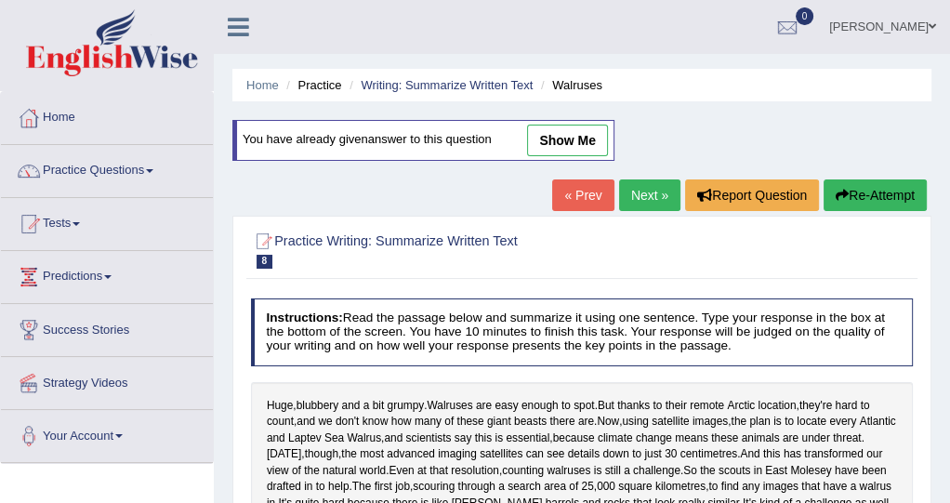
click at [643, 200] on link "Next »" at bounding box center [649, 195] width 61 height 32
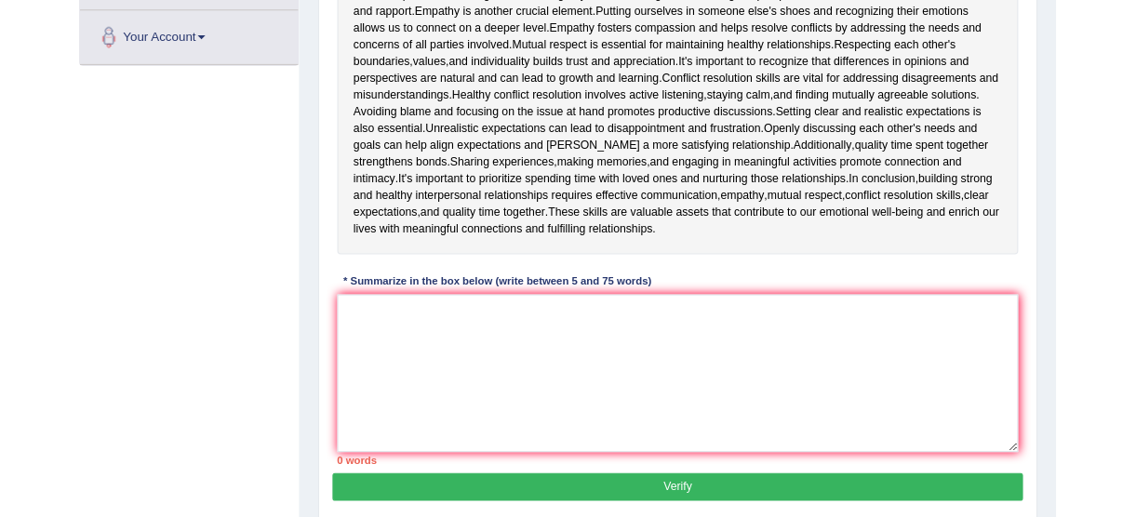
scroll to position [219, 0]
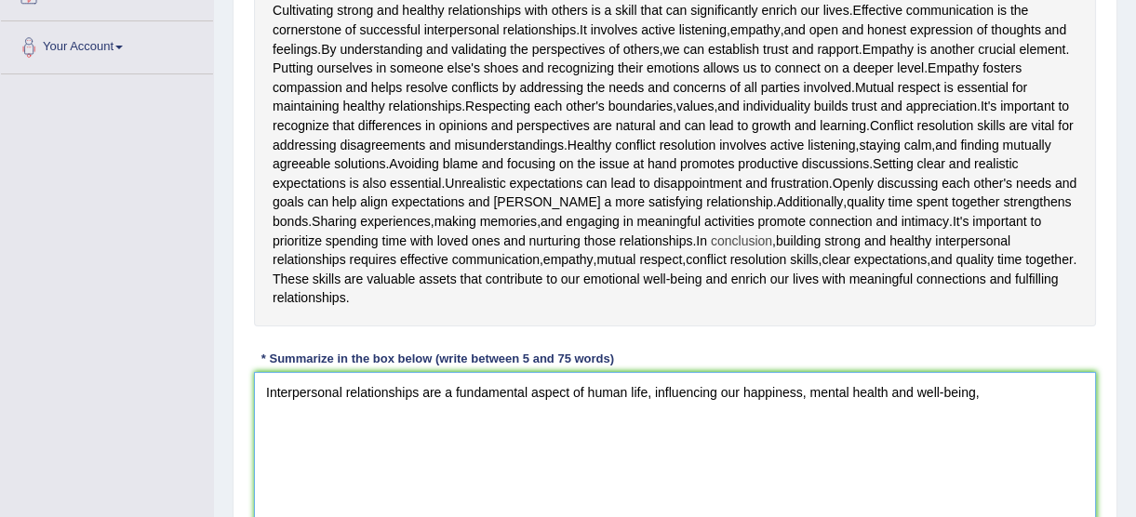
scroll to position [304, 0]
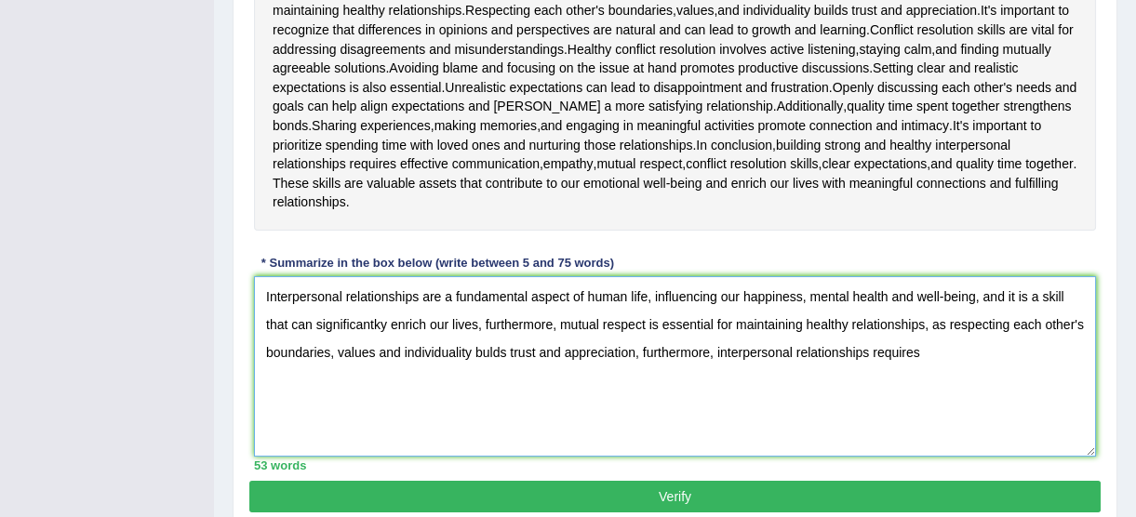
scroll to position [497, 0]
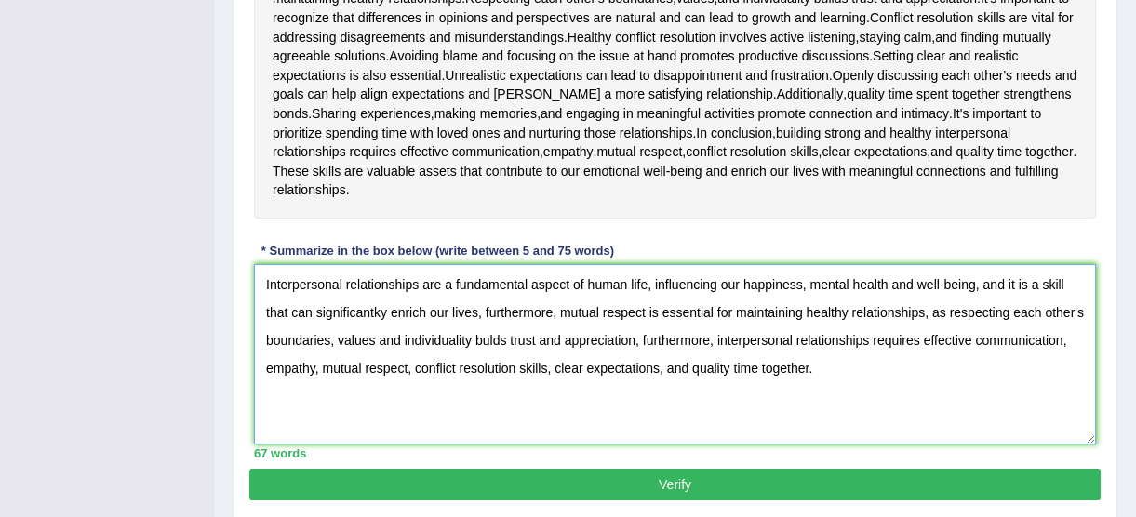
click at [382, 311] on textarea "Interpersonal relationships are a fundamental aspect of human life, influencing…" at bounding box center [675, 354] width 842 height 180
click at [690, 365] on textarea "Interpersonal relationships are a fundamental aspect of human life, influencing…" at bounding box center [675, 354] width 842 height 180
drag, startPoint x: 928, startPoint y: 381, endPoint x: 114, endPoint y: 284, distance: 819.6
click at [114, 284] on div "Toggle navigation Home Practice Questions Speaking Practice Read Aloud Repeat S…" at bounding box center [568, 37] width 1136 height 1068
type textarea "Interpersonal relationships are a fundamental aspect of human life, influencing…"
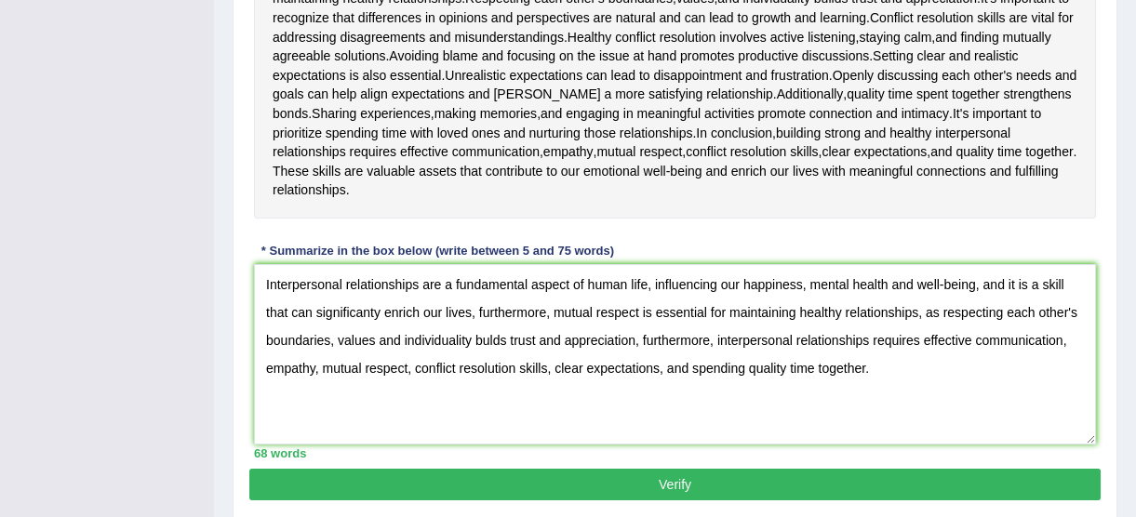
click at [627, 491] on button "Verify" at bounding box center [674, 485] width 851 height 32
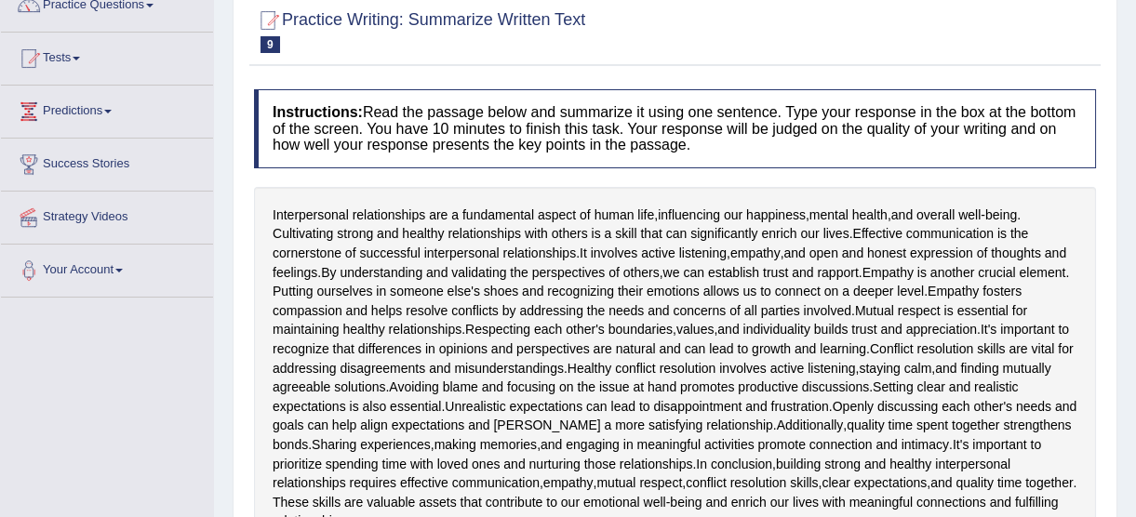
scroll to position [0, 0]
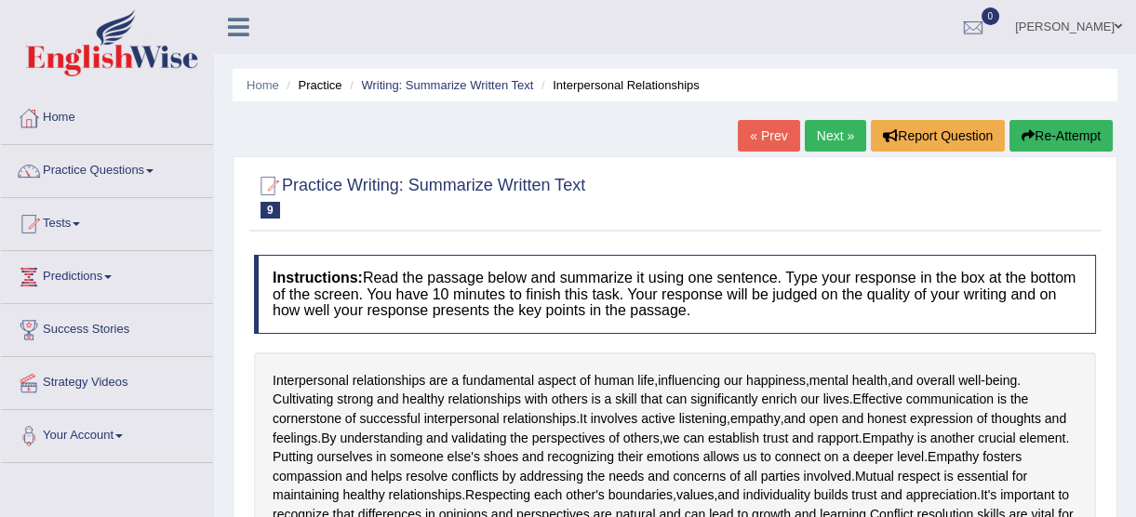
click at [950, 132] on button "Re-Attempt" at bounding box center [1060, 136] width 103 height 32
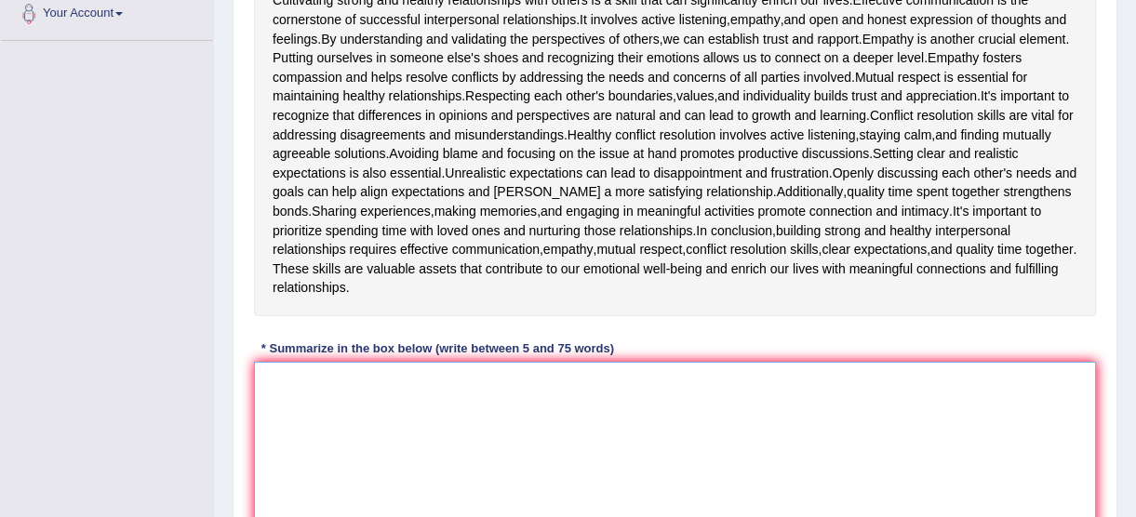
click at [390, 474] on textarea at bounding box center [675, 452] width 842 height 180
paste textarea "Interpersonal relationships are a fundamental aspect of human life, influencing…"
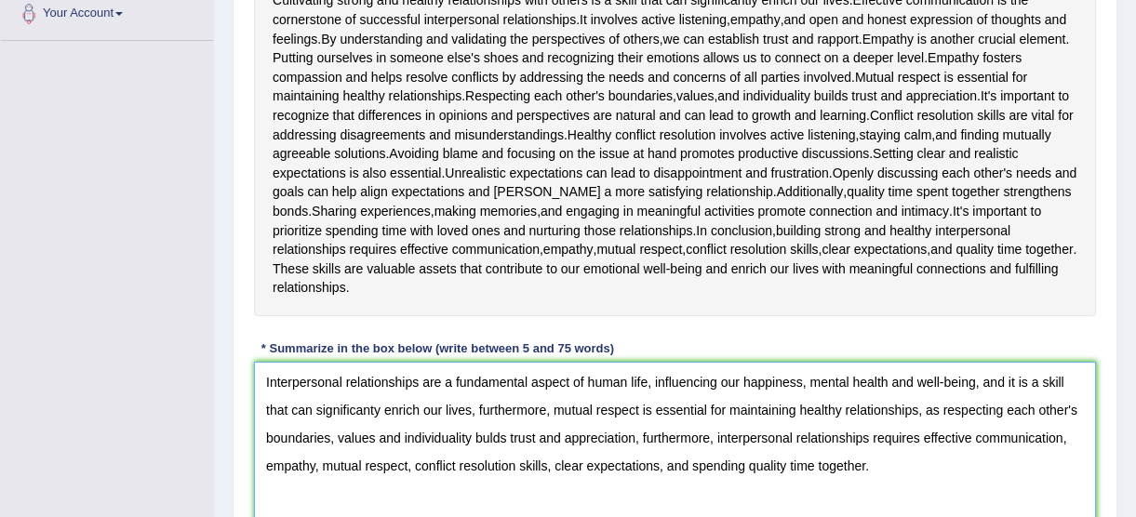
click at [378, 411] on textarea "Interpersonal relationships are a fundamental aspect of human life, influencing…" at bounding box center [675, 452] width 842 height 180
click at [485, 438] on textarea "Interpersonal relationships are a fundamental aspect of human life, influencing…" at bounding box center [675, 452] width 842 height 180
click at [723, 436] on textarea "Interpersonal relationships are a fundamental aspect of human life, influencing…" at bounding box center [675, 452] width 842 height 180
click at [857, 473] on textarea "Interpersonal relationships are a fundamental aspect of human life, influencing…" at bounding box center [675, 452] width 842 height 180
drag, startPoint x: 934, startPoint y: 462, endPoint x: 28, endPoint y: 347, distance: 913.1
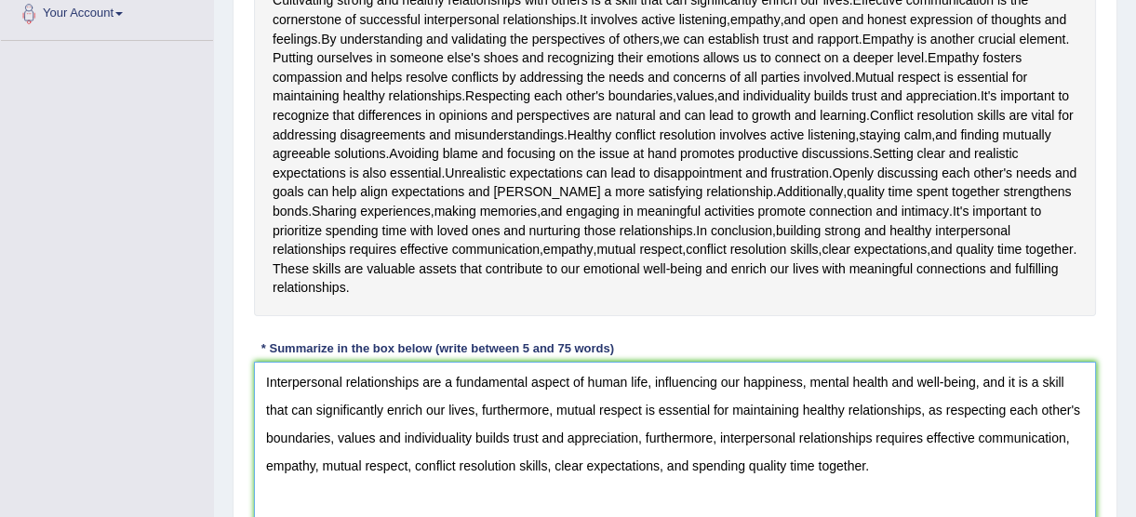
click at [28, 347] on div "Toggle navigation Home Practice Questions Speaking Practice Read Aloud Repeat S…" at bounding box center [568, 123] width 1136 height 1091
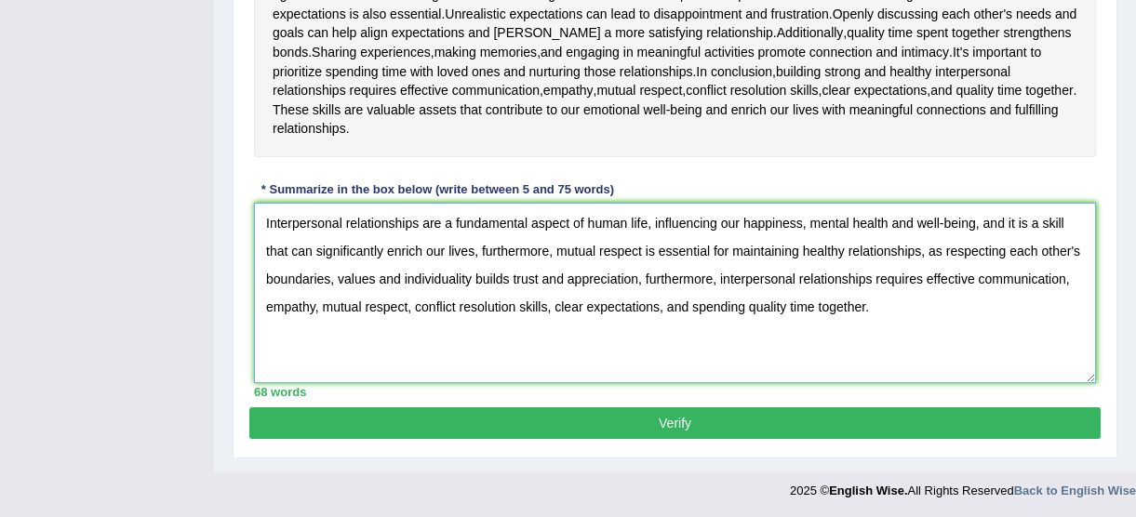
type textarea "Interpersonal relationships are a fundamental aspect of human life, influencing…"
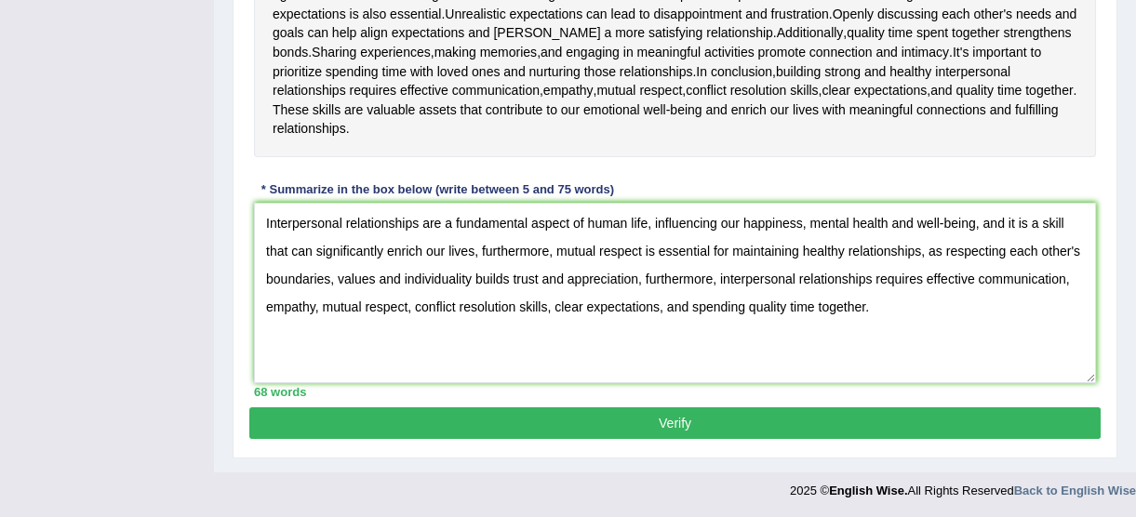
click at [586, 416] on button "Verify" at bounding box center [674, 423] width 851 height 32
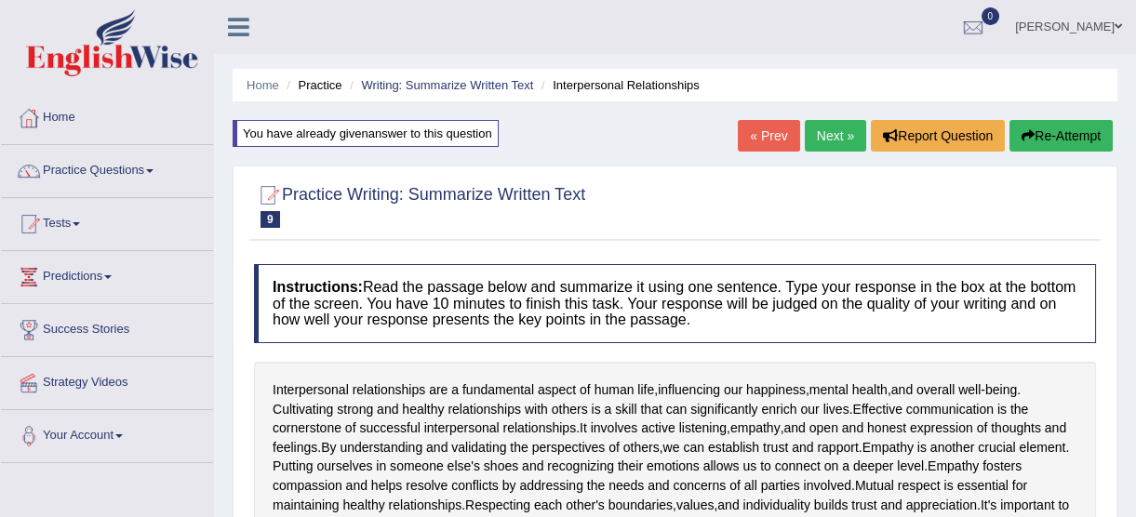
click at [841, 134] on link "Next »" at bounding box center [834, 136] width 61 height 32
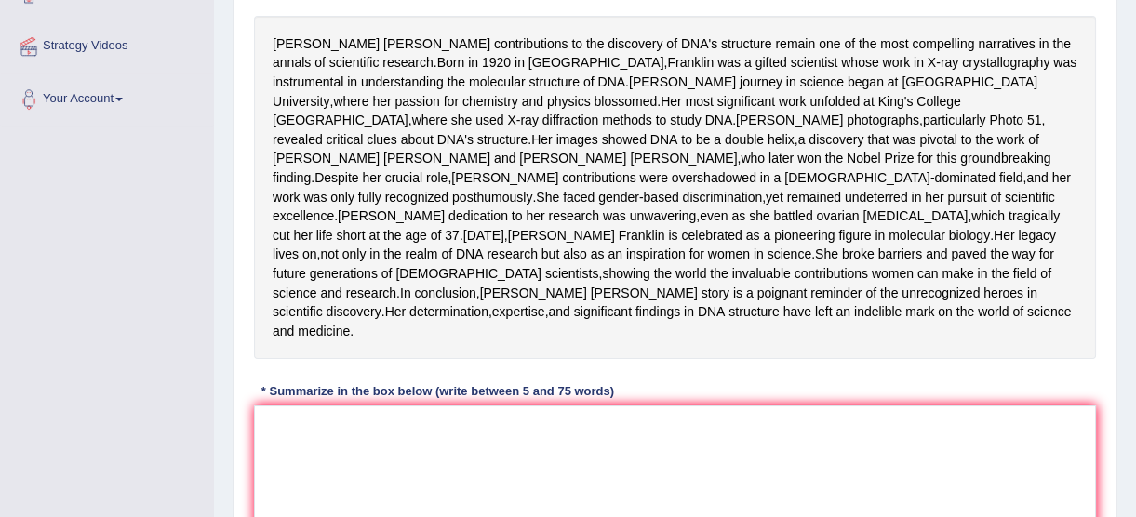
scroll to position [338, 0]
click at [369, 478] on textarea at bounding box center [675, 495] width 842 height 180
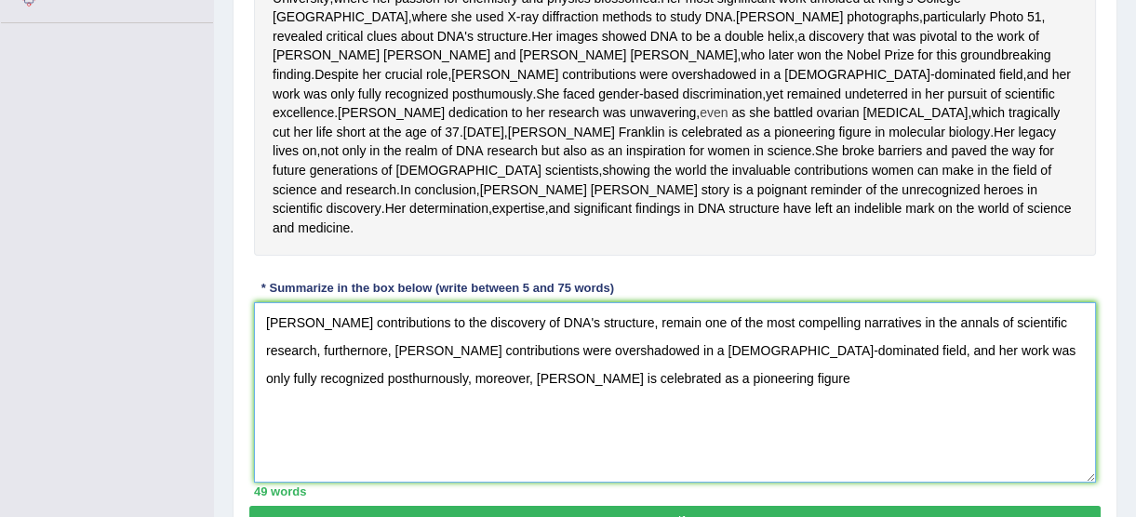
scroll to position [428, 0]
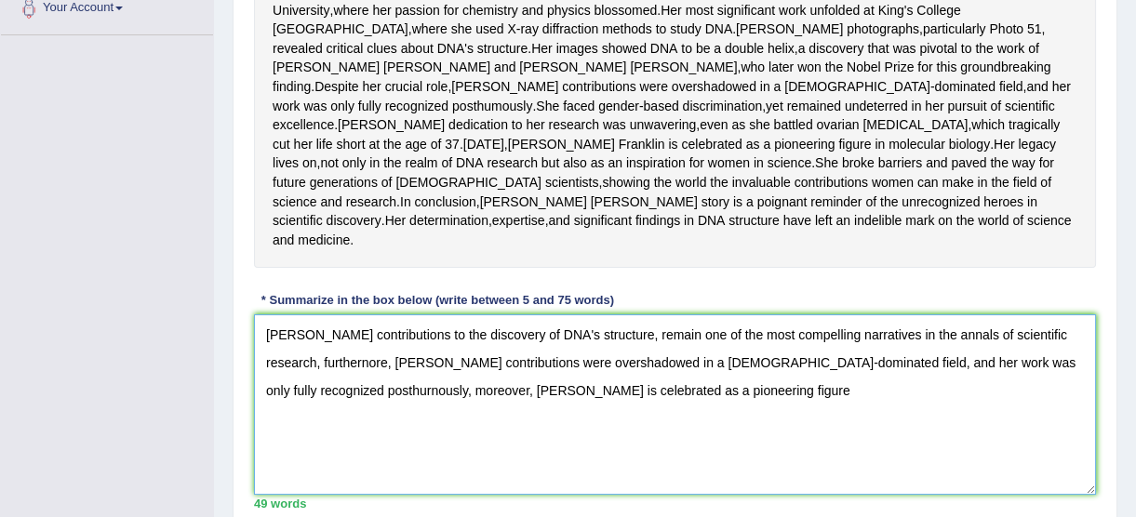
click at [752, 445] on textarea "[PERSON_NAME] contributions to the discovery of DNA's structure, remain one of …" at bounding box center [675, 404] width 842 height 180
drag, startPoint x: 847, startPoint y: 446, endPoint x: 512, endPoint y: 458, distance: 335.9
click at [512, 458] on textarea "[PERSON_NAME] contributions to the discovery of DNA's structure, remain one of …" at bounding box center [675, 404] width 842 height 180
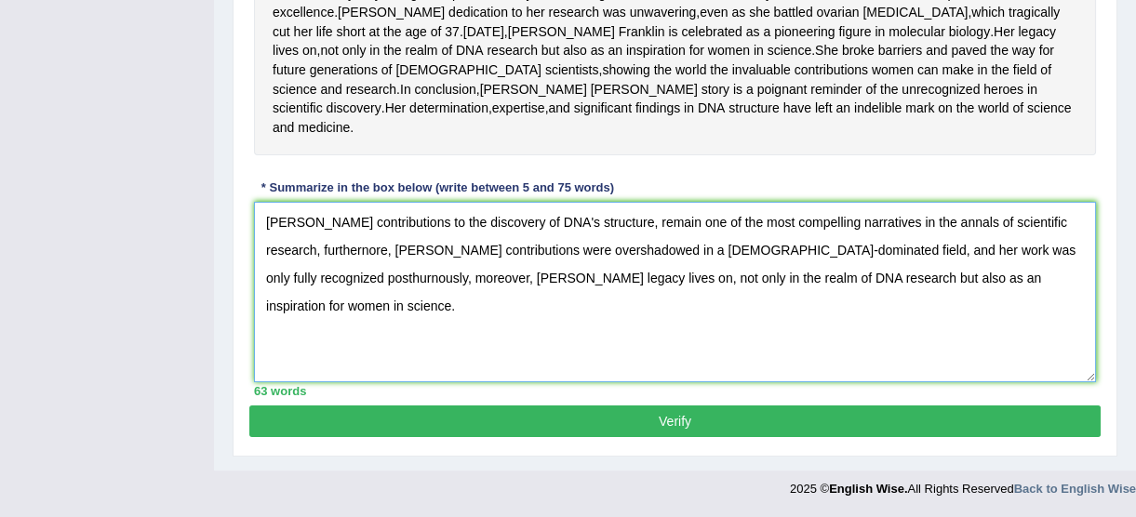
scroll to position [596, 0]
click at [272, 306] on textarea "[PERSON_NAME] contributions to the discovery of DNA's structure, remain one of …" at bounding box center [675, 292] width 842 height 180
click at [364, 314] on textarea "[PERSON_NAME] contributions to the discovery of DNA's structure, remain one of …" at bounding box center [675, 292] width 842 height 180
click at [274, 307] on textarea "Rosalind Franklin's contributions to the discovery of DNA's structure, remain o…" at bounding box center [675, 292] width 842 height 180
click at [1066, 276] on textarea "Rosalind Franklin's contributions to the discovery of DNA's structure, remain o…" at bounding box center [675, 292] width 842 height 180
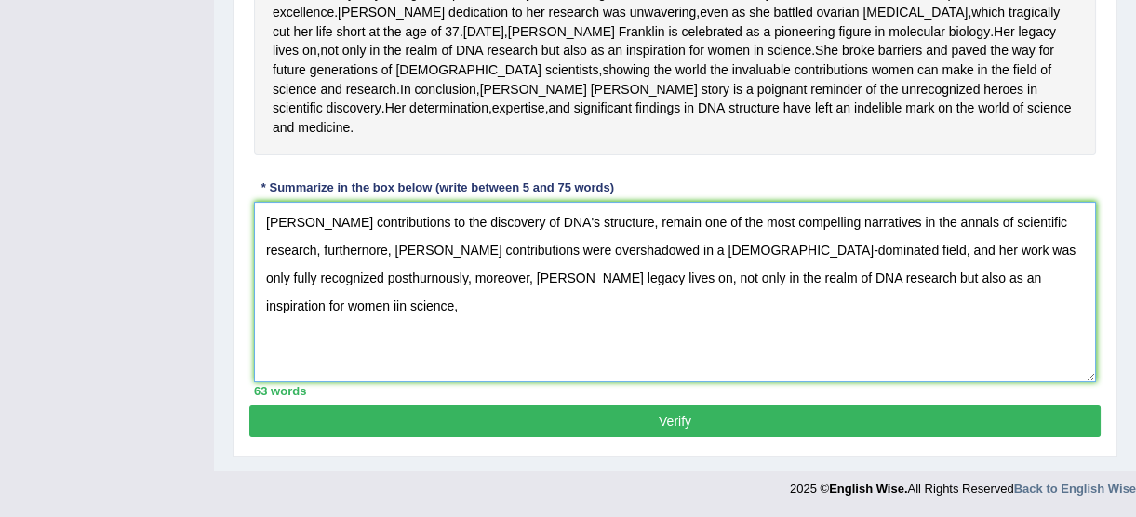
click at [389, 307] on textarea "Rosalind Franklin's contributions to the discovery of DNA's structure, remain o…" at bounding box center [675, 292] width 842 height 180
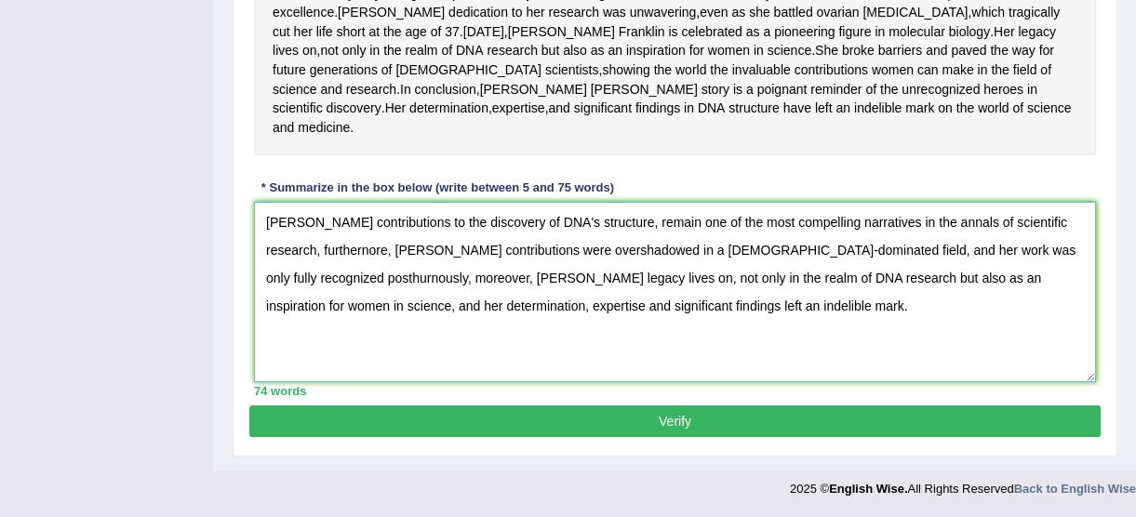
click at [586, 251] on textarea "Rosalind Franklin's contributions to the discovery of DNA's structure, remain o…" at bounding box center [675, 292] width 842 height 180
click at [969, 332] on textarea "Rosalind Franklin's contributions to the discovery of DNA's structure, remain o…" at bounding box center [675, 292] width 842 height 180
click at [593, 246] on textarea "Rosalind Franklin's contributions to the discovery of DNA's structure, remain o…" at bounding box center [675, 292] width 842 height 180
click at [591, 252] on textarea "Rosalind Franklin's contributions to the discovery of DNA's structure, remain o…" at bounding box center [675, 292] width 842 height 180
click at [781, 307] on textarea "Rosalind Franklin's contributions to the discovery of DNA's structure, remain o…" at bounding box center [675, 292] width 842 height 180
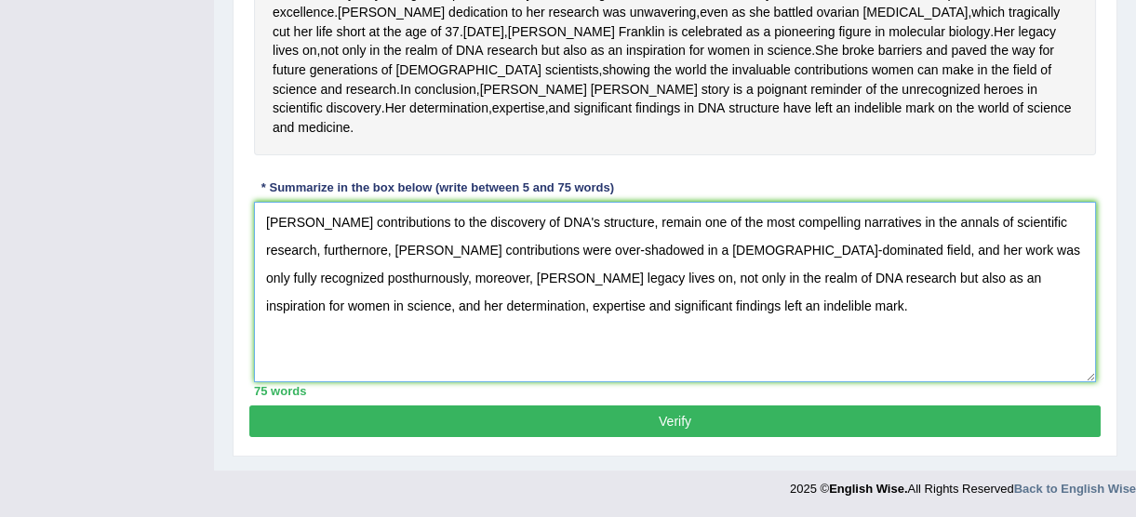
drag, startPoint x: 781, startPoint y: 307, endPoint x: 179, endPoint y: 234, distance: 606.1
type textarea "Rosalind Franklin's contributions to the discovery of DNA's structure, remain o…"
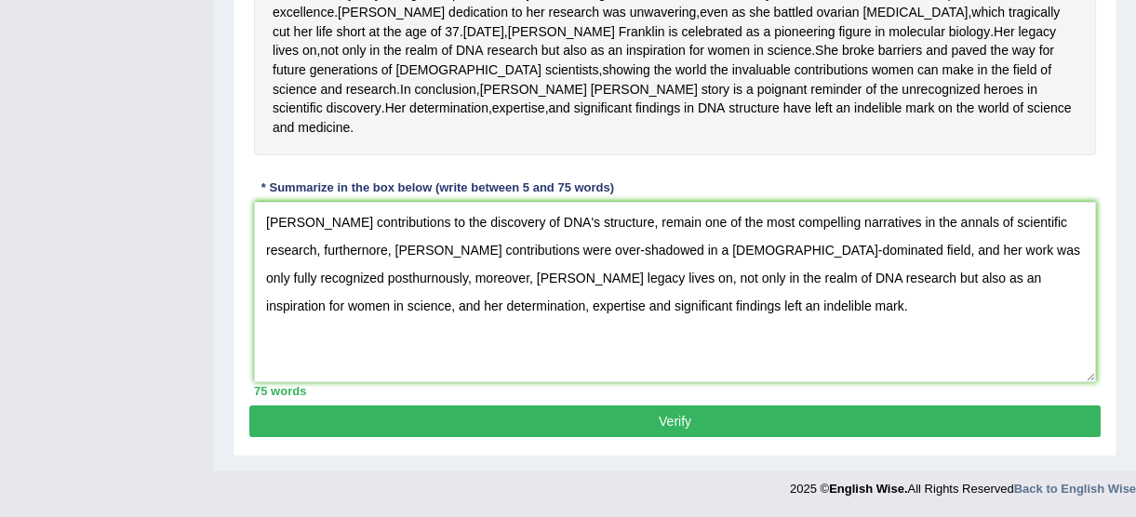
click at [549, 416] on button "Verify" at bounding box center [674, 421] width 851 height 32
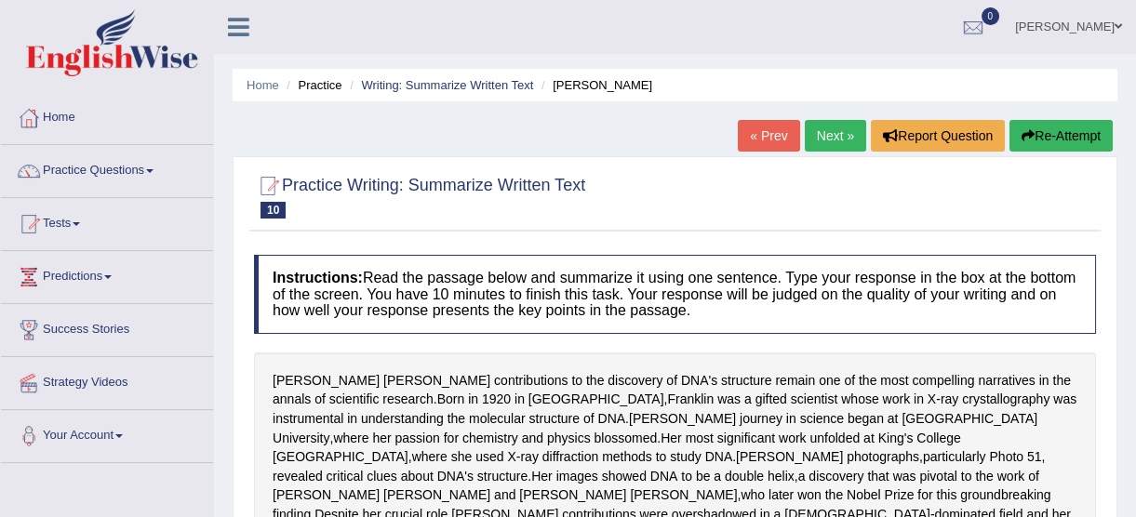
scroll to position [0, 0]
click at [1034, 137] on button "Re-Attempt" at bounding box center [1060, 136] width 103 height 32
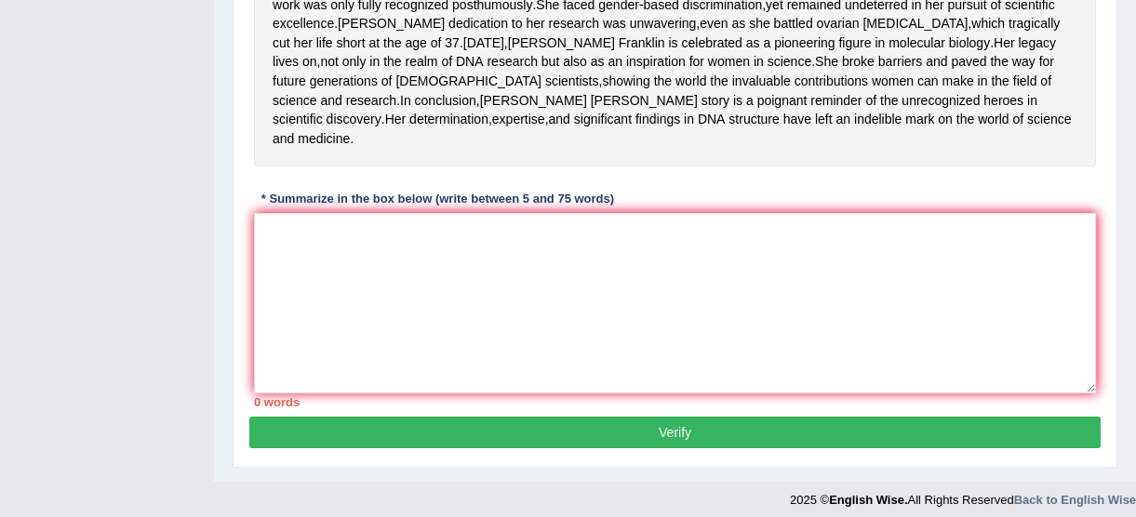
scroll to position [619, 0]
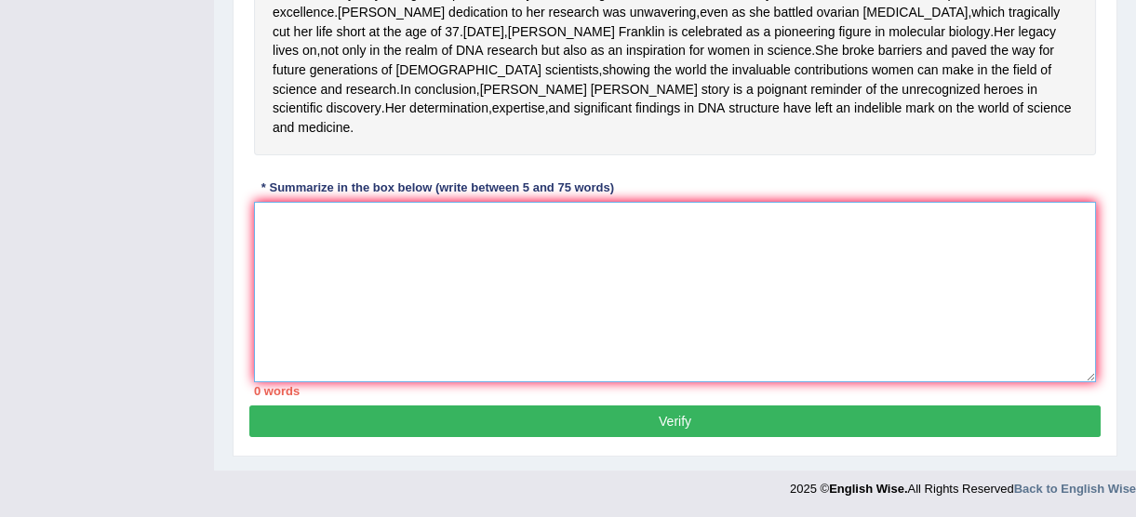
click at [447, 290] on textarea at bounding box center [675, 292] width 842 height 180
paste textarea "[PERSON_NAME] contributions to the discovery of DNA's structure, remain one of …"
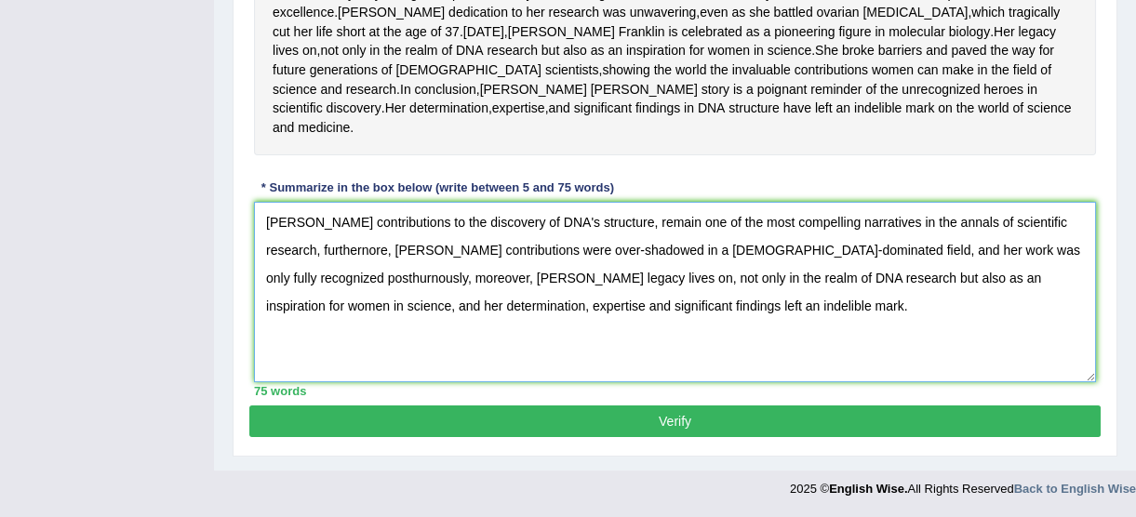
click at [690, 257] on textarea "[PERSON_NAME] contributions to the discovery of DNA's structure, remain one of …" at bounding box center [675, 292] width 842 height 180
click at [502, 263] on textarea "[PERSON_NAME] contributions to the discovery of DNA's structure, remain one of …" at bounding box center [675, 292] width 842 height 180
click at [465, 277] on textarea "[PERSON_NAME] contributions to the discovery of DNA's structure, remain one of …" at bounding box center [675, 292] width 842 height 180
click at [392, 269] on textarea "[PERSON_NAME] contributions to the discovery of DNA's structure, remain one of …" at bounding box center [675, 292] width 842 height 180
click at [356, 251] on textarea "[PERSON_NAME] contributions to the discovery of DNA's structure, remain one of …" at bounding box center [675, 292] width 842 height 180
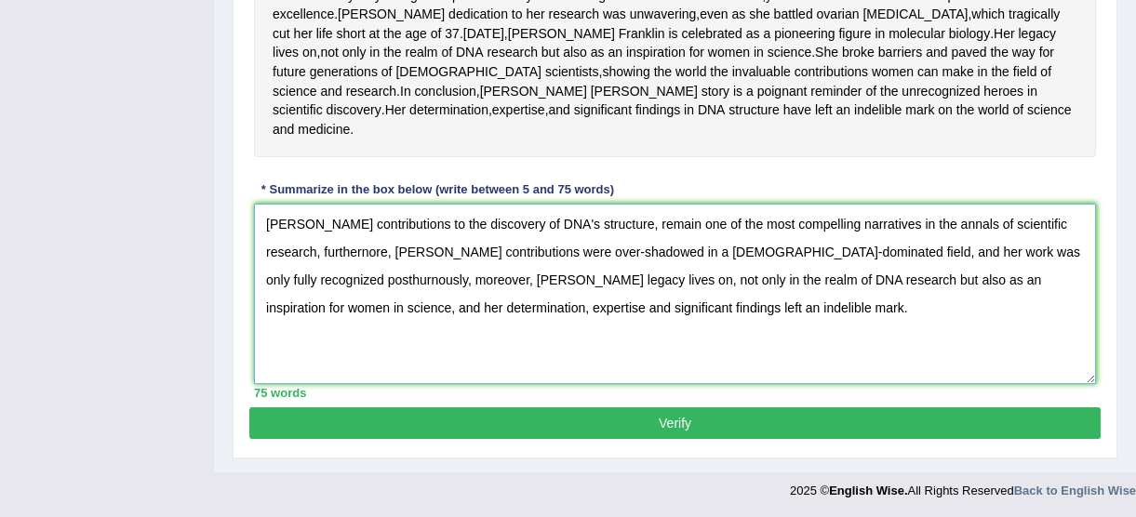
scroll to position [535, 0]
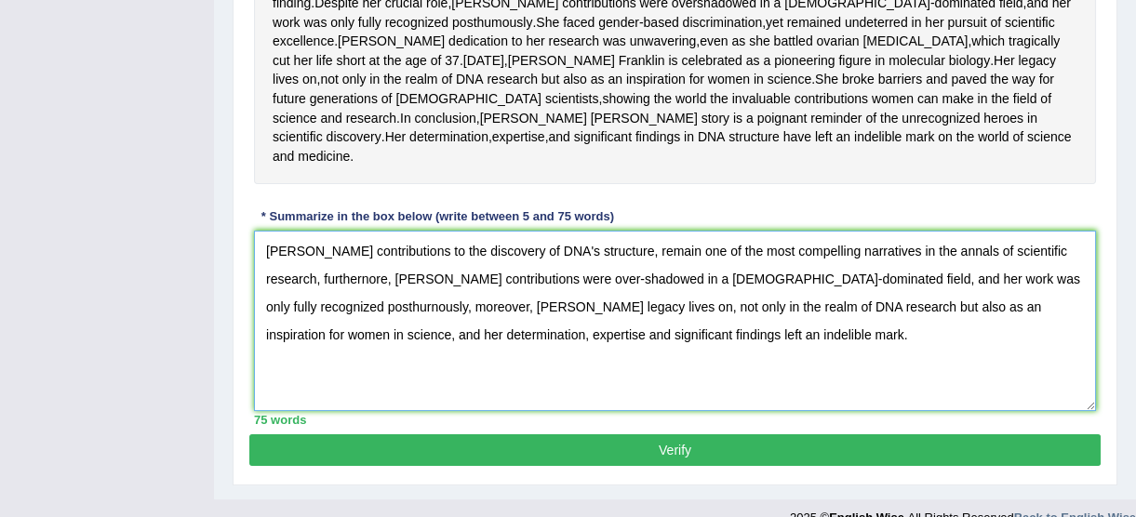
click at [315, 361] on textarea "[PERSON_NAME] contributions to the discovery of DNA's structure, remain one of …" at bounding box center [675, 321] width 842 height 180
drag, startPoint x: 773, startPoint y: 391, endPoint x: 165, endPoint y: 301, distance: 614.7
click at [165, 301] on div "Toggle navigation Home Practice Questions Speaking Practice Read Aloud Repeat S…" at bounding box center [568, 0] width 1136 height 1071
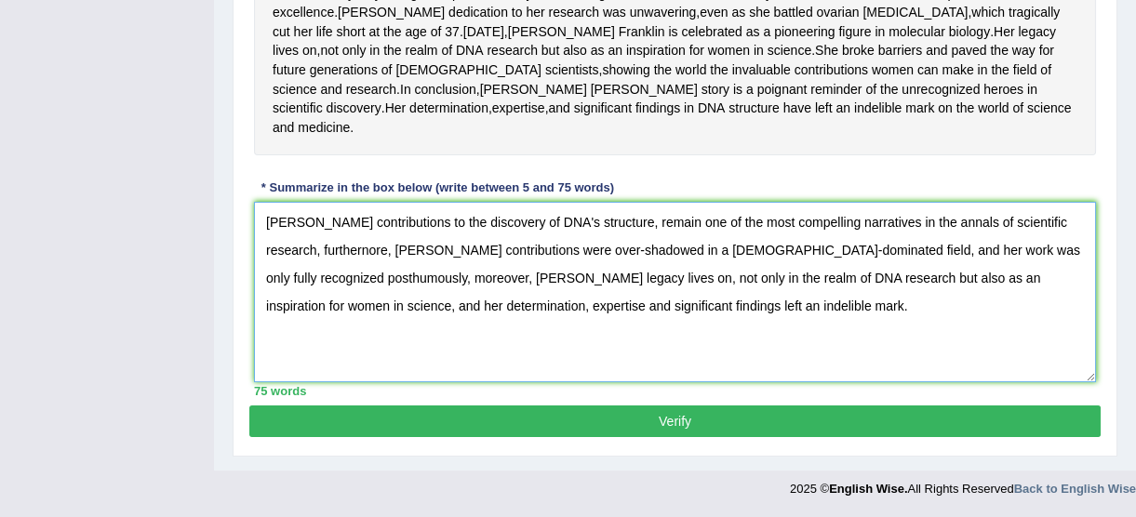
type textarea "[PERSON_NAME] contributions to the discovery of DNA's structure, remain one of …"
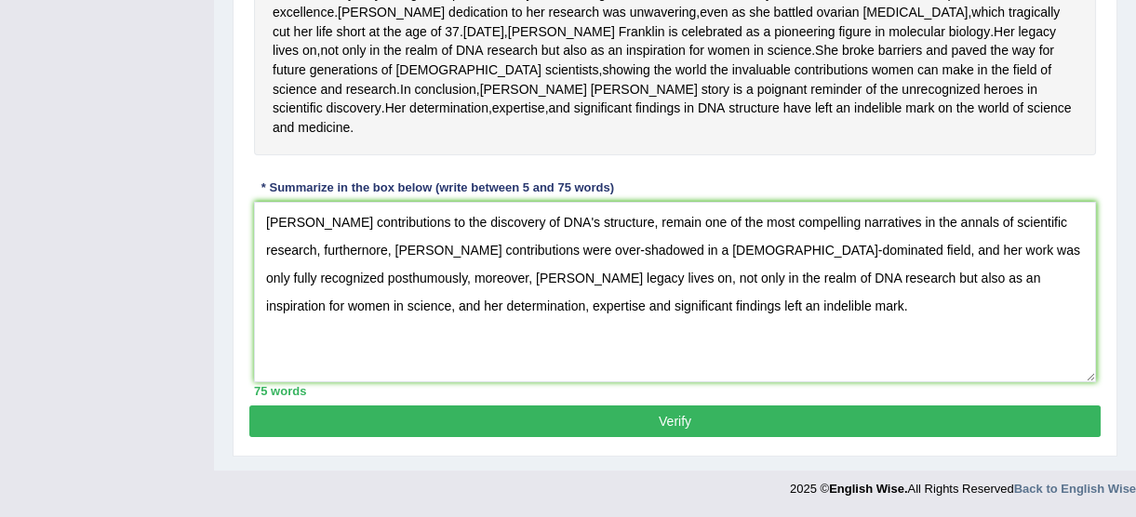
click at [557, 419] on button "Verify" at bounding box center [674, 421] width 851 height 32
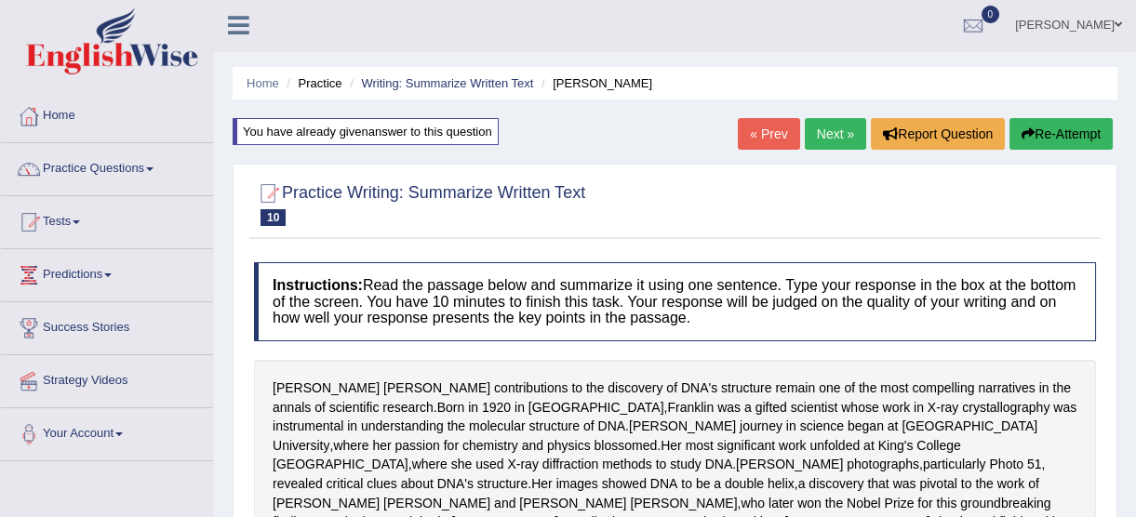
scroll to position [0, 0]
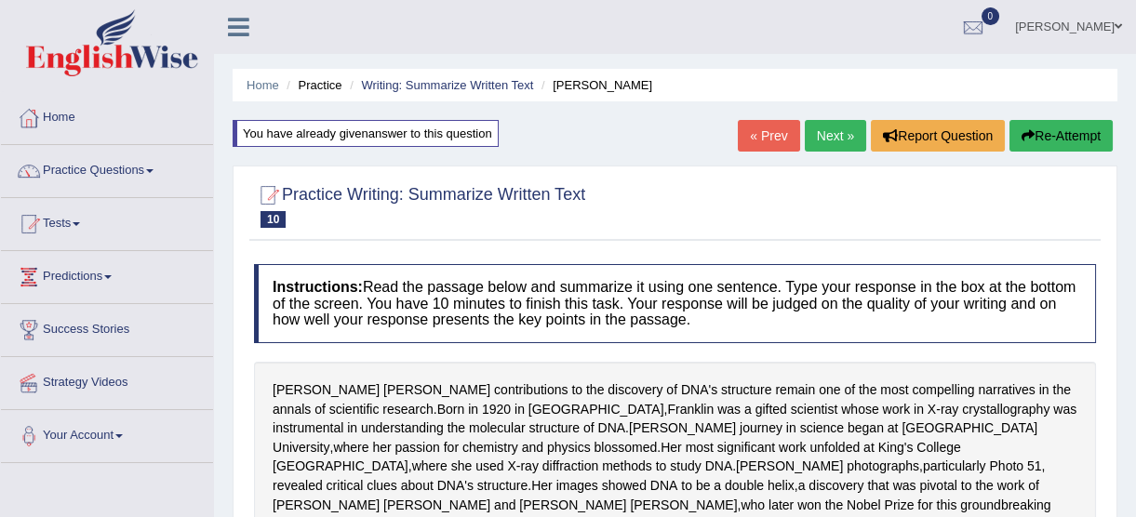
click at [1047, 142] on button "Re-Attempt" at bounding box center [1060, 136] width 103 height 32
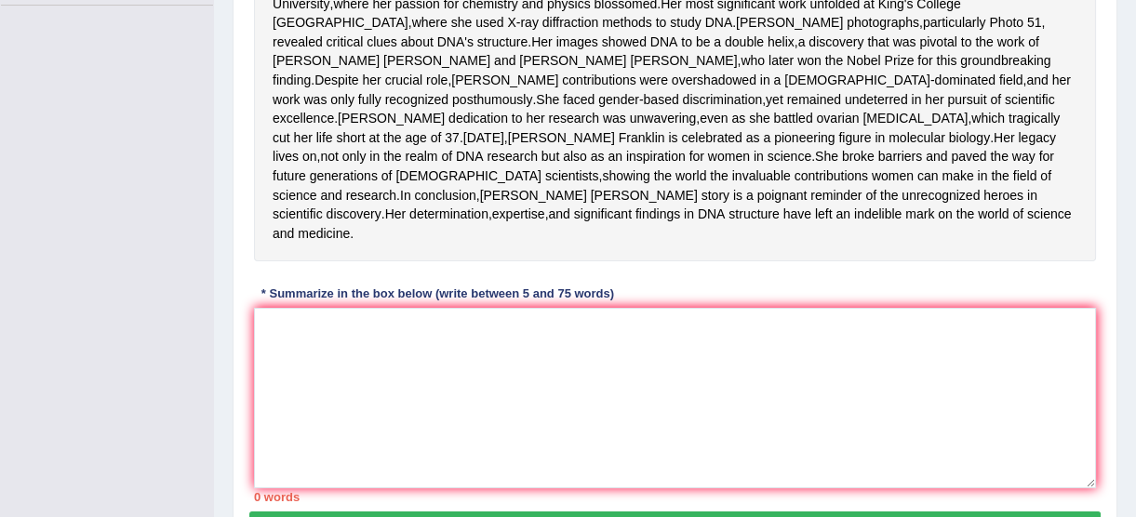
scroll to position [507, 0]
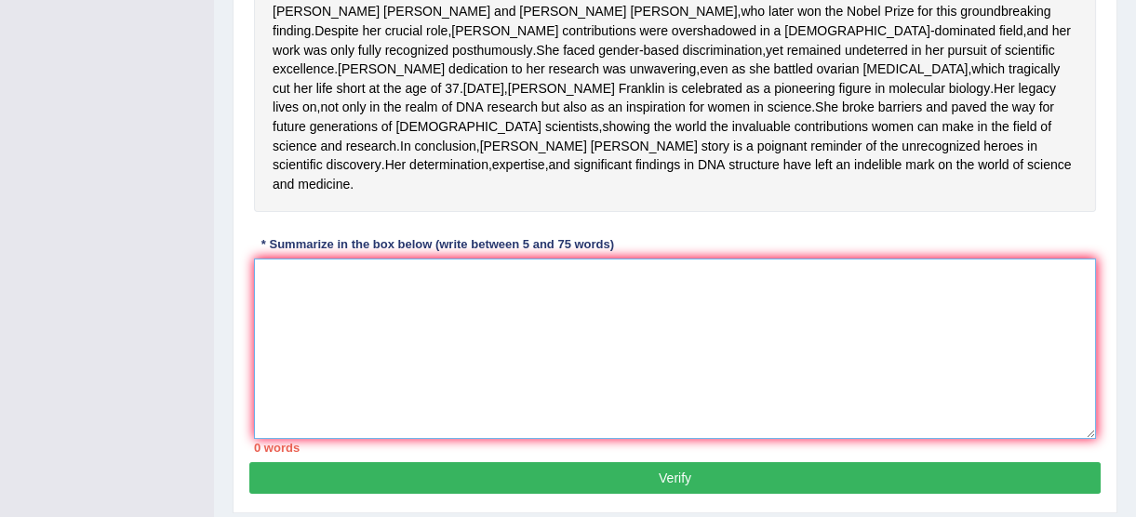
click at [591, 421] on textarea at bounding box center [675, 349] width 842 height 180
paste textarea "[PERSON_NAME] contributions to the discovery of DNA's structure, remain one of …"
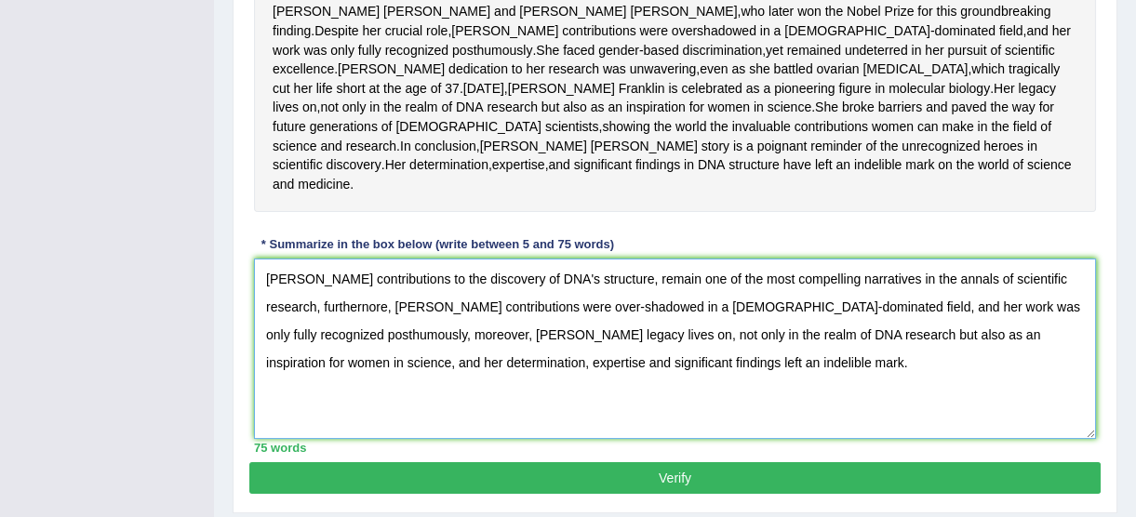
click at [324, 364] on textarea "[PERSON_NAME] contributions to the discovery of DNA's structure, remain one of …" at bounding box center [675, 349] width 842 height 180
click at [334, 365] on textarea "[PERSON_NAME] contributions to the discovery of DNA's structure, remain one of …" at bounding box center [675, 349] width 842 height 180
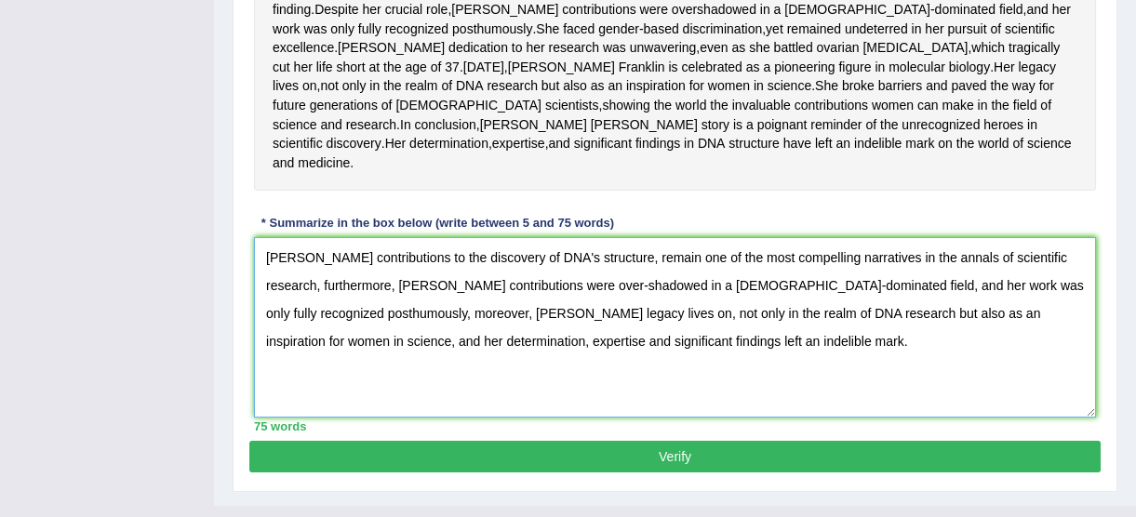
scroll to position [591, 0]
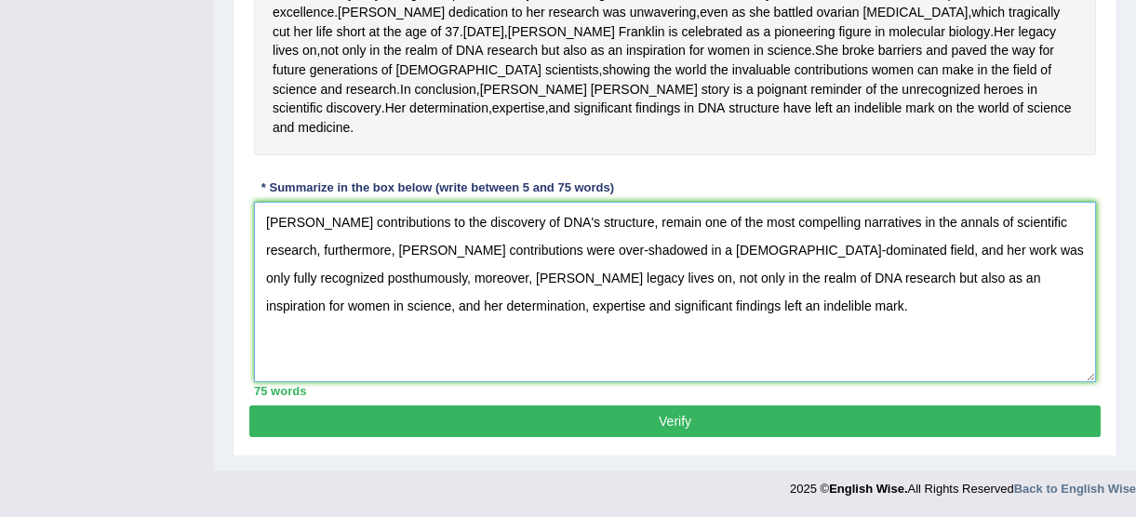
drag, startPoint x: 778, startPoint y: 339, endPoint x: 15, endPoint y: 204, distance: 775.5
type textarea "[PERSON_NAME] contributions to the discovery of DNA's structure, remain one of …"
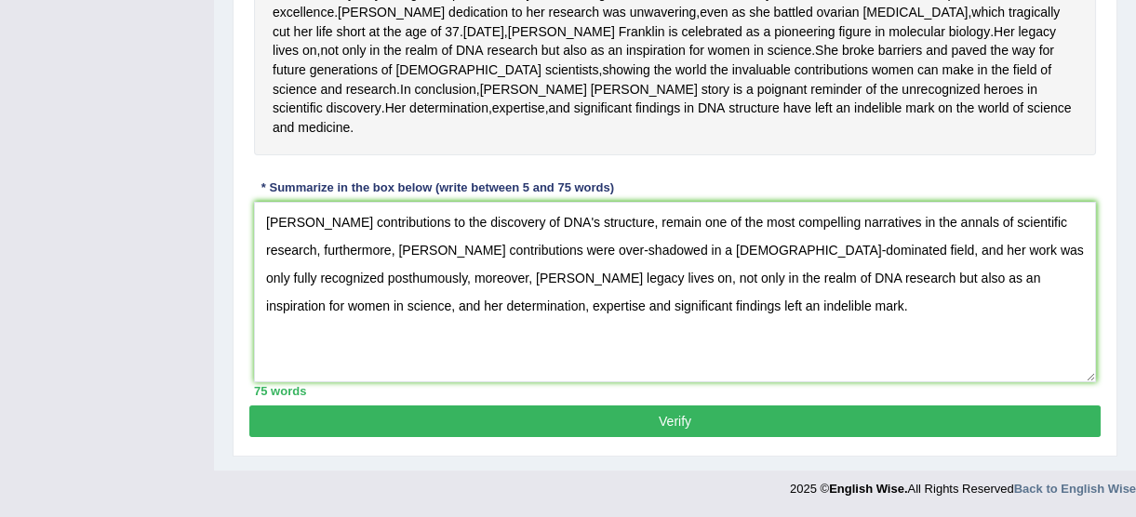
click at [510, 415] on button "Verify" at bounding box center [674, 421] width 851 height 32
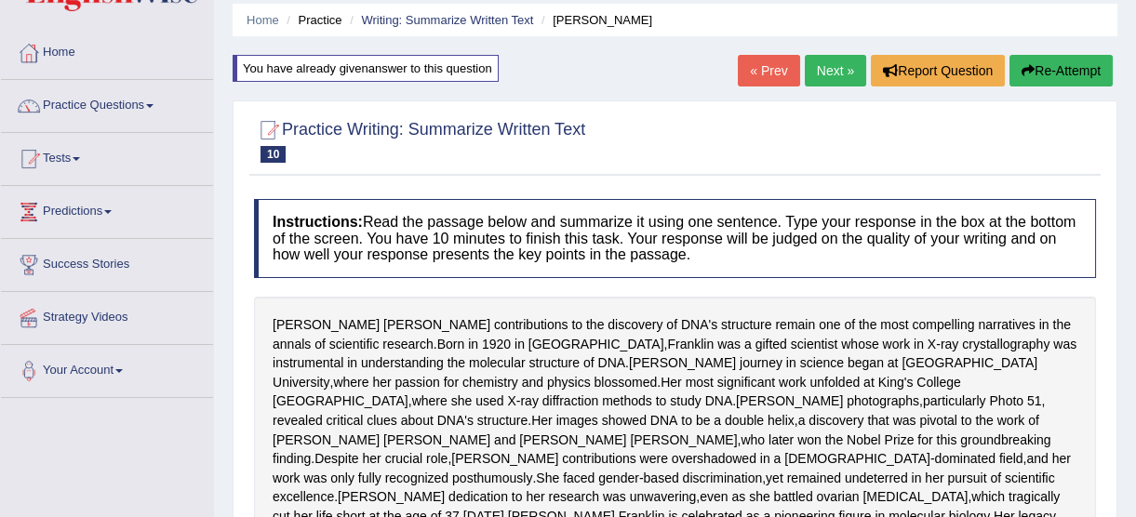
scroll to position [0, 0]
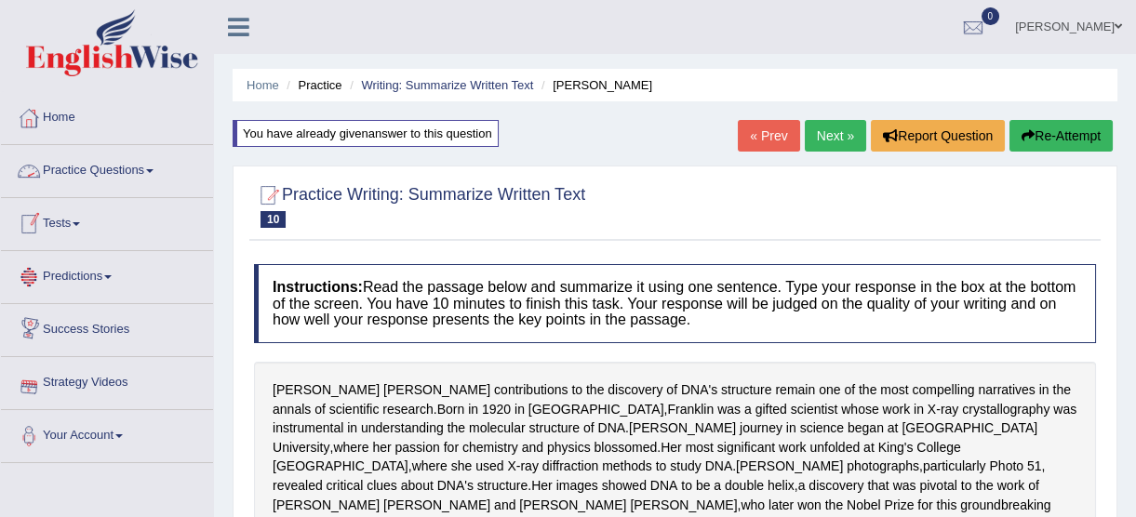
click at [150, 173] on link "Practice Questions" at bounding box center [107, 168] width 212 height 47
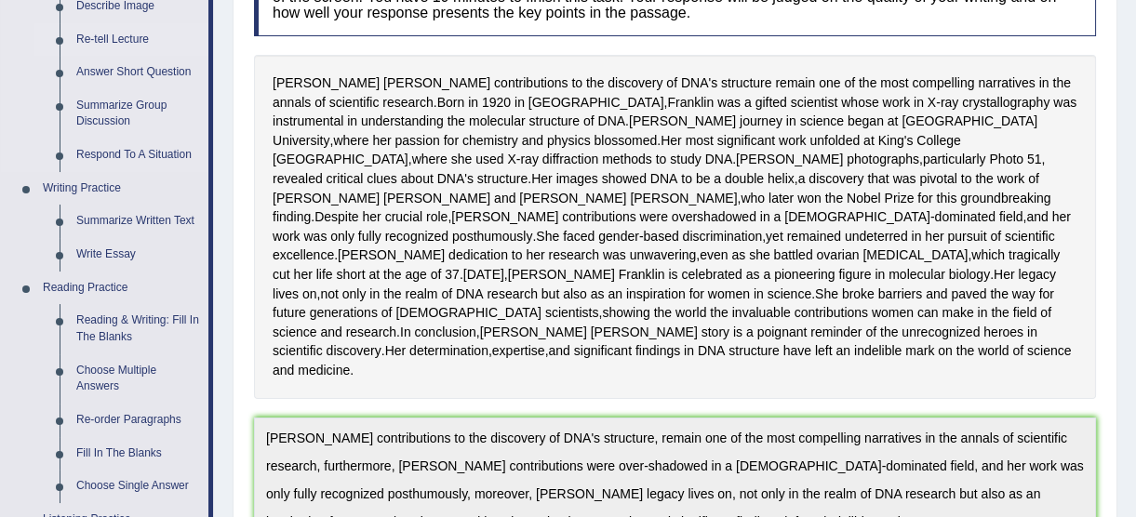
scroll to position [338, 0]
